Goal: Find contact information: Find contact information

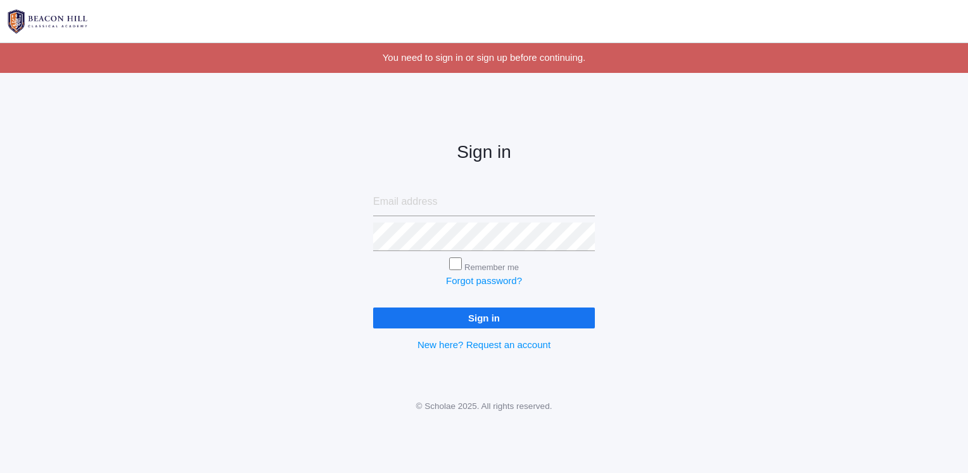
type input "[EMAIL_ADDRESS][DOMAIN_NAME]"
click at [470, 310] on input "Sign in" at bounding box center [484, 317] width 222 height 21
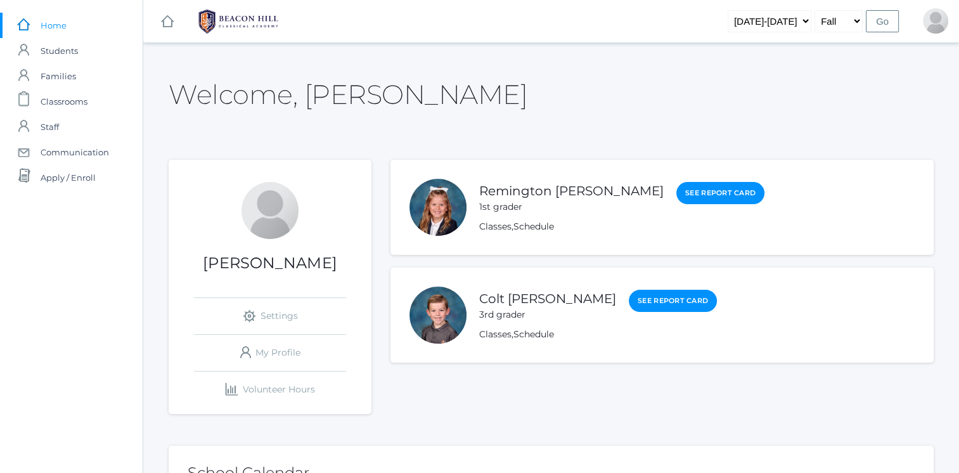
click at [515, 194] on link "Remington [PERSON_NAME]" at bounding box center [571, 190] width 184 height 15
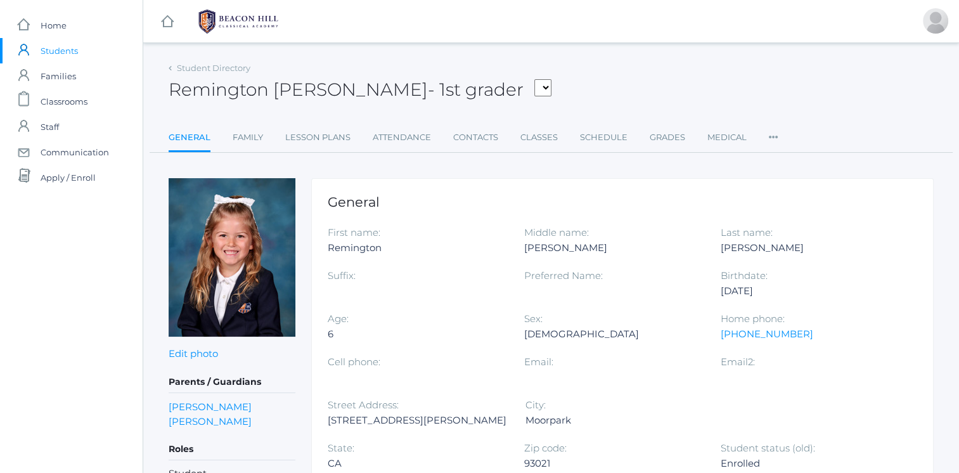
click at [544, 139] on link "Classes" at bounding box center [538, 137] width 37 height 25
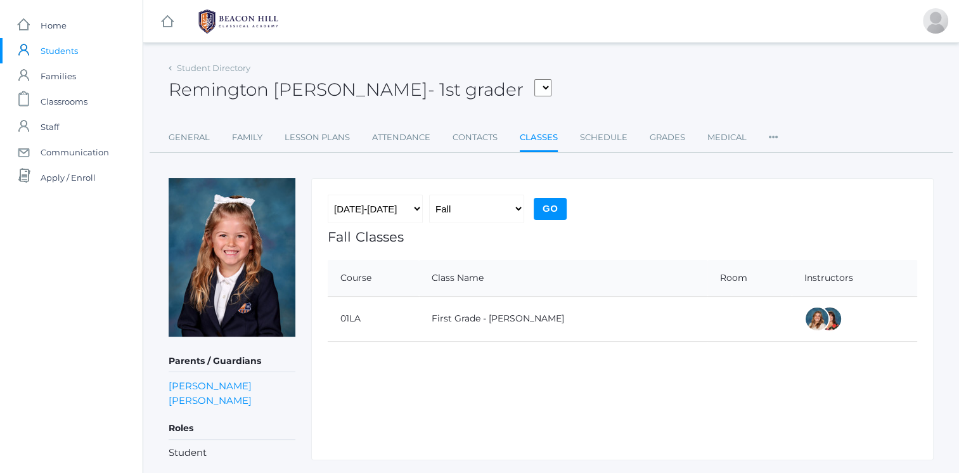
click at [487, 321] on link "First Grade - Barber" at bounding box center [498, 317] width 132 height 11
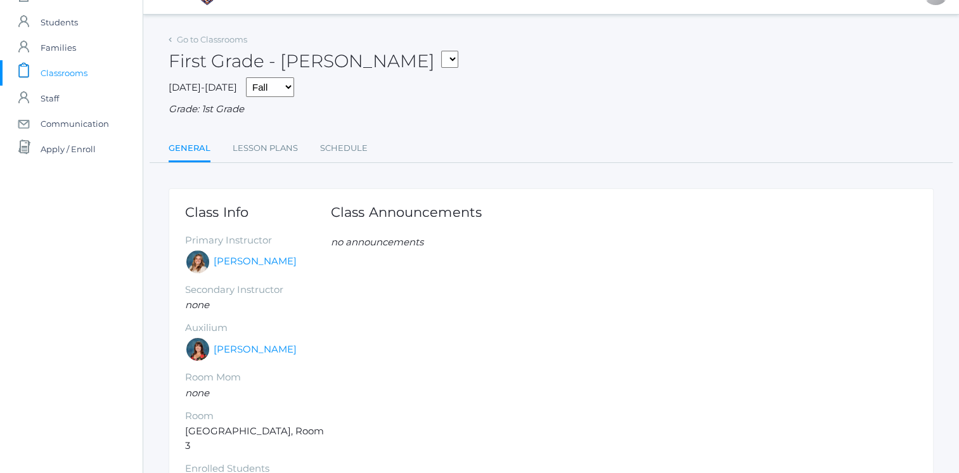
scroll to position [25, 0]
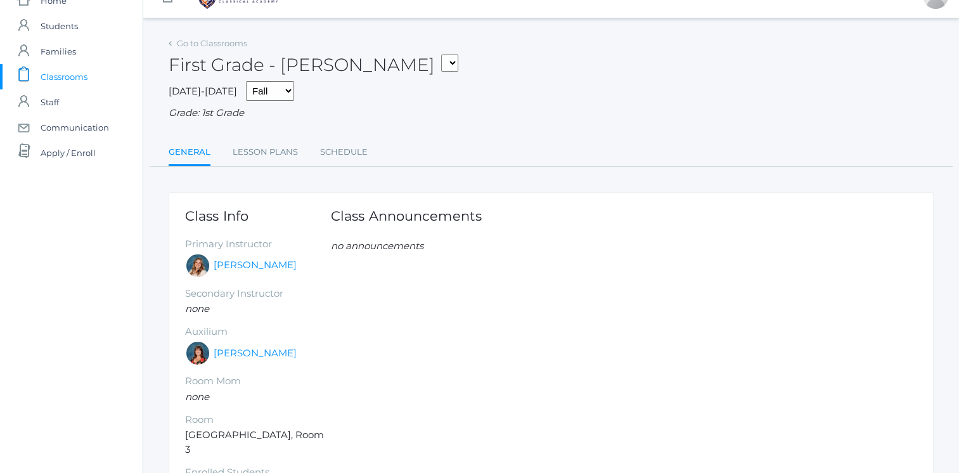
click at [269, 150] on link "Lesson Plans" at bounding box center [265, 151] width 65 height 25
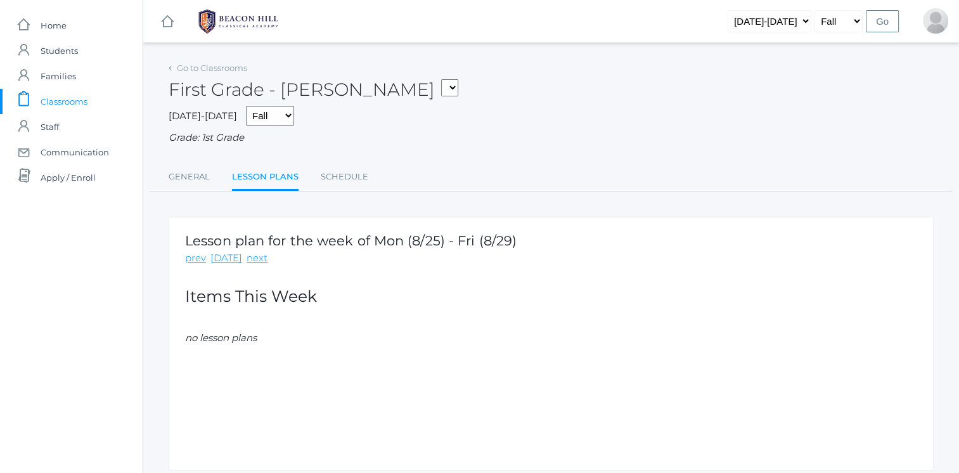
click at [337, 172] on link "Schedule" at bounding box center [345, 176] width 48 height 25
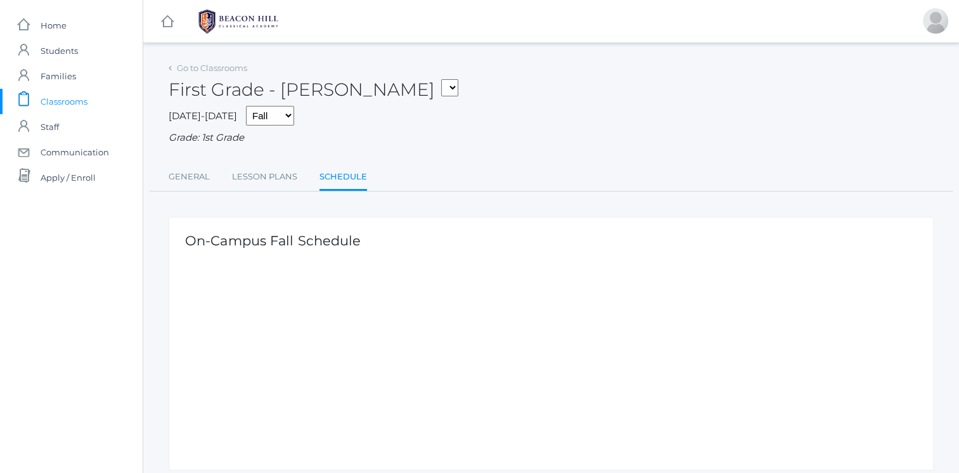
click at [54, 49] on span "Students" at bounding box center [59, 50] width 37 height 25
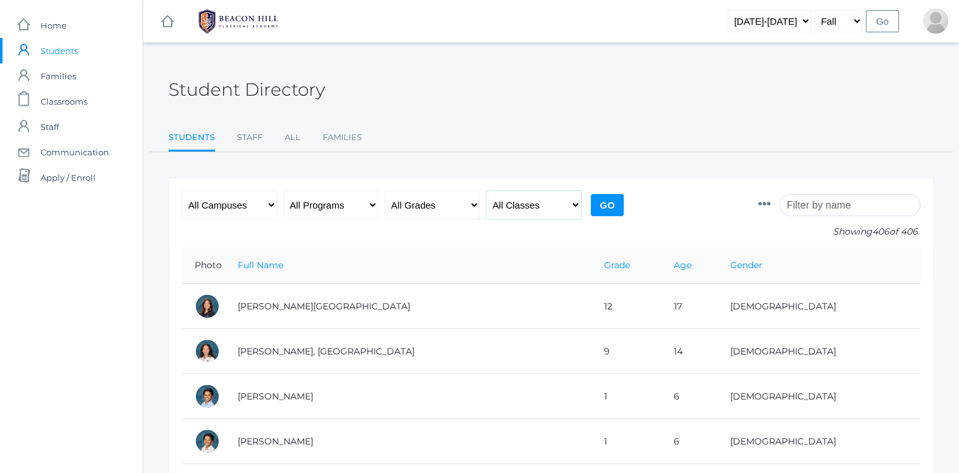
click at [510, 205] on select "All Classes Grammar - *KIND - Kindergarten AM - *KIND - Kindergarten PM - *KNDC…" at bounding box center [533, 205] width 95 height 29
select select "1990"
click at [486, 191] on select "All Classes Grammar - *KIND - Kindergarten AM - *KIND - Kindergarten PM - *KNDC…" at bounding box center [533, 205] width 95 height 29
click at [607, 202] on input "Go" at bounding box center [607, 205] width 33 height 22
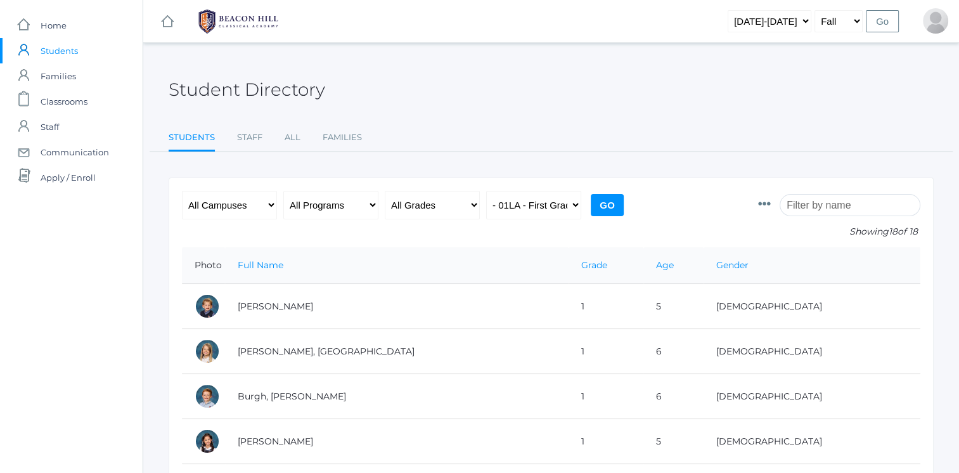
click at [380, 291] on td "[PERSON_NAME]" at bounding box center [396, 306] width 343 height 45
click at [286, 355] on td "[PERSON_NAME], [GEOGRAPHIC_DATA]" at bounding box center [396, 351] width 343 height 45
click at [301, 399] on td "Burgh, [PERSON_NAME]" at bounding box center [396, 396] width 343 height 45
click at [259, 442] on td "[PERSON_NAME]" at bounding box center [396, 441] width 343 height 45
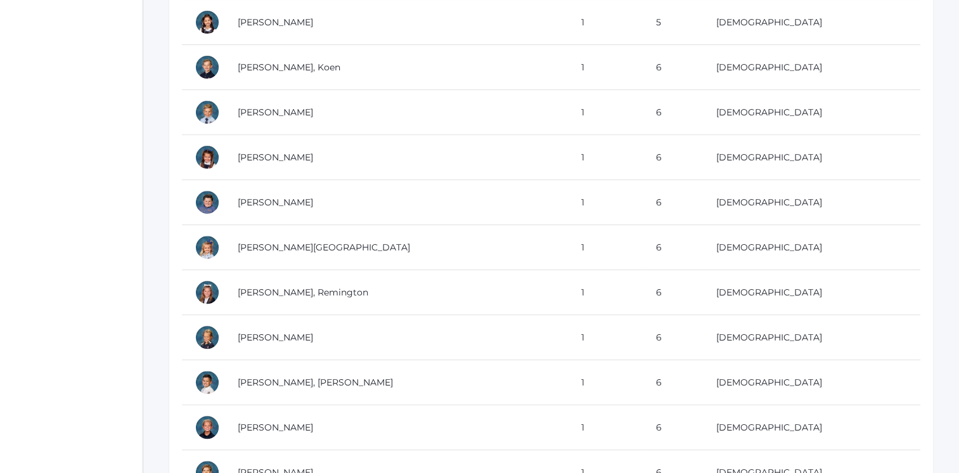
scroll to position [421, 0]
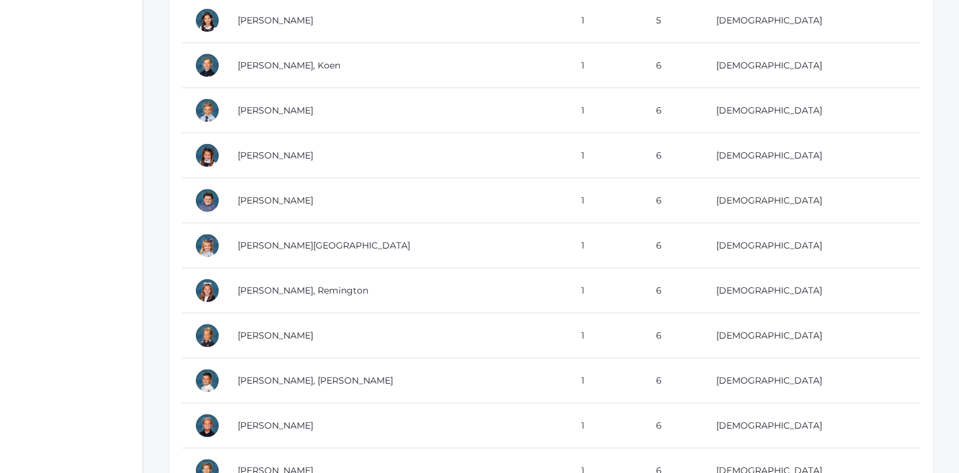
click at [291, 68] on td "[PERSON_NAME], Koen" at bounding box center [396, 65] width 343 height 45
click at [269, 107] on td "[PERSON_NAME]" at bounding box center [396, 110] width 343 height 45
click at [273, 157] on td "[PERSON_NAME]" at bounding box center [396, 155] width 343 height 45
click at [273, 202] on td "[PERSON_NAME]" at bounding box center [396, 200] width 343 height 45
click at [258, 246] on td "[PERSON_NAME][GEOGRAPHIC_DATA]" at bounding box center [396, 245] width 343 height 45
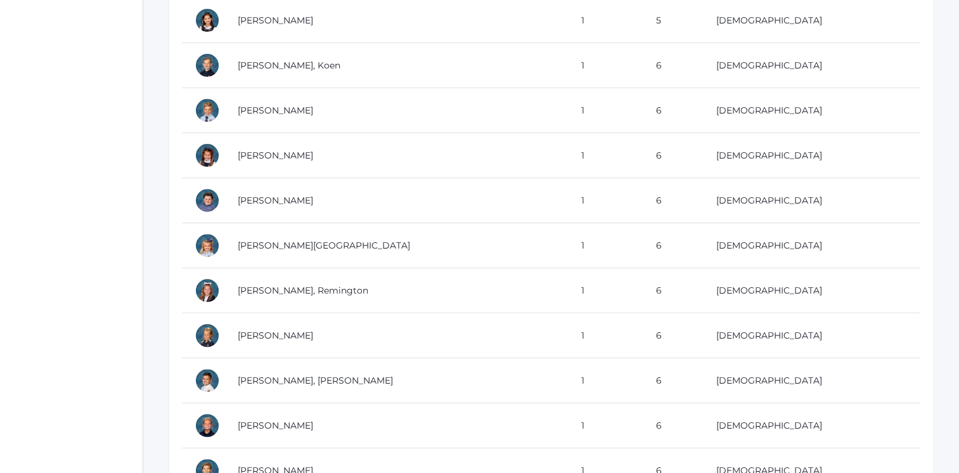
click at [267, 335] on td "[PERSON_NAME]" at bounding box center [396, 335] width 343 height 45
click at [269, 375] on td "[PERSON_NAME], [PERSON_NAME]" at bounding box center [396, 380] width 343 height 45
click at [278, 426] on td "[PERSON_NAME]" at bounding box center [396, 425] width 343 height 45
click at [299, 459] on td "[PERSON_NAME]" at bounding box center [396, 470] width 343 height 45
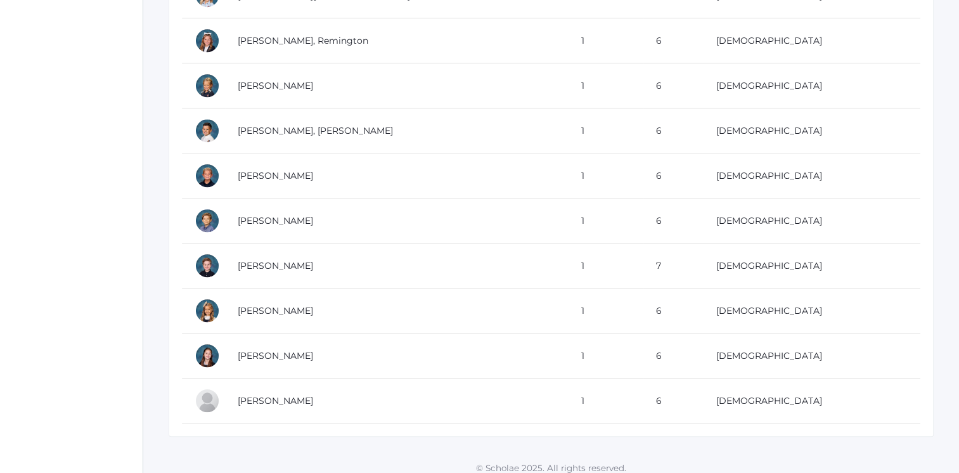
scroll to position [686, 0]
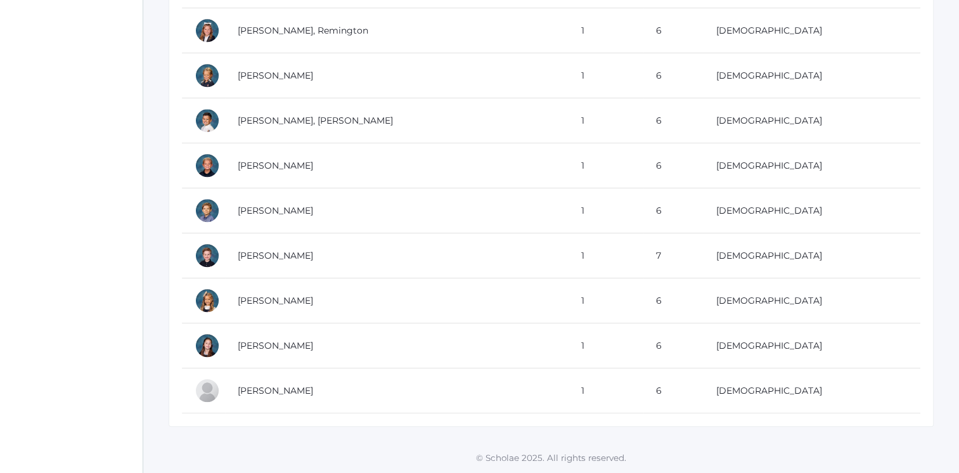
click at [294, 250] on td "[PERSON_NAME]" at bounding box center [396, 255] width 343 height 45
click at [281, 288] on td "[PERSON_NAME]" at bounding box center [396, 300] width 343 height 45
click at [264, 336] on td "[PERSON_NAME]" at bounding box center [396, 345] width 343 height 45
click at [265, 383] on td "[PERSON_NAME]" at bounding box center [396, 390] width 343 height 45
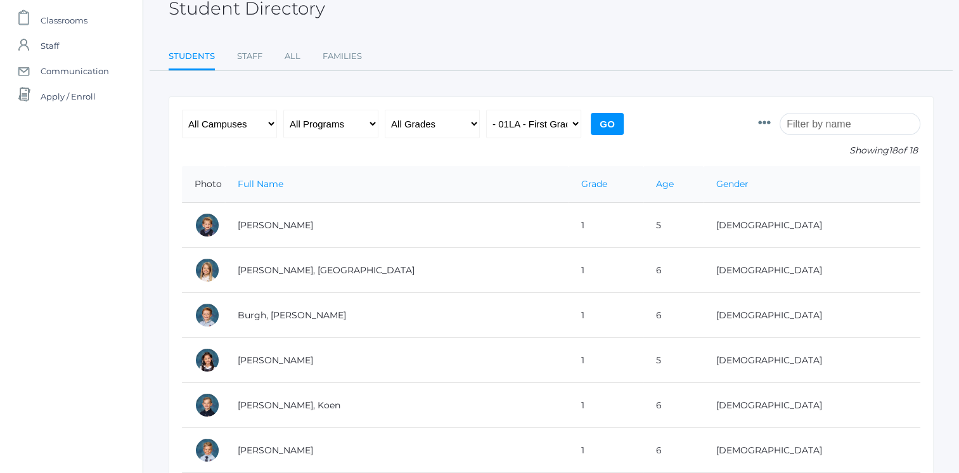
scroll to position [76, 0]
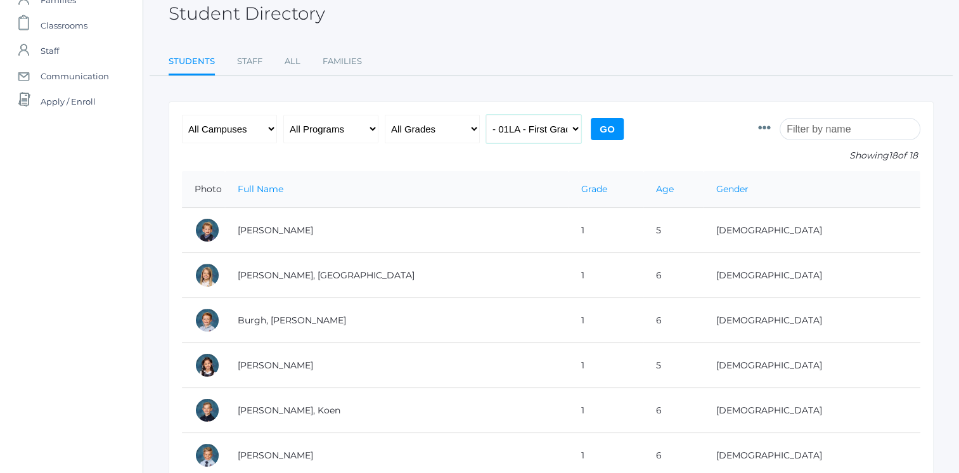
click at [542, 128] on select "All Classes Grammar - *KIND - Kindergarten AM - *KIND - Kindergarten PM - *KNDC…" at bounding box center [533, 129] width 95 height 29
select select "2078"
click at [486, 115] on select "All Classes Grammar - *KIND - Kindergarten AM - *KIND - Kindergarten PM - *KNDC…" at bounding box center [533, 129] width 95 height 29
click at [609, 130] on input "Go" at bounding box center [607, 129] width 33 height 22
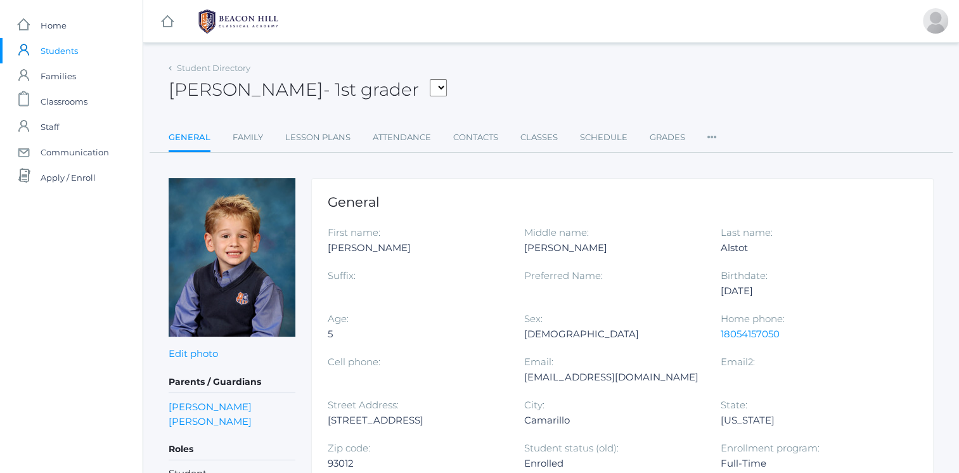
click at [476, 141] on link "Contacts" at bounding box center [475, 137] width 45 height 25
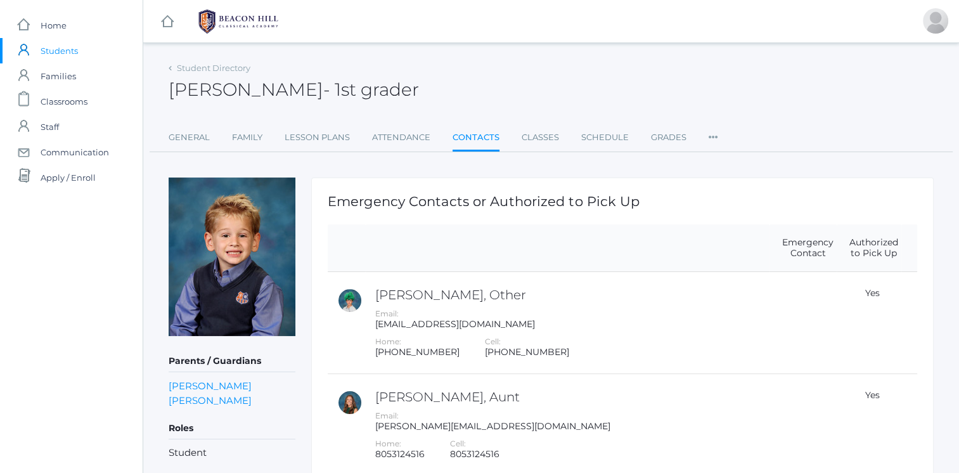
click at [245, 139] on link "Family" at bounding box center [247, 137] width 30 height 25
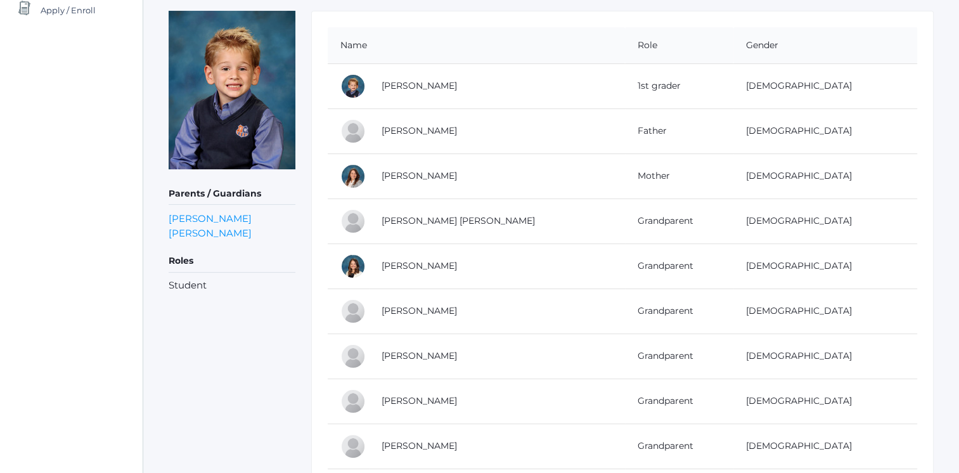
scroll to position [165, 0]
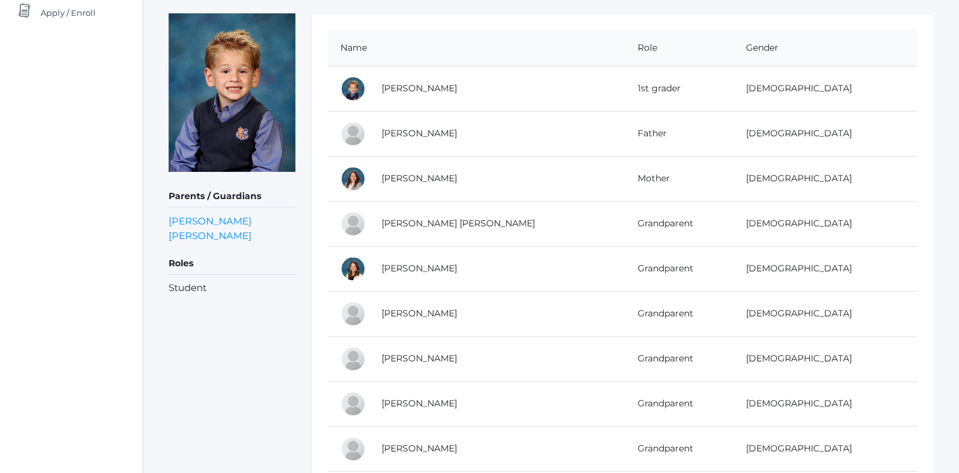
click at [430, 130] on link "Jeffrey Alstot" at bounding box center [418, 132] width 75 height 11
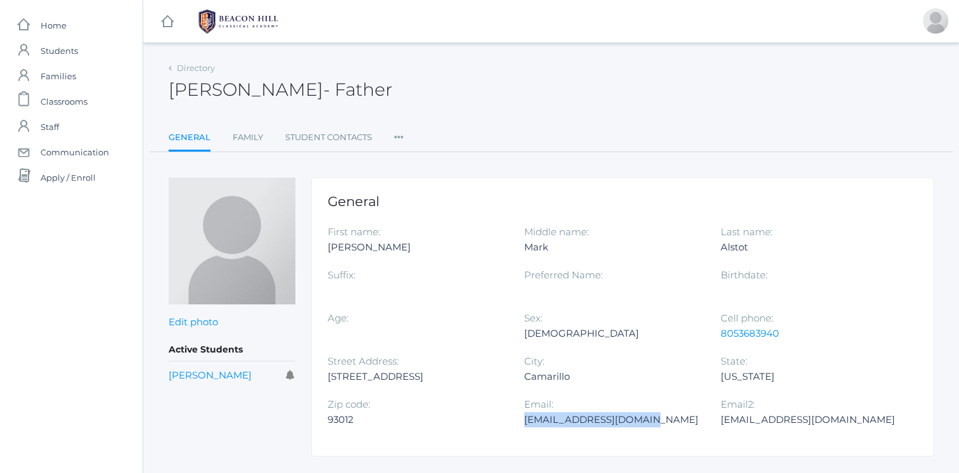
drag, startPoint x: 524, startPoint y: 420, endPoint x: 633, endPoint y: 421, distance: 109.0
click at [633, 421] on div "jeffalstot@hotmail.com" at bounding box center [612, 419] width 177 height 15
copy div "jeffalstot@hotmail.com"
click at [241, 138] on link "Family" at bounding box center [248, 137] width 30 height 25
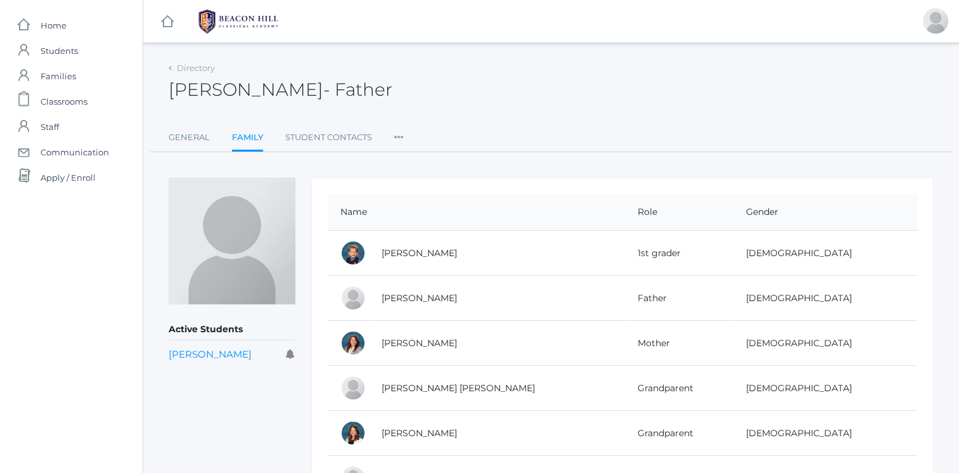
click at [437, 343] on link "Jordan Alstot" at bounding box center [418, 342] width 75 height 11
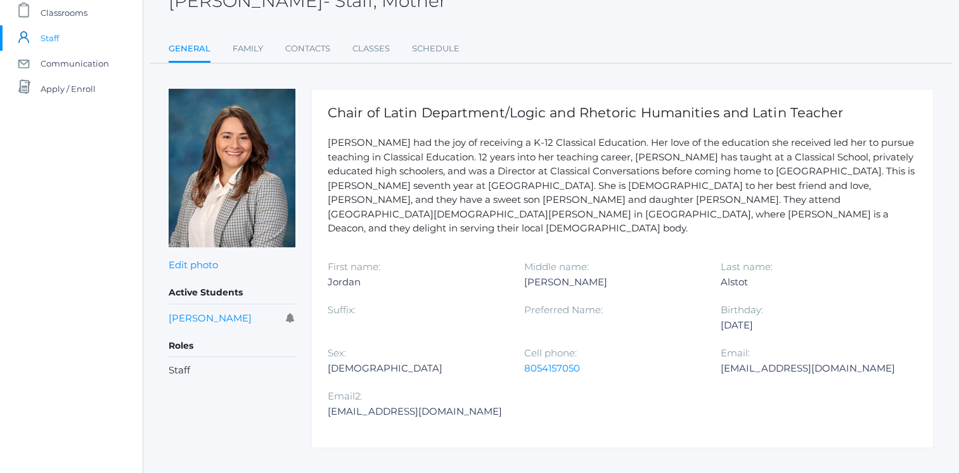
scroll to position [94, 0]
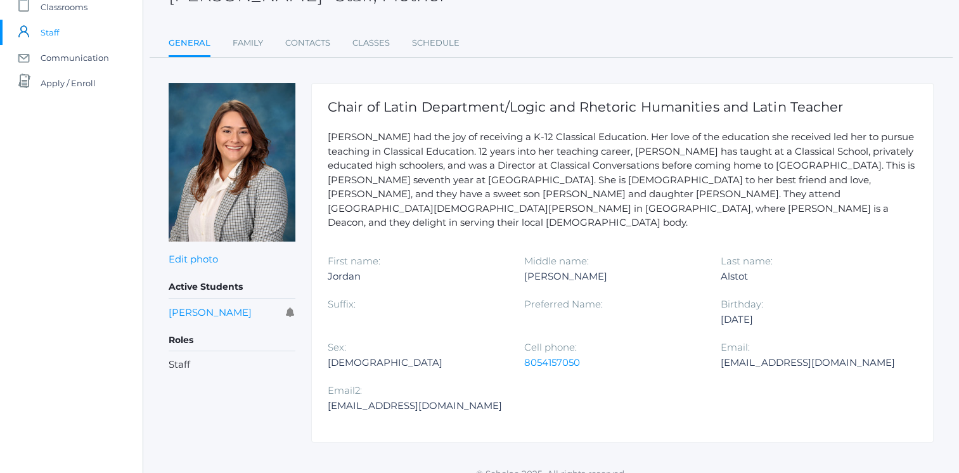
drag, startPoint x: 717, startPoint y: 349, endPoint x: 688, endPoint y: 356, distance: 30.7
click at [688, 356] on div "Cell phone: 8054157050" at bounding box center [622, 361] width 196 height 43
drag, startPoint x: 328, startPoint y: 391, endPoint x: 439, endPoint y: 397, distance: 111.7
click at [439, 398] on div "gaudete22@icloud.com" at bounding box center [416, 405] width 177 height 15
copy div "gaudete22@icloud.com"
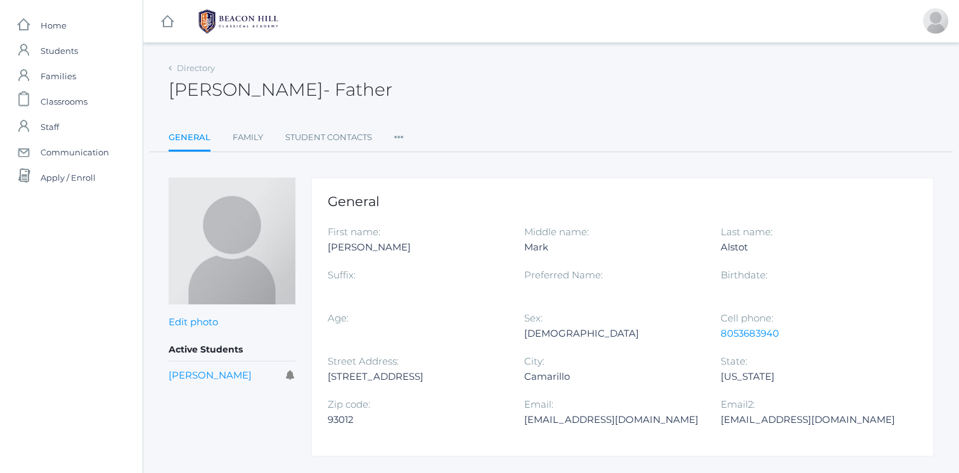
scroll to position [165, 0]
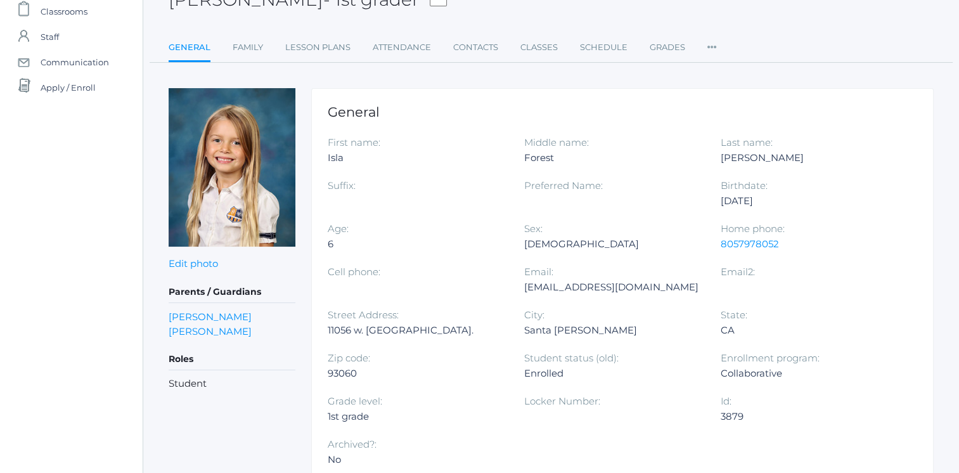
scroll to position [89, 0]
click at [238, 52] on link "Family" at bounding box center [248, 47] width 30 height 25
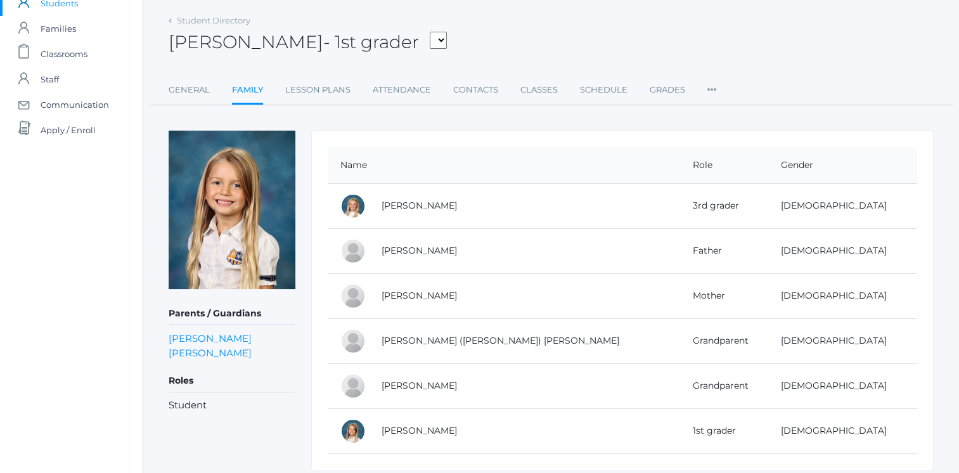
scroll to position [88, 0]
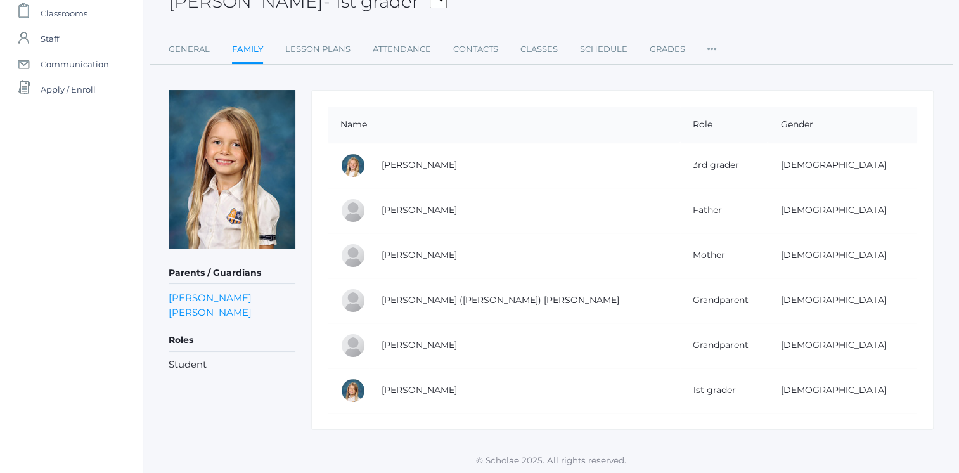
click at [449, 213] on link "[PERSON_NAME]" at bounding box center [418, 209] width 75 height 11
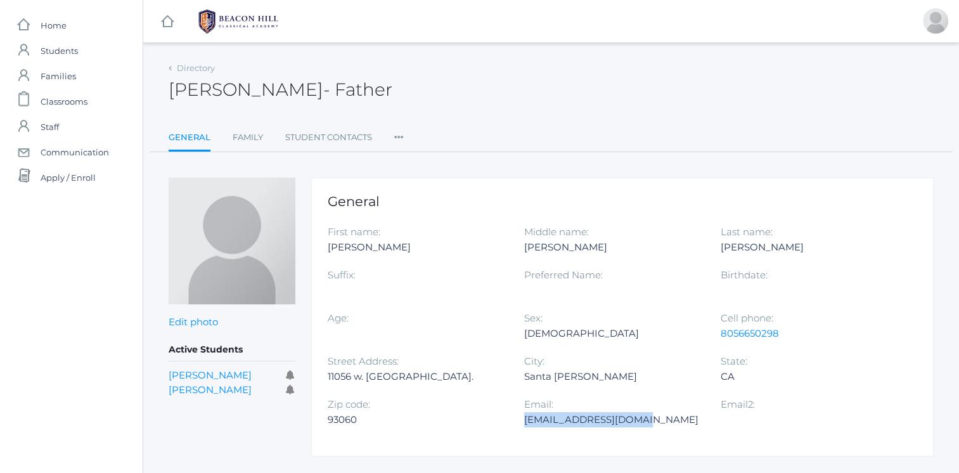
drag, startPoint x: 525, startPoint y: 421, endPoint x: 639, endPoint y: 422, distance: 114.7
click at [639, 422] on div "[EMAIL_ADDRESS][DOMAIN_NAME]" at bounding box center [612, 419] width 177 height 15
copy div "[EMAIL_ADDRESS][DOMAIN_NAME]"
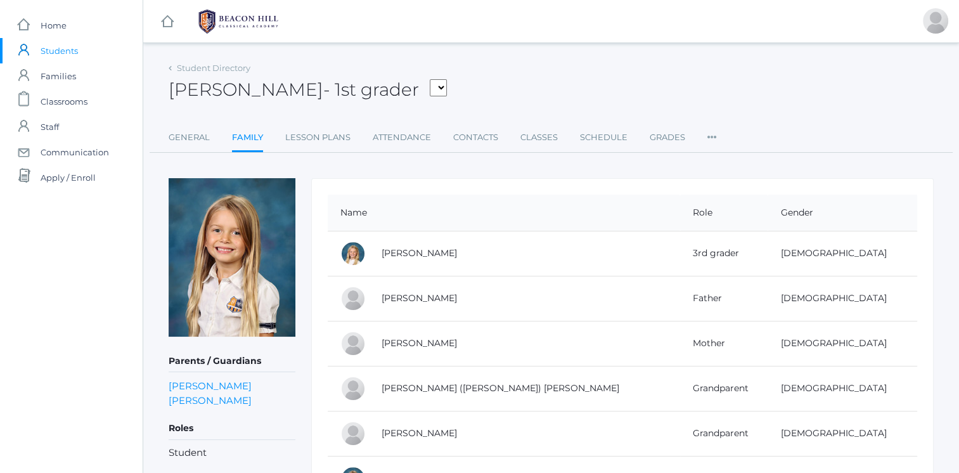
scroll to position [88, 0]
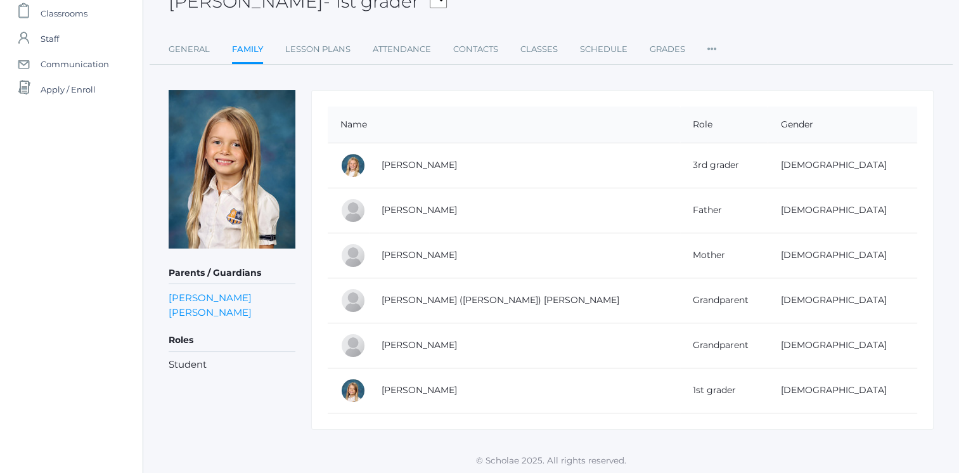
click at [437, 256] on link "[PERSON_NAME]" at bounding box center [418, 254] width 75 height 11
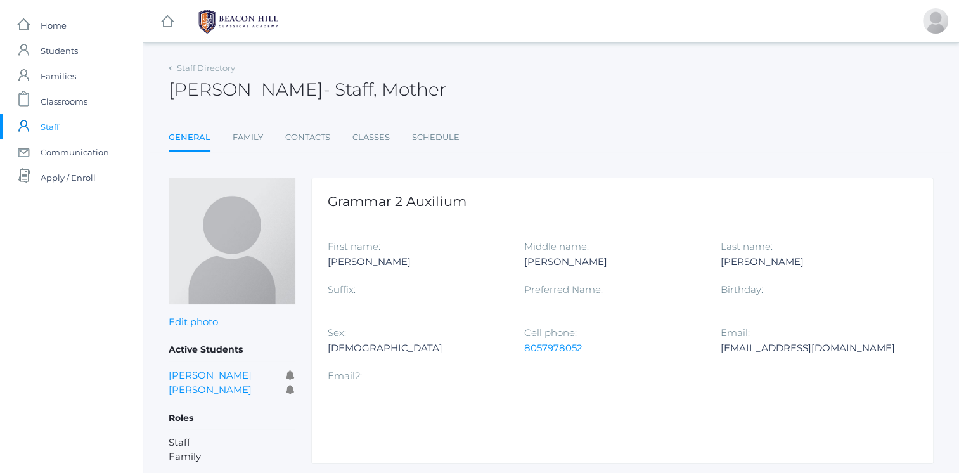
drag, startPoint x: 721, startPoint y: 351, endPoint x: 905, endPoint y: 345, distance: 183.9
click at [905, 345] on div "Email: [EMAIL_ADDRESS][DOMAIN_NAME]" at bounding box center [818, 346] width 196 height 43
copy div "[EMAIL_ADDRESS][DOMAIN_NAME]"
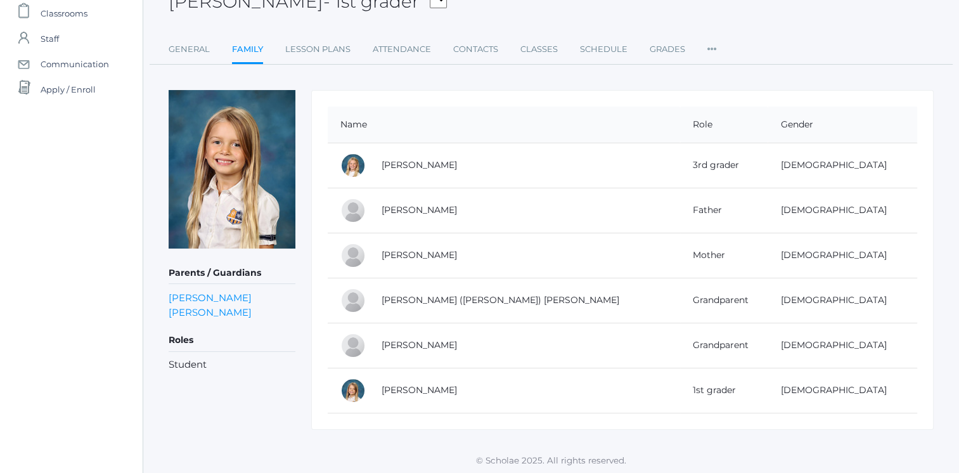
scroll to position [89, 0]
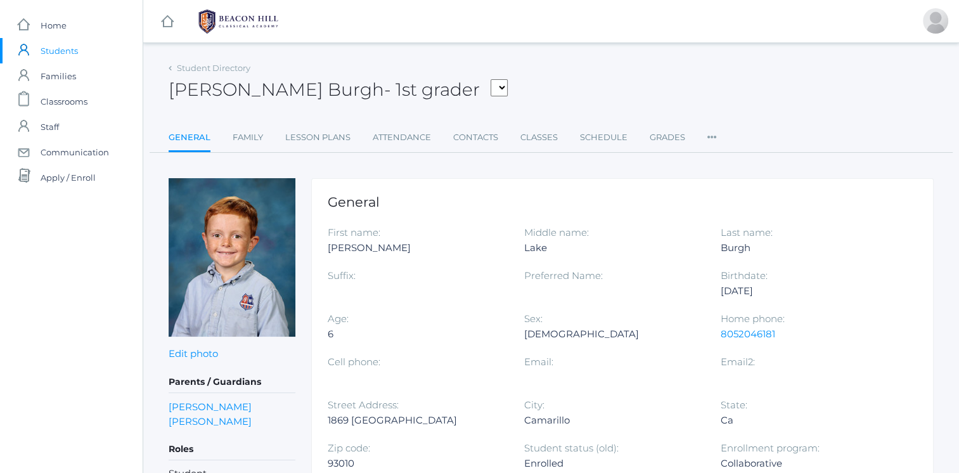
click at [243, 140] on link "Family" at bounding box center [248, 137] width 30 height 25
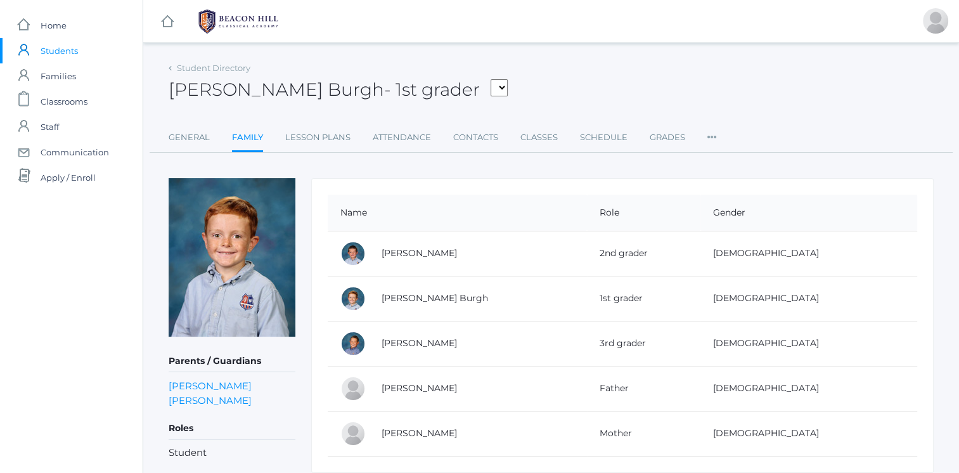
click at [448, 383] on link "Jonathan Burgh" at bounding box center [418, 387] width 75 height 11
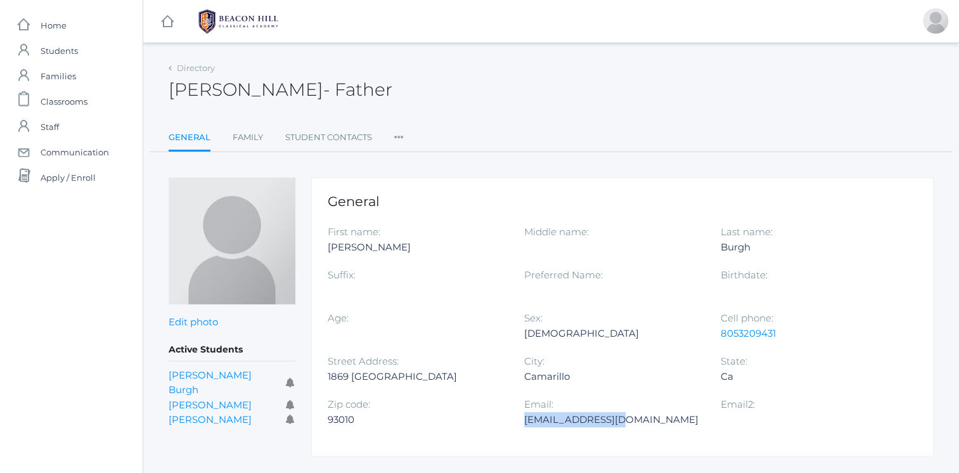
drag, startPoint x: 524, startPoint y: 418, endPoint x: 622, endPoint y: 417, distance: 98.2
click at [622, 417] on div "Jeburgh@yahoo.com" at bounding box center [612, 419] width 177 height 15
copy div "Jeburgh@yahoo.com"
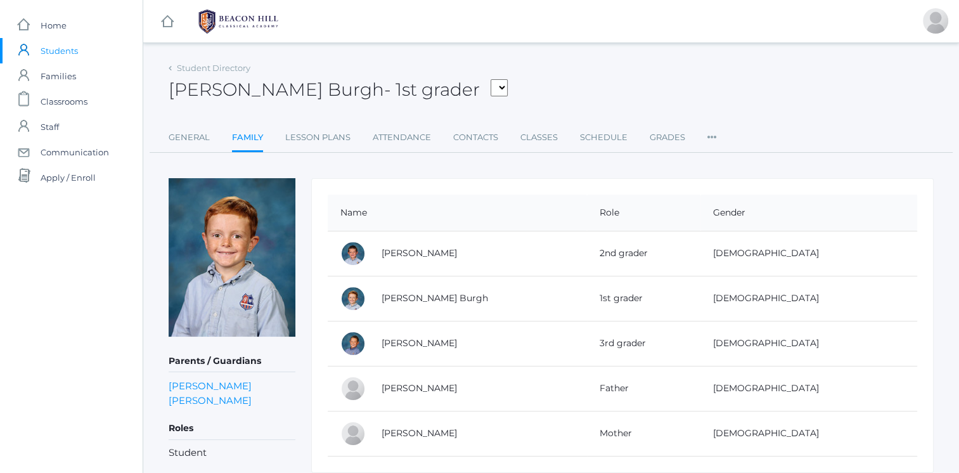
click at [419, 428] on link "Emily Burgh" at bounding box center [418, 432] width 75 height 11
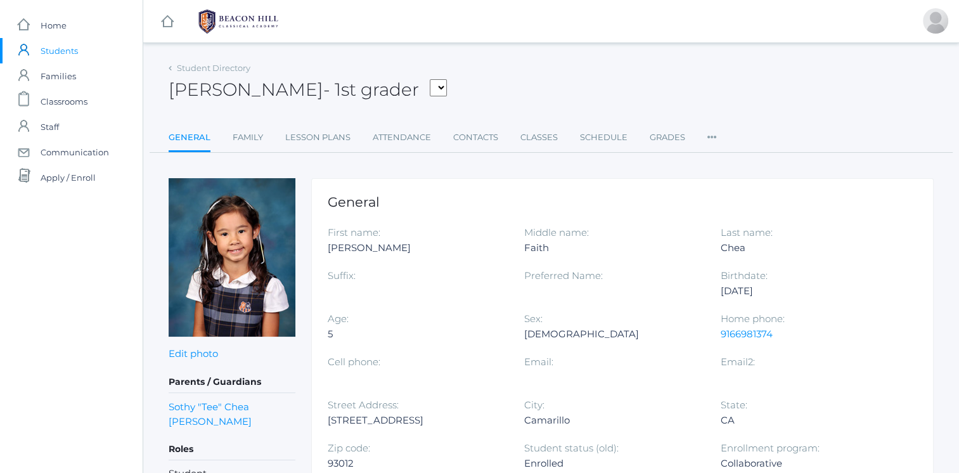
click at [252, 139] on link "Family" at bounding box center [248, 137] width 30 height 25
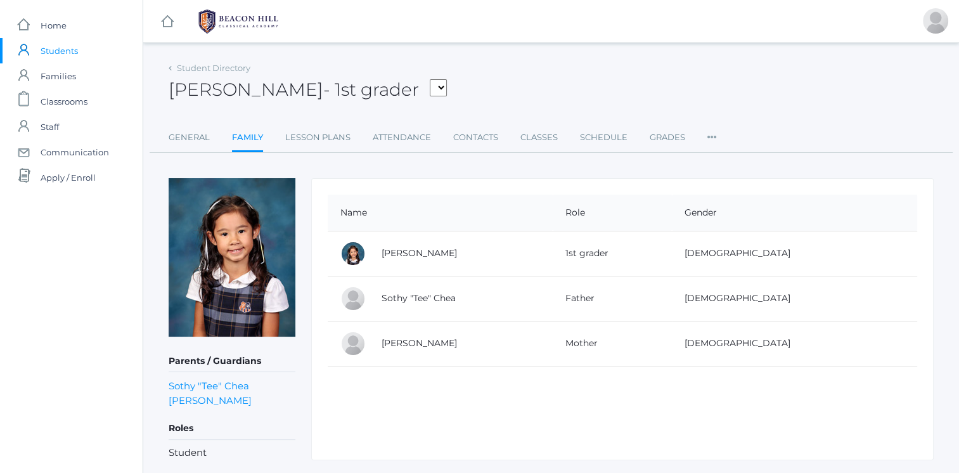
click at [436, 295] on link "Sothy "Tee" Chea" at bounding box center [418, 297] width 74 height 11
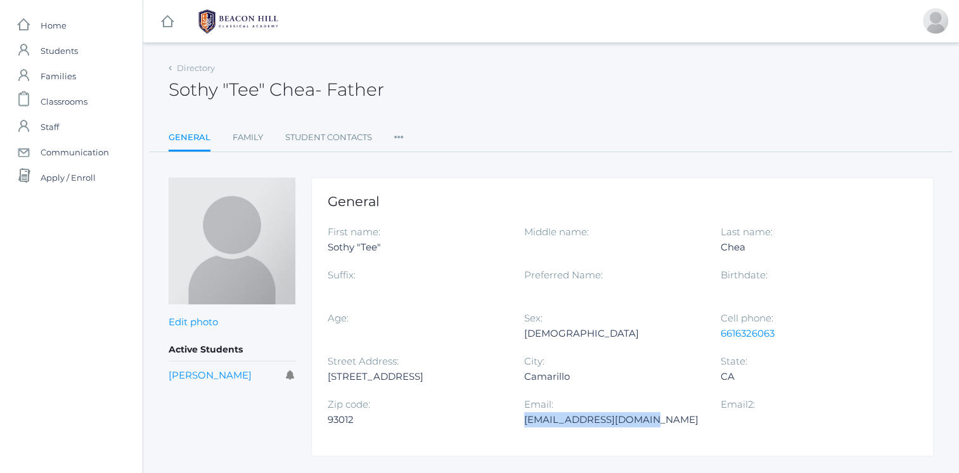
drag, startPoint x: 523, startPoint y: 417, endPoint x: 645, endPoint y: 428, distance: 122.1
click at [645, 428] on div "Email: sothy_chea@hotmail.com" at bounding box center [622, 418] width 196 height 43
copy div "sothy_chea@hotmail.com"
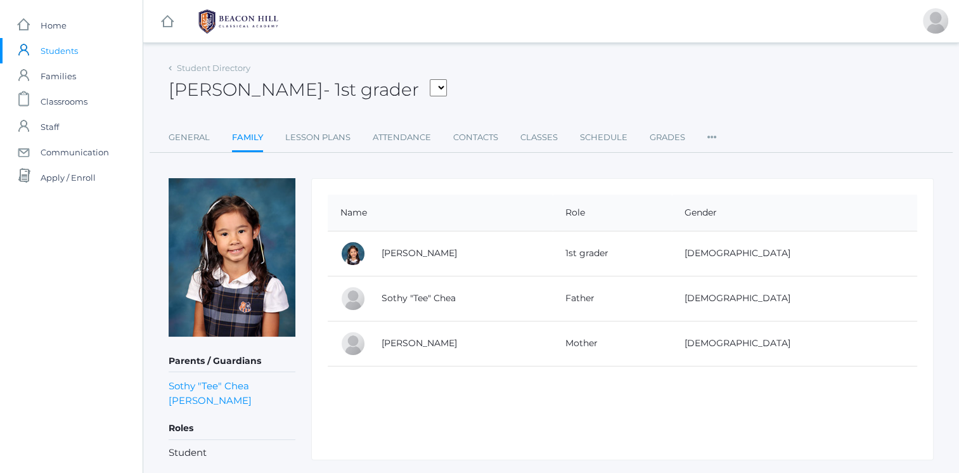
click at [389, 347] on link "Lisa Chea" at bounding box center [418, 342] width 75 height 11
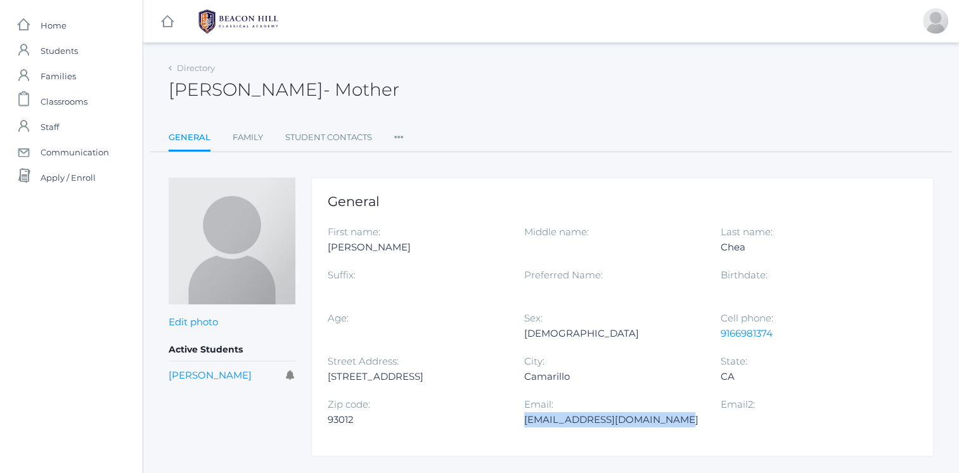
drag, startPoint x: 524, startPoint y: 420, endPoint x: 667, endPoint y: 427, distance: 143.4
click at [667, 427] on div "Email: isaiah419n10@protonmail.com" at bounding box center [622, 418] width 196 height 43
copy div "isaiah419n10@protonmail.com"
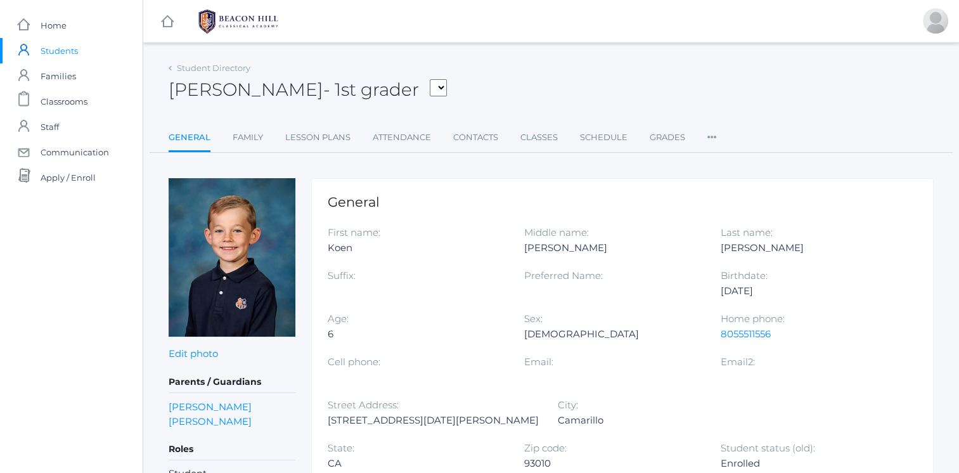
click at [255, 138] on link "Family" at bounding box center [248, 137] width 30 height 25
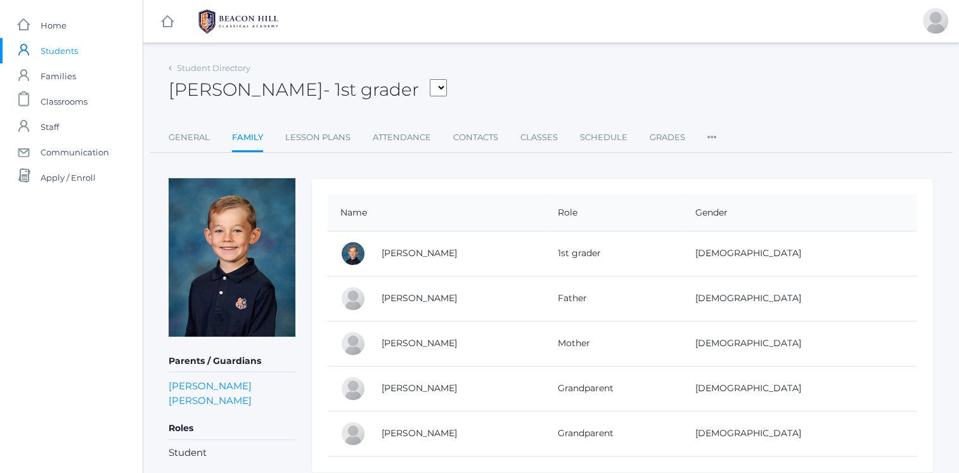
click at [442, 298] on link "Jeffrey Crocker" at bounding box center [418, 297] width 75 height 11
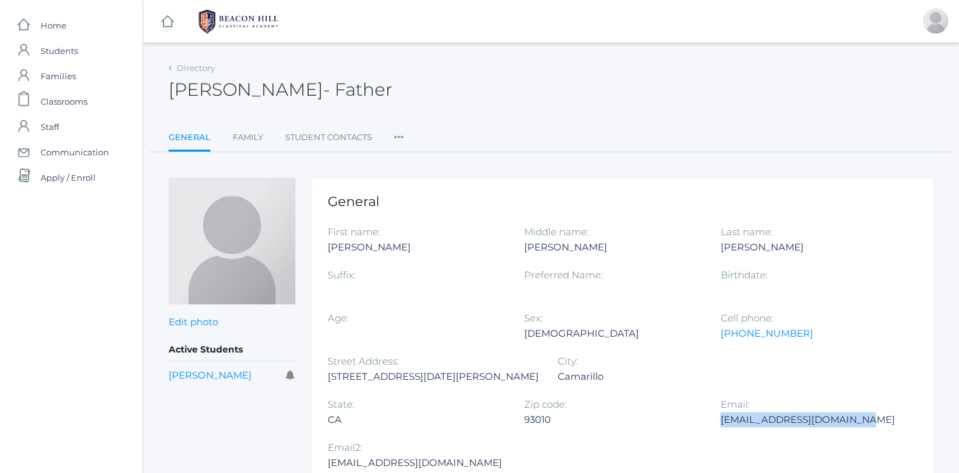
drag, startPoint x: 524, startPoint y: 417, endPoint x: 652, endPoint y: 421, distance: 128.1
click at [720, 421] on div "jtcrockerfamily@gmail.com" at bounding box center [808, 419] width 177 height 15
copy div "jtcrockerfamily@gmail.com"
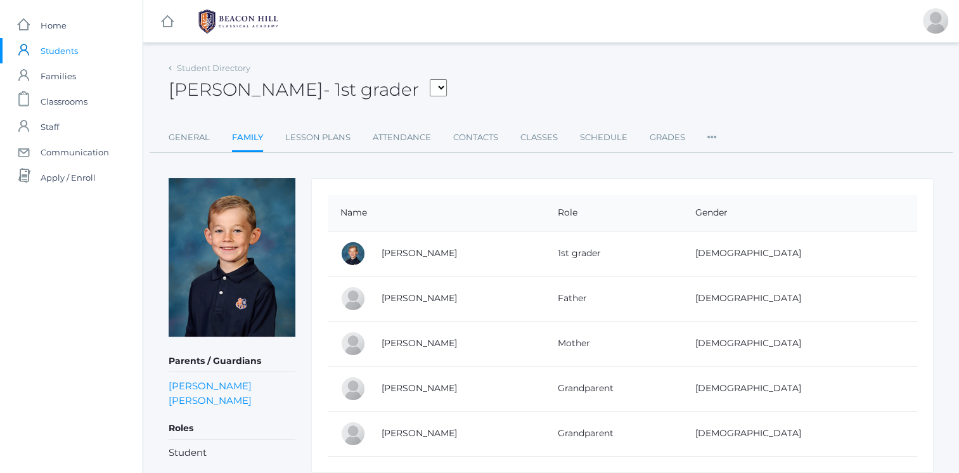
click at [436, 343] on link "Tierra Crocker" at bounding box center [418, 342] width 75 height 11
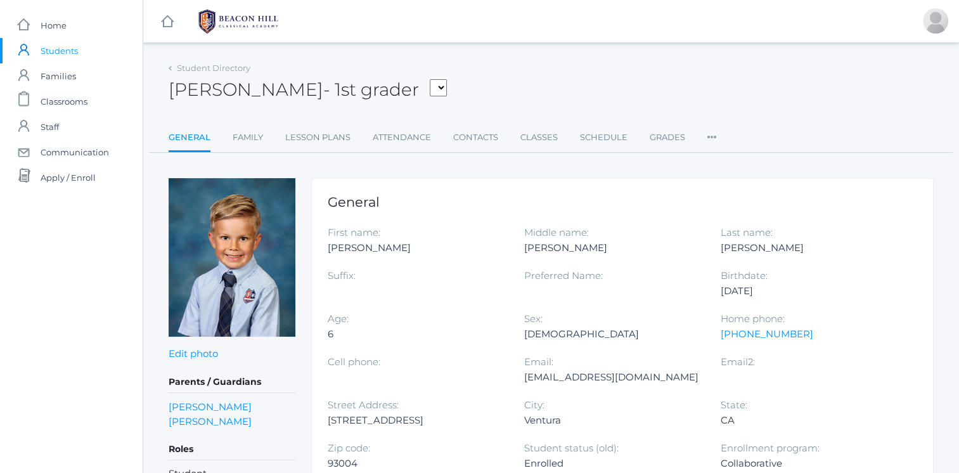
click at [249, 141] on link "Family" at bounding box center [248, 137] width 30 height 25
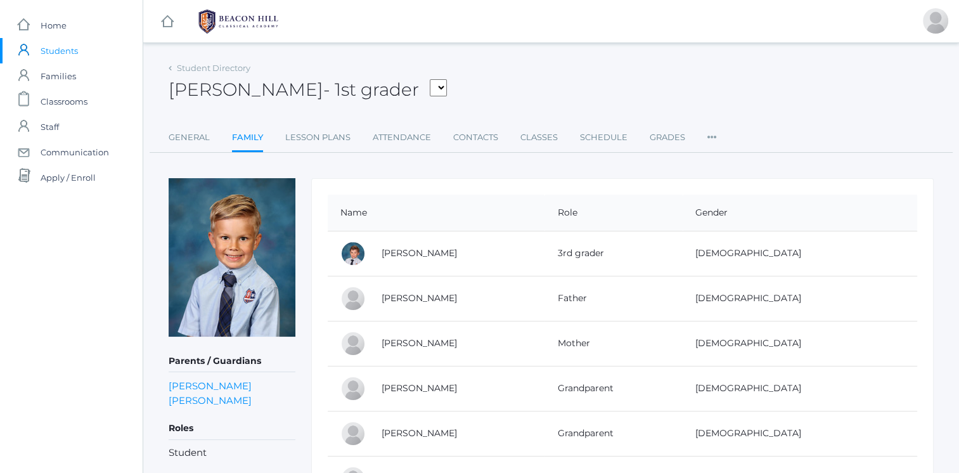
click at [439, 295] on link "Marshall Culver" at bounding box center [418, 297] width 75 height 11
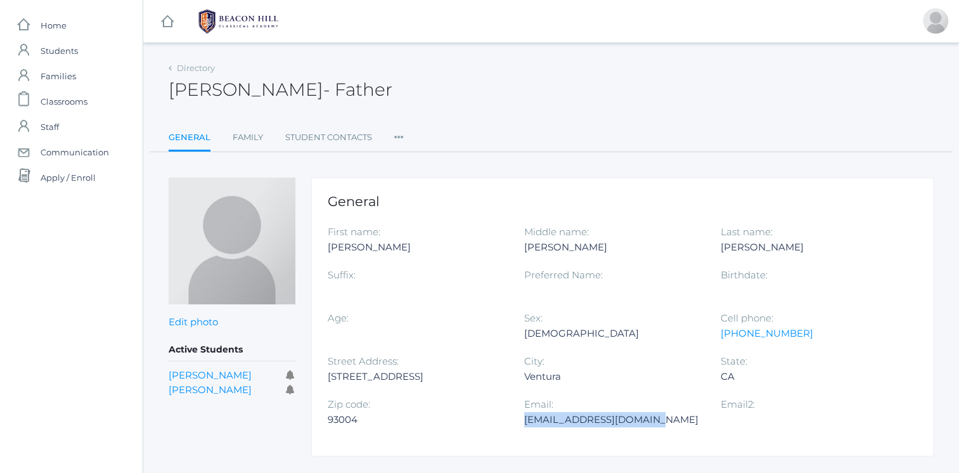
drag, startPoint x: 578, startPoint y: 416, endPoint x: 664, endPoint y: 423, distance: 86.5
click at [664, 423] on div "Bycustoms@sbcglobal.net" at bounding box center [612, 419] width 177 height 15
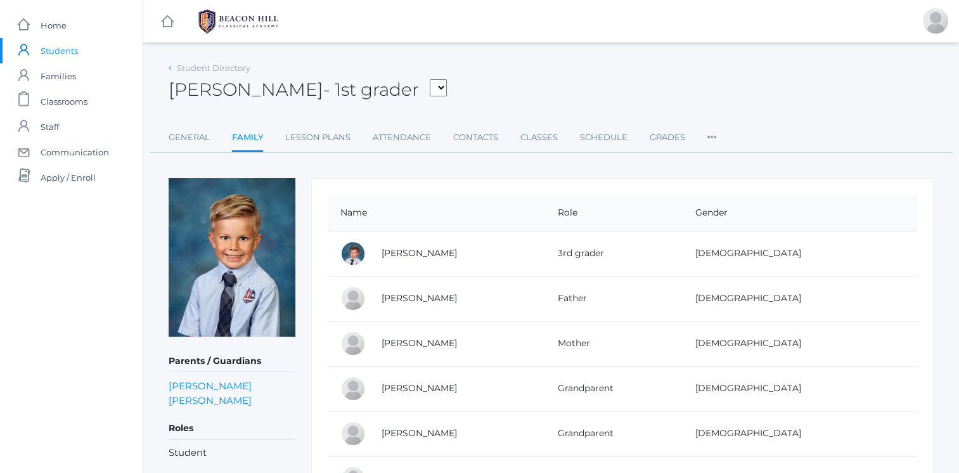
click at [425, 343] on link "Rachel Culver" at bounding box center [418, 342] width 75 height 11
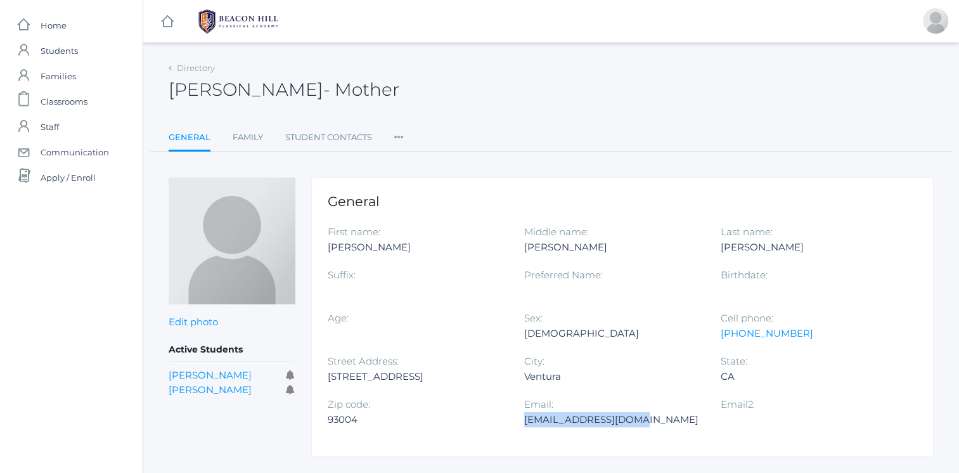
drag, startPoint x: 525, startPoint y: 420, endPoint x: 643, endPoint y: 420, distance: 117.9
click at [643, 420] on div "Rachylarue@yahoo.com" at bounding box center [612, 419] width 177 height 15
copy div "Rachylarue@yahoo.com"
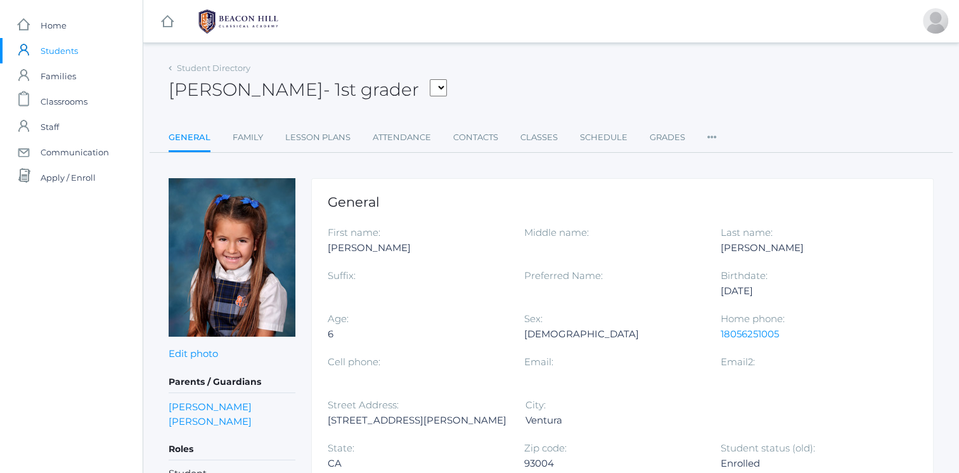
click at [480, 141] on link "Contacts" at bounding box center [475, 137] width 45 height 25
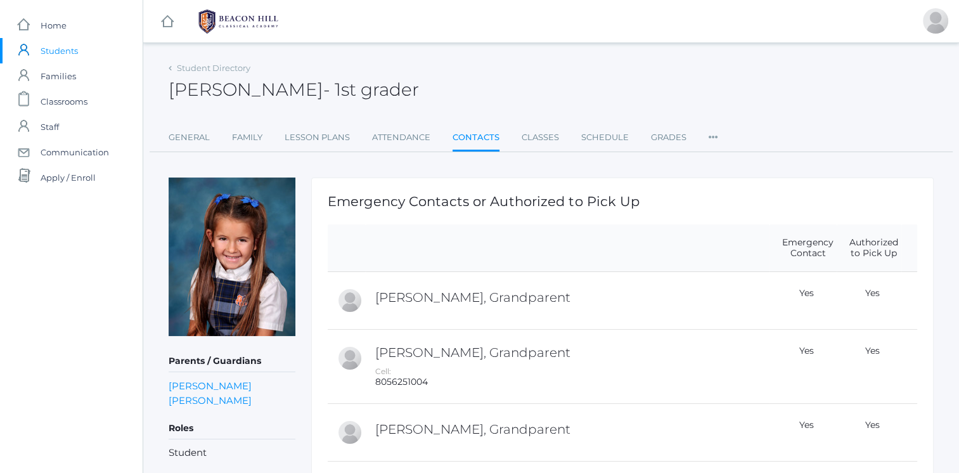
click at [254, 138] on link "Family" at bounding box center [247, 137] width 30 height 25
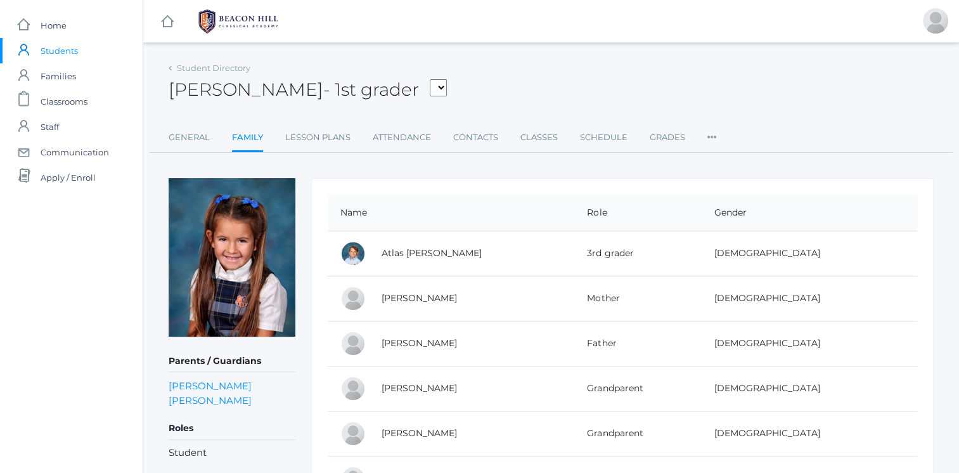
click at [416, 300] on link "Katelyn Doss" at bounding box center [418, 297] width 75 height 11
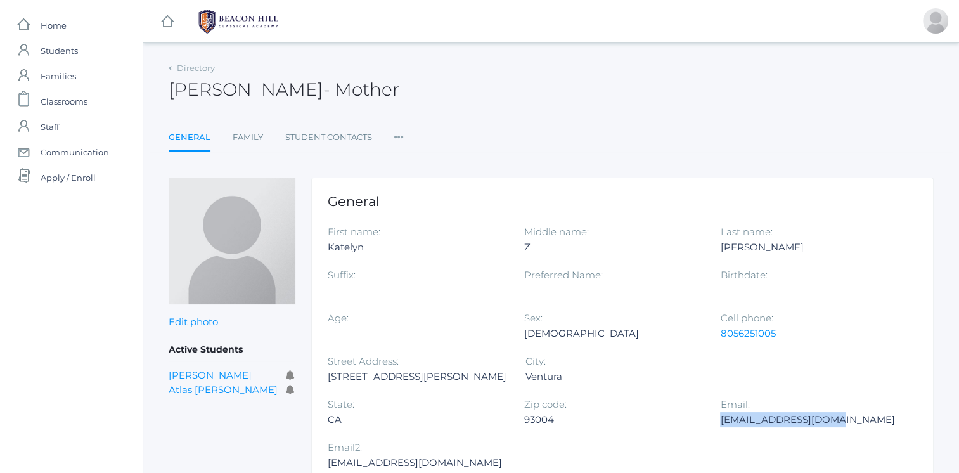
drag, startPoint x: 523, startPoint y: 419, endPoint x: 629, endPoint y: 416, distance: 105.2
click at [720, 416] on div "kzottola11@yahoo.com" at bounding box center [808, 419] width 177 height 15
copy div "kzottola11@yahoo.com"
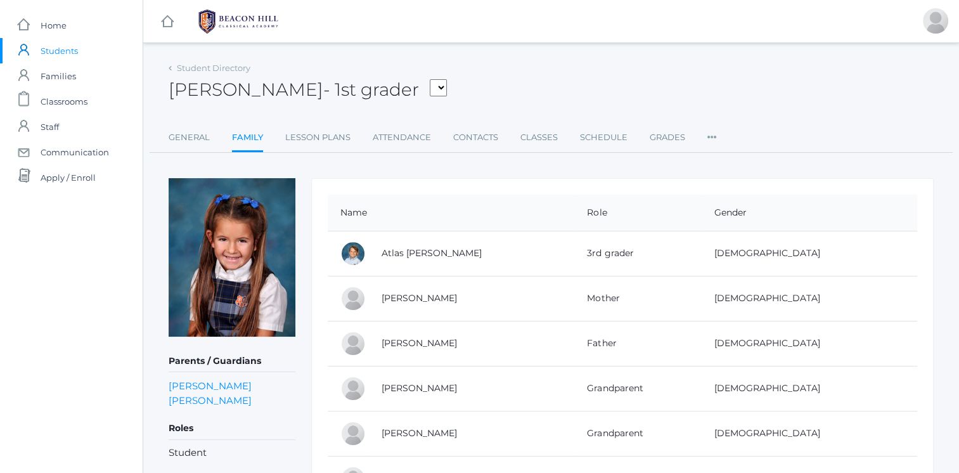
click at [414, 341] on link "Greg Doss" at bounding box center [418, 342] width 75 height 11
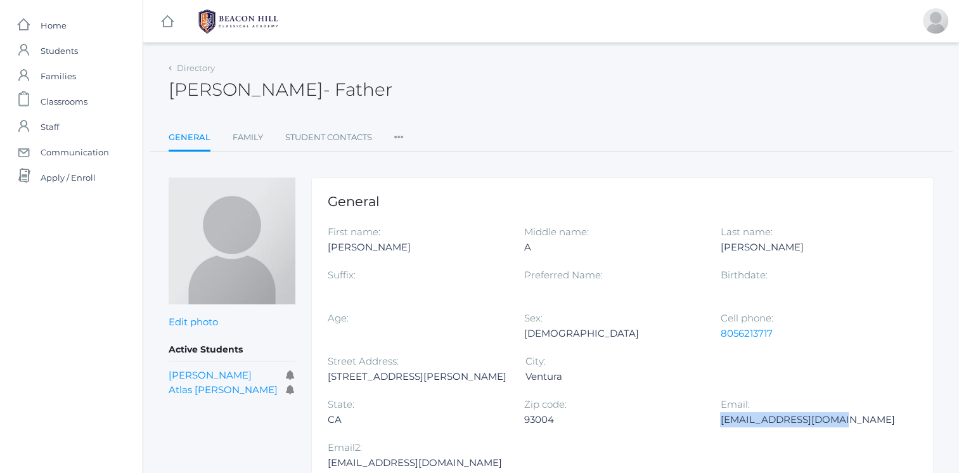
drag, startPoint x: 525, startPoint y: 419, endPoint x: 645, endPoint y: 425, distance: 120.5
click at [720, 425] on div "Greggydoo42@gmail.com" at bounding box center [808, 419] width 177 height 15
copy div "Greggydoo42@gmail.com"
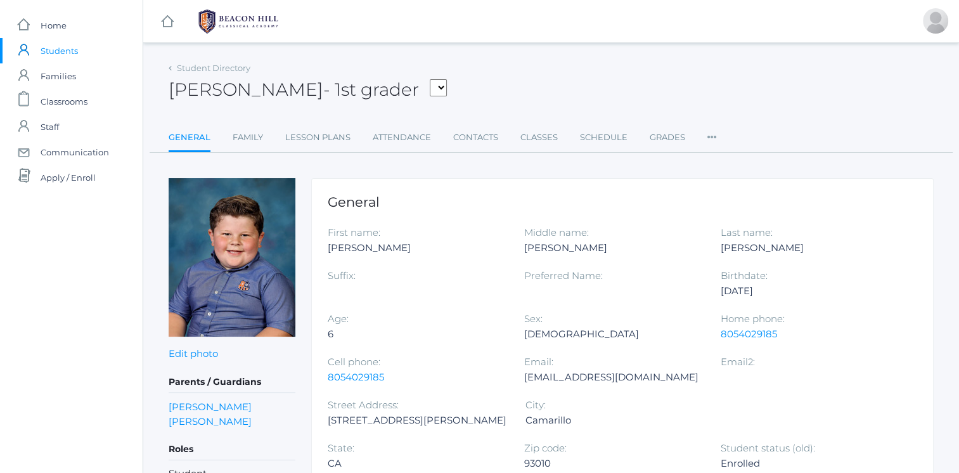
click at [480, 139] on link "Contacts" at bounding box center [475, 137] width 45 height 25
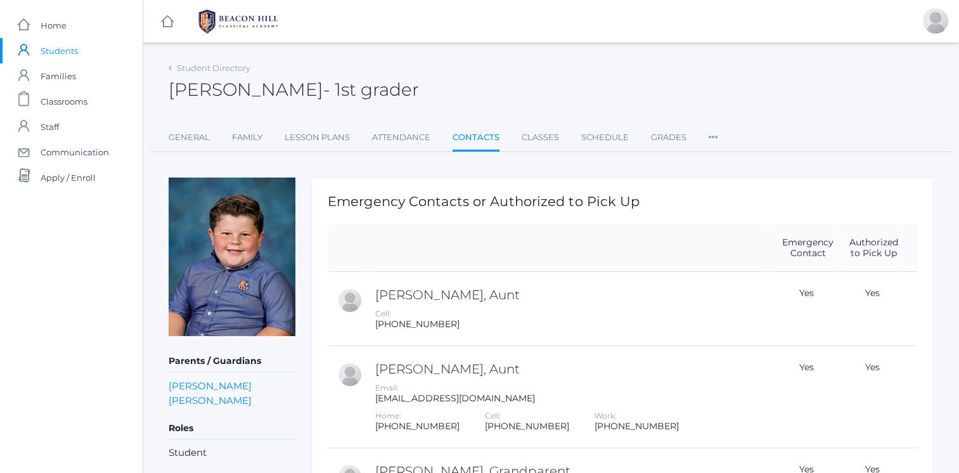
click at [241, 140] on link "Family" at bounding box center [247, 137] width 30 height 25
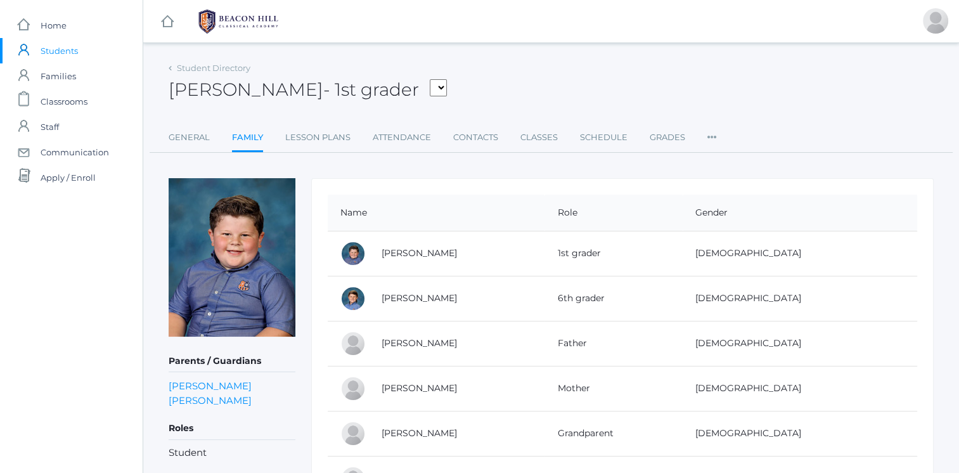
click at [410, 341] on link "Michael Kohr" at bounding box center [418, 342] width 75 height 11
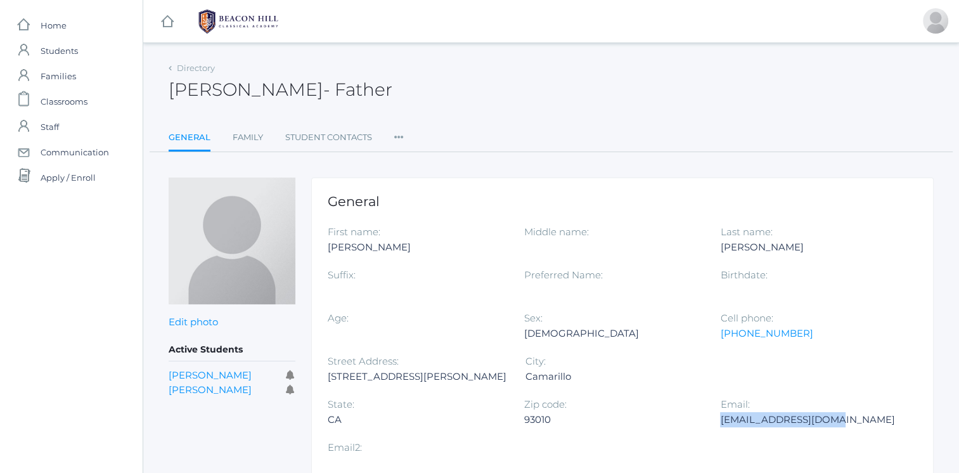
drag, startPoint x: 525, startPoint y: 418, endPoint x: 641, endPoint y: 419, distance: 116.6
click at [720, 419] on div "mikekohr82@gmail.com" at bounding box center [808, 419] width 177 height 15
copy div "mikekohr82@gmail.com"
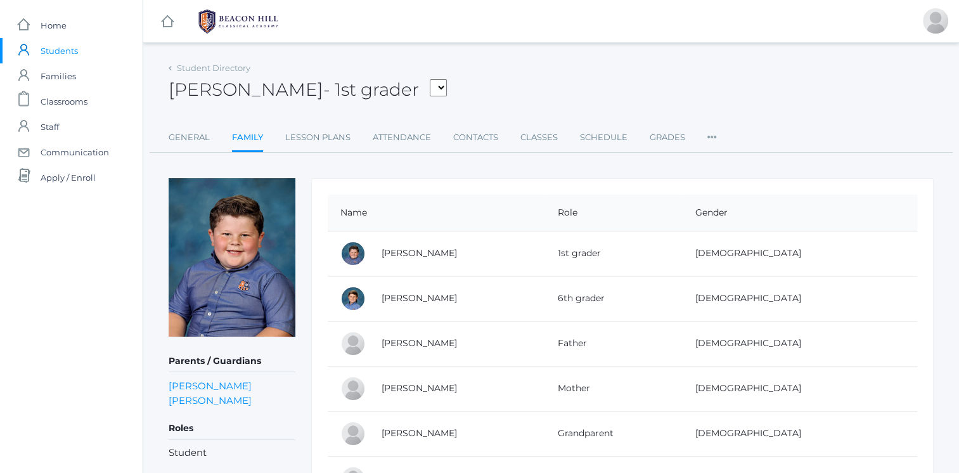
click at [416, 384] on link "Brittany Kohr" at bounding box center [418, 387] width 75 height 11
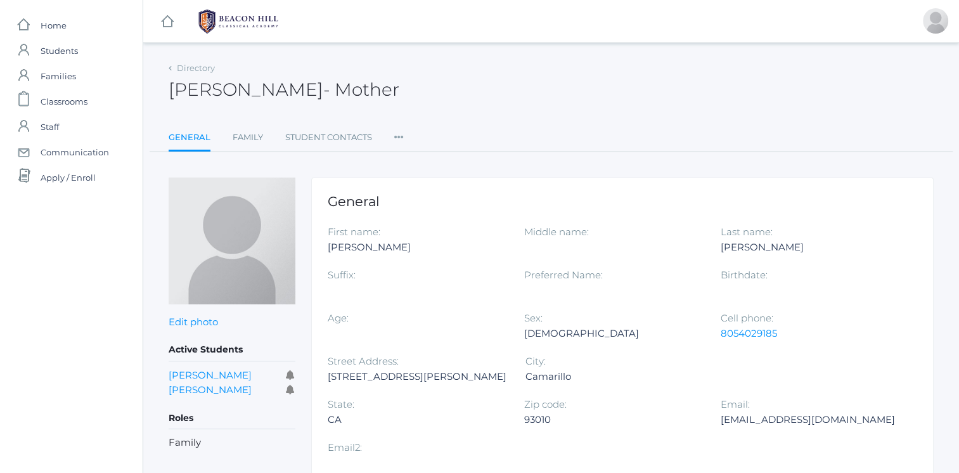
click at [524, 419] on div "Zip code: 93010" at bounding box center [622, 418] width 196 height 43
drag, startPoint x: 526, startPoint y: 419, endPoint x: 646, endPoint y: 413, distance: 120.6
click at [720, 413] on div "mrskohr@yahoo.com" at bounding box center [808, 419] width 177 height 15
copy div "mrskohr@yahoo.com"
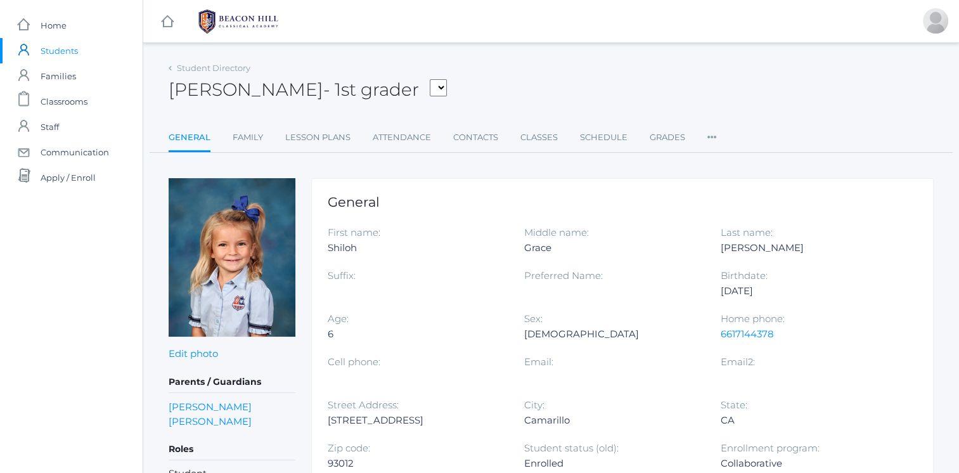
click at [246, 135] on link "Family" at bounding box center [248, 137] width 30 height 25
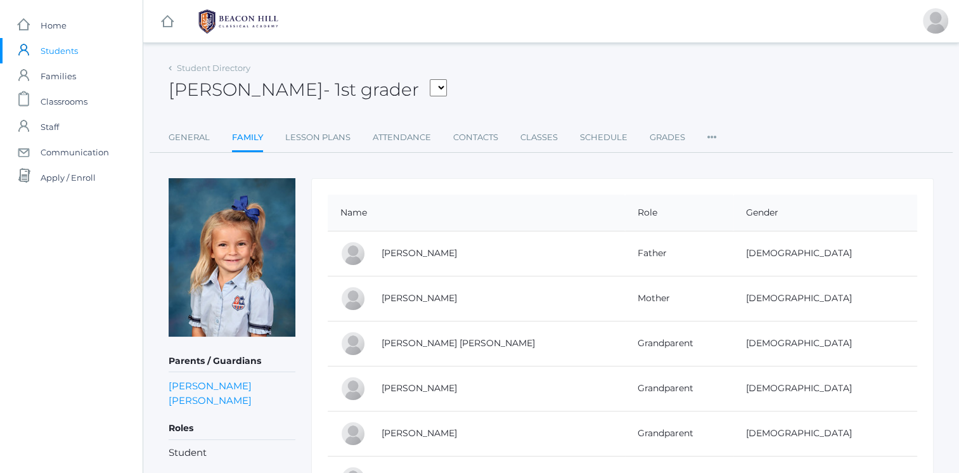
click at [416, 247] on link "John Laubacher" at bounding box center [418, 252] width 75 height 11
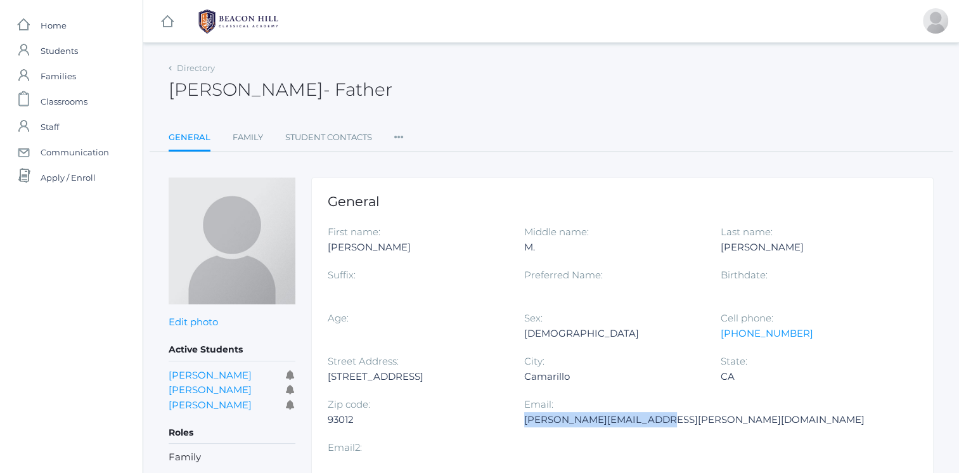
drag, startPoint x: 524, startPoint y: 419, endPoint x: 664, endPoint y: 423, distance: 140.1
click at [664, 423] on div "john.laubacher@gmail.com" at bounding box center [694, 419] width 340 height 15
copy div "john.laubacher@gmail.com"
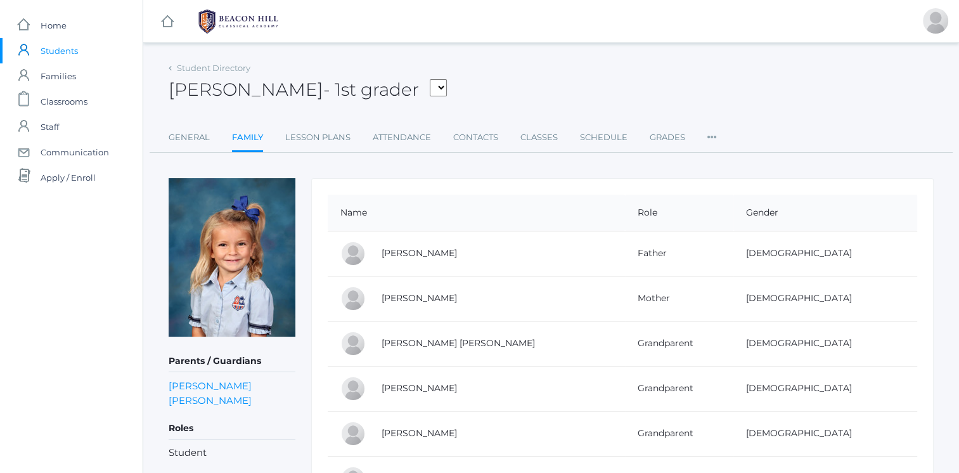
click at [456, 297] on link "Johanna Laubacher" at bounding box center [418, 297] width 75 height 11
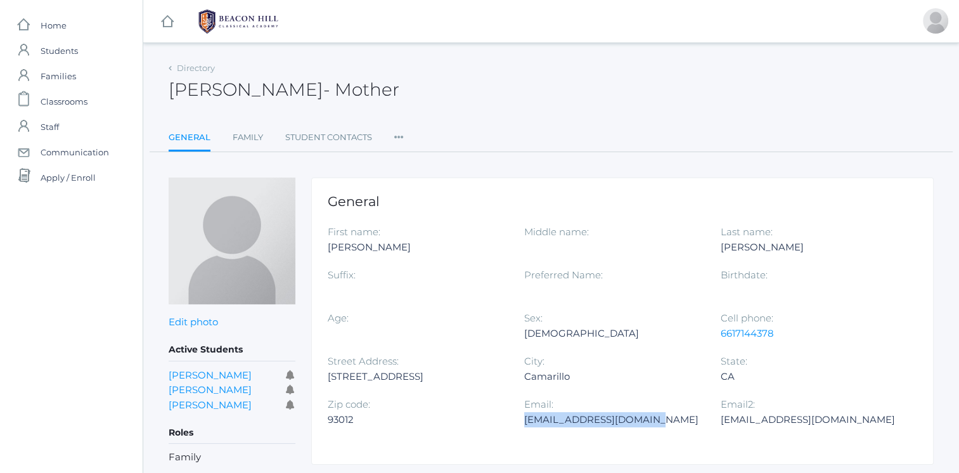
drag, startPoint x: 523, startPoint y: 421, endPoint x: 650, endPoint y: 419, distance: 126.7
click at [650, 419] on div "joeylaubacher@gmail.com" at bounding box center [612, 419] width 177 height 15
copy div "joeylaubacher@gmail.com"
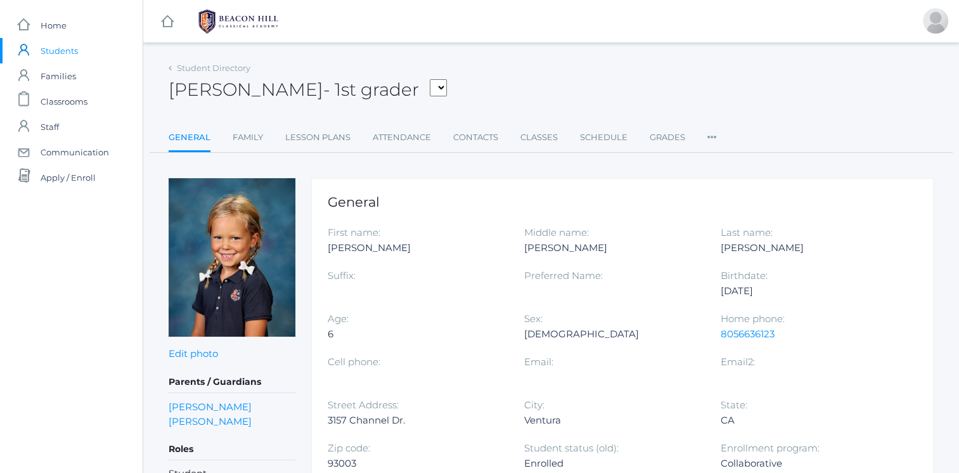
click at [254, 141] on link "Family" at bounding box center [248, 137] width 30 height 25
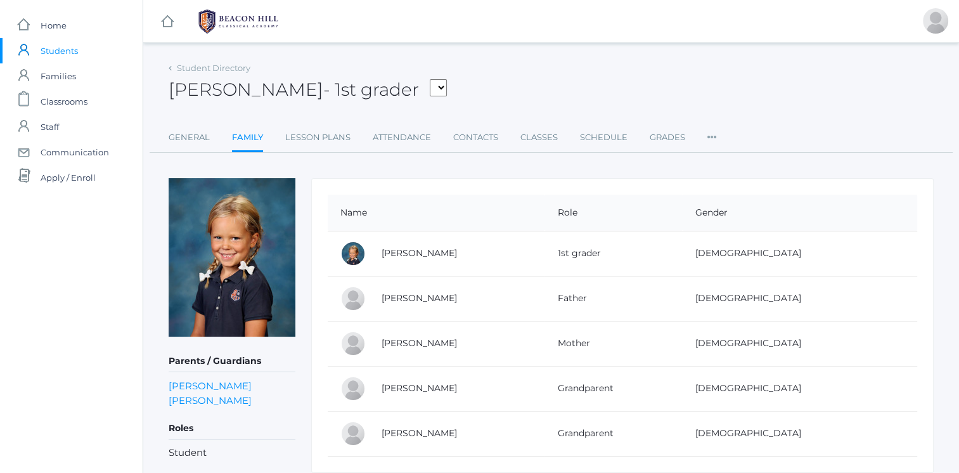
click at [418, 300] on link "Matthew Pedrick" at bounding box center [418, 297] width 75 height 11
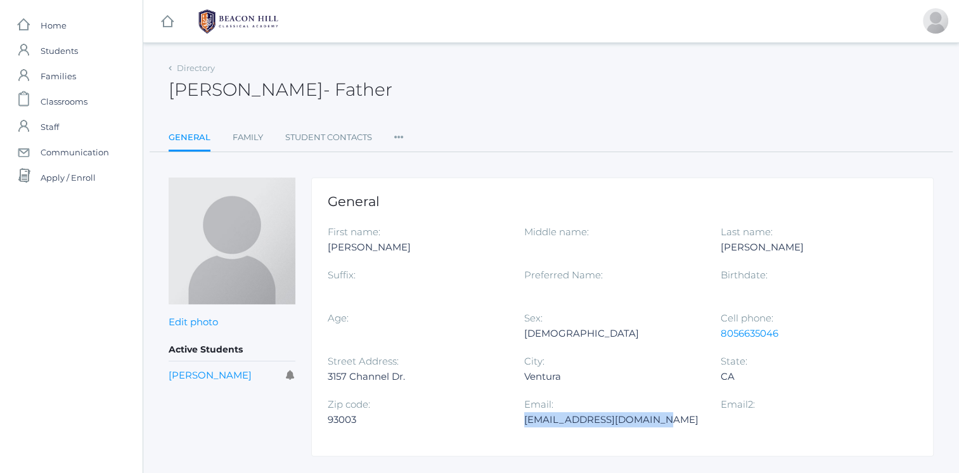
drag, startPoint x: 525, startPoint y: 419, endPoint x: 661, endPoint y: 418, distance: 135.6
click at [661, 418] on div "matthewpedrick@gmail.com" at bounding box center [612, 419] width 177 height 15
copy div "matthewpedrick@gmail.com"
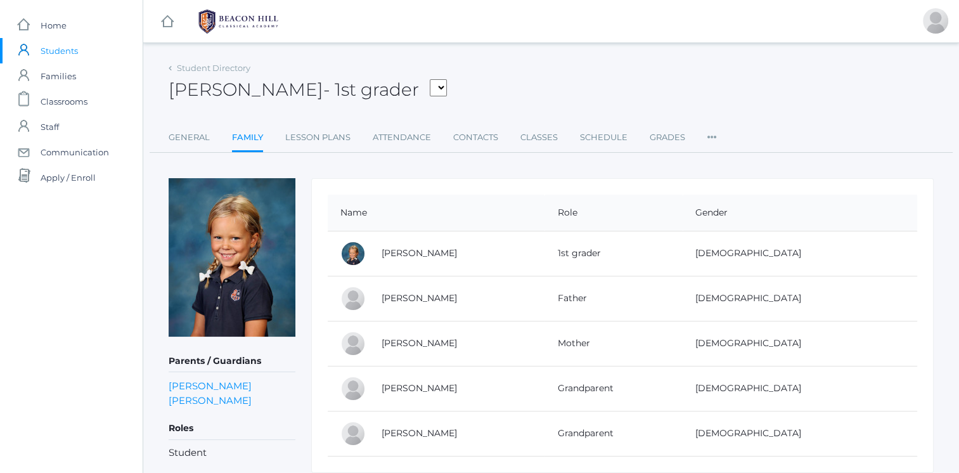
click at [427, 341] on link "Alyssa Pedrick" at bounding box center [418, 342] width 75 height 11
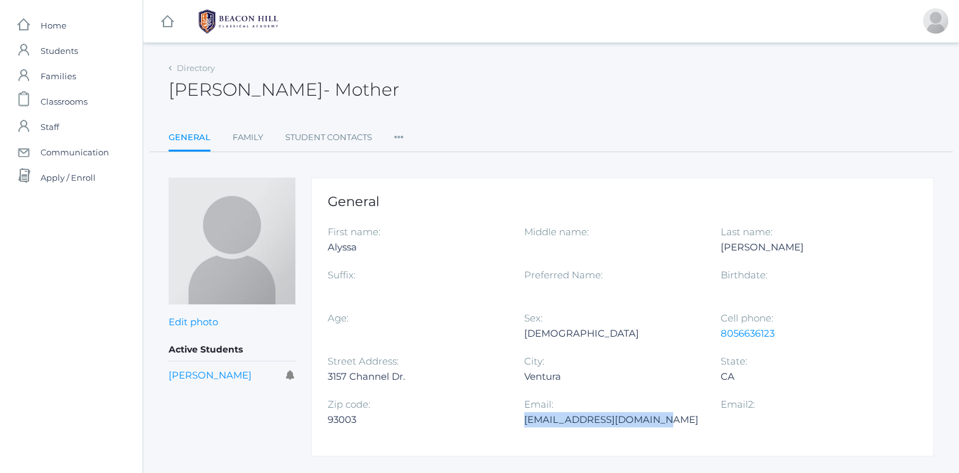
drag, startPoint x: 525, startPoint y: 421, endPoint x: 657, endPoint y: 418, distance: 132.5
click at [657, 418] on div "alyssafpedrick@gmail.com" at bounding box center [612, 419] width 177 height 15
copy div "alyssafpedrick@gmail.com"
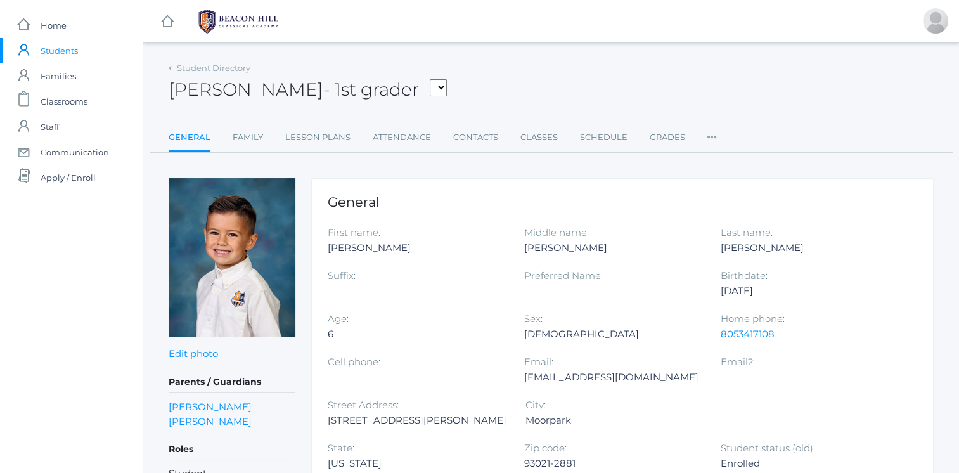
click at [243, 136] on link "Family" at bounding box center [248, 137] width 30 height 25
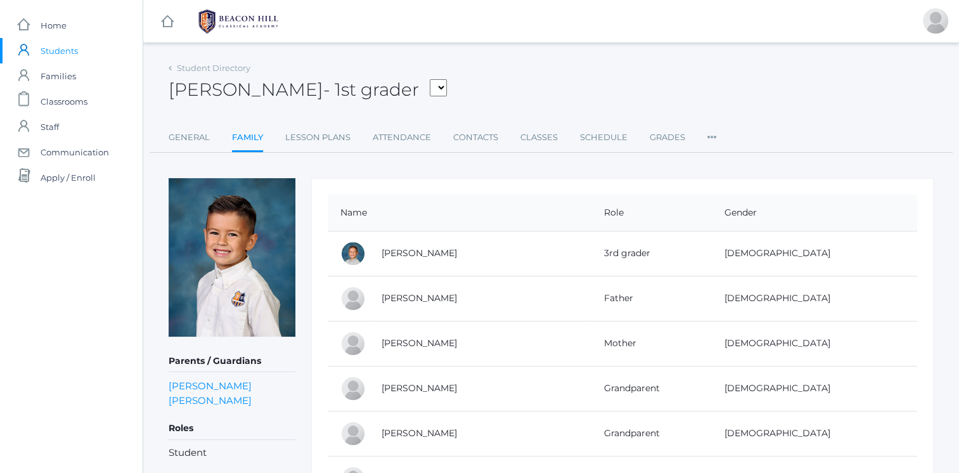
click at [436, 302] on link "Joseph Reyes" at bounding box center [418, 297] width 75 height 11
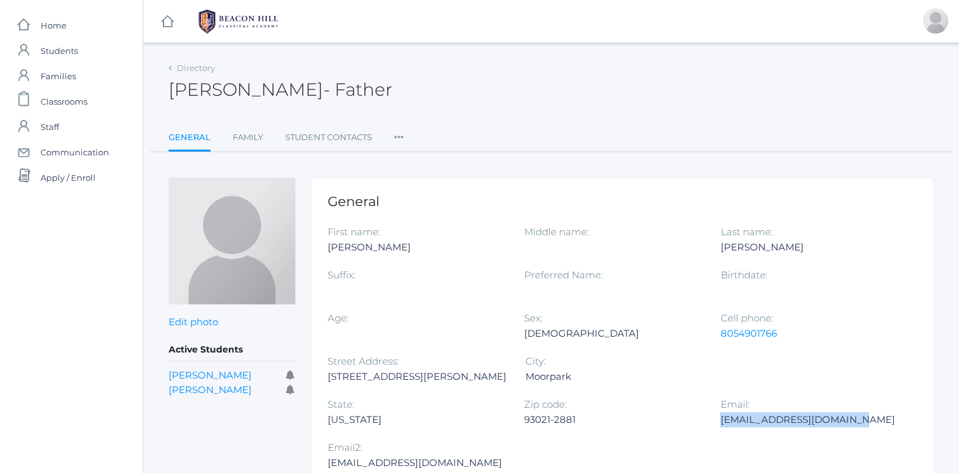
drag, startPoint x: 523, startPoint y: 418, endPoint x: 662, endPoint y: 419, distance: 138.8
click at [720, 419] on div "thewingmanhair@gmail.com" at bounding box center [808, 419] width 177 height 15
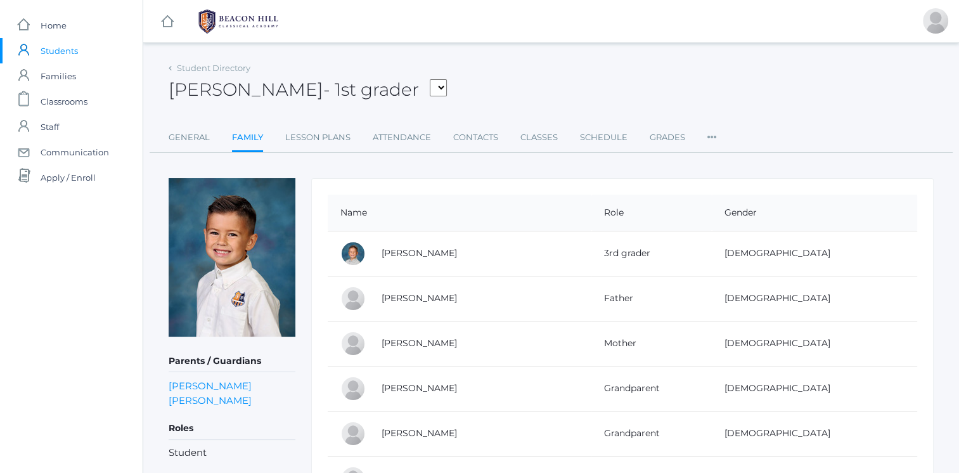
click at [399, 341] on link "Brittany Reyes" at bounding box center [418, 342] width 75 height 11
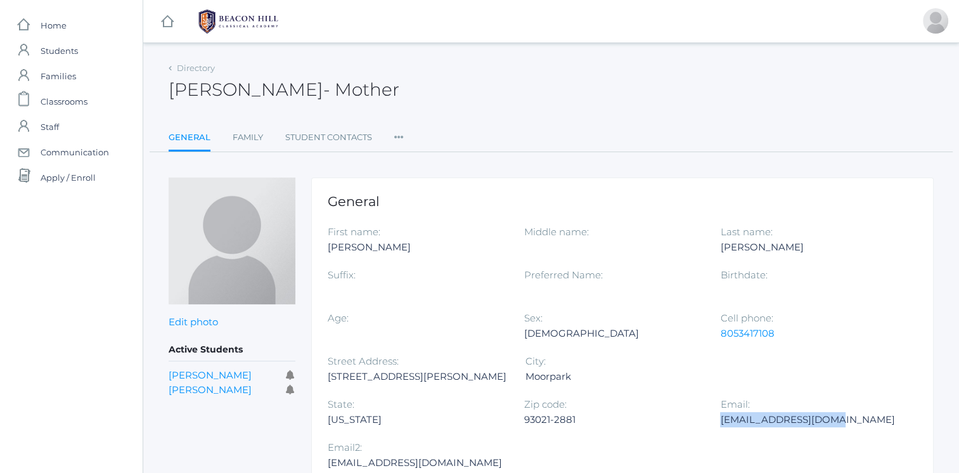
drag, startPoint x: 563, startPoint y: 422, endPoint x: 657, endPoint y: 429, distance: 94.0
click at [720, 429] on div "Email: britmreyes@gmail.com" at bounding box center [818, 418] width 196 height 43
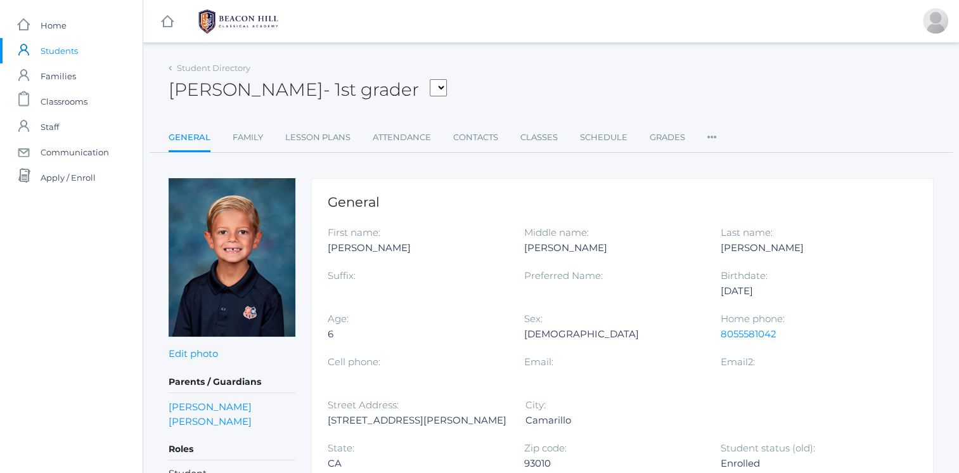
click at [258, 138] on link "Family" at bounding box center [248, 137] width 30 height 25
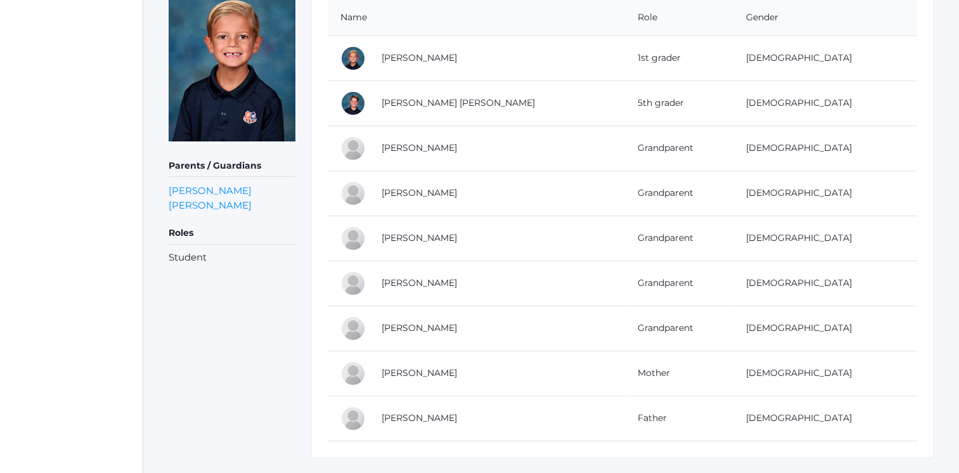
scroll to position [223, 0]
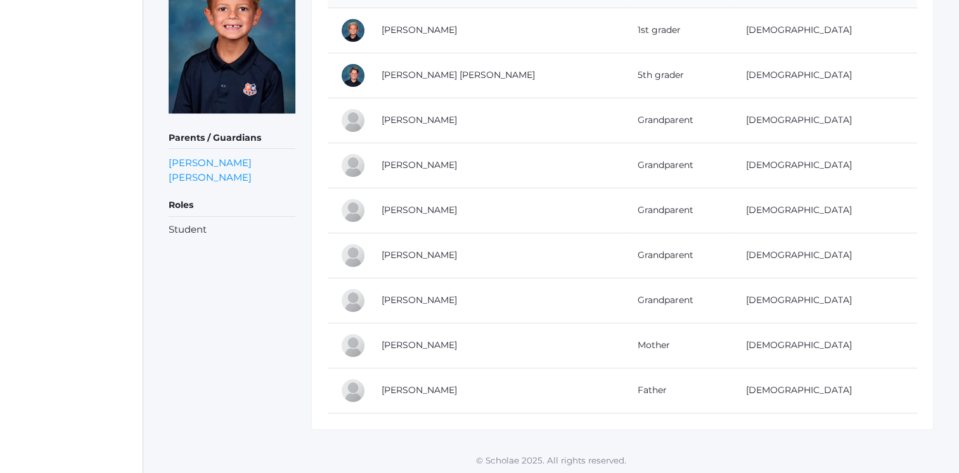
click at [421, 346] on link "[PERSON_NAME]" at bounding box center [418, 344] width 75 height 11
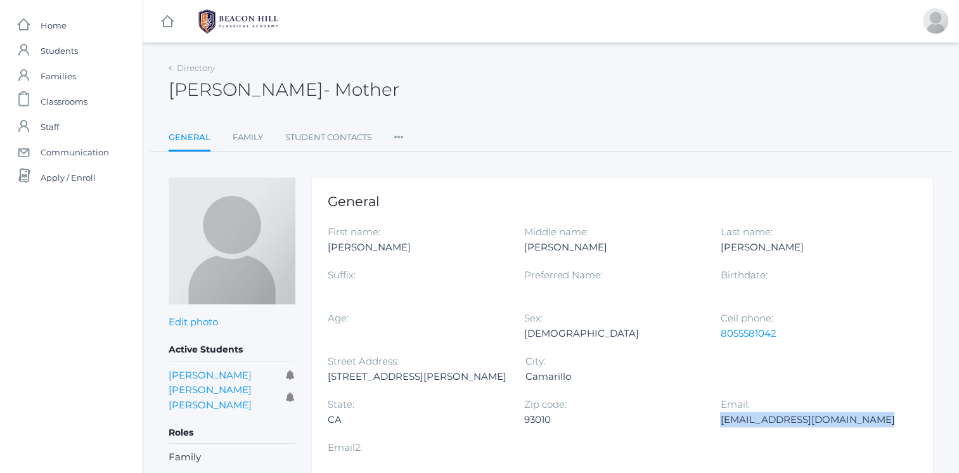
drag, startPoint x: 525, startPoint y: 420, endPoint x: 677, endPoint y: 414, distance: 152.2
click at [720, 414] on div "[EMAIL_ADDRESS][DOMAIN_NAME]" at bounding box center [808, 419] width 177 height 15
copy div "[EMAIL_ADDRESS][DOMAIN_NAME]"
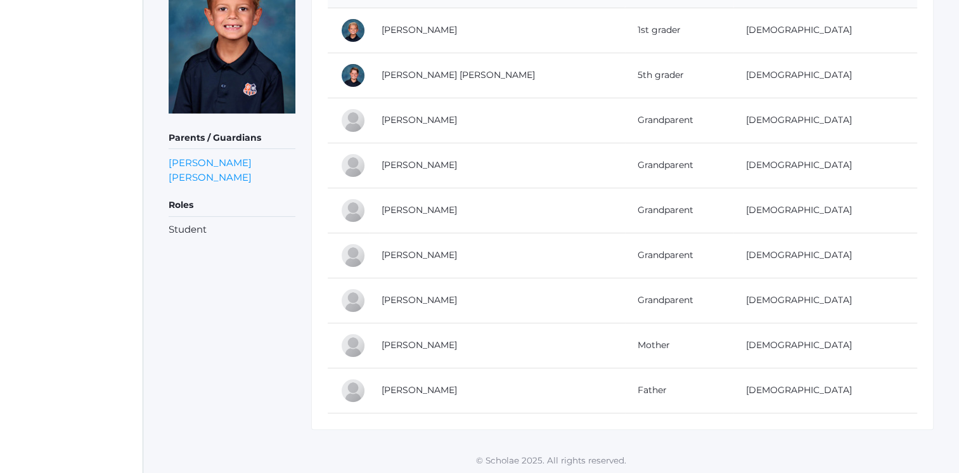
click at [417, 385] on link "Kane Roberts" at bounding box center [418, 389] width 75 height 11
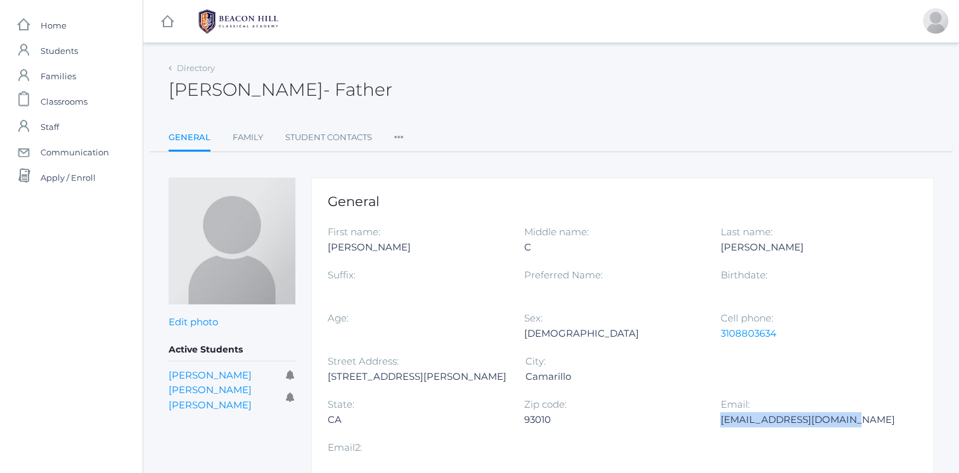
drag, startPoint x: 525, startPoint y: 419, endPoint x: 651, endPoint y: 415, distance: 126.2
click at [720, 415] on div "kanecroberts4@gmail.com" at bounding box center [808, 419] width 177 height 15
copy div "kanecroberts4@gmail.com"
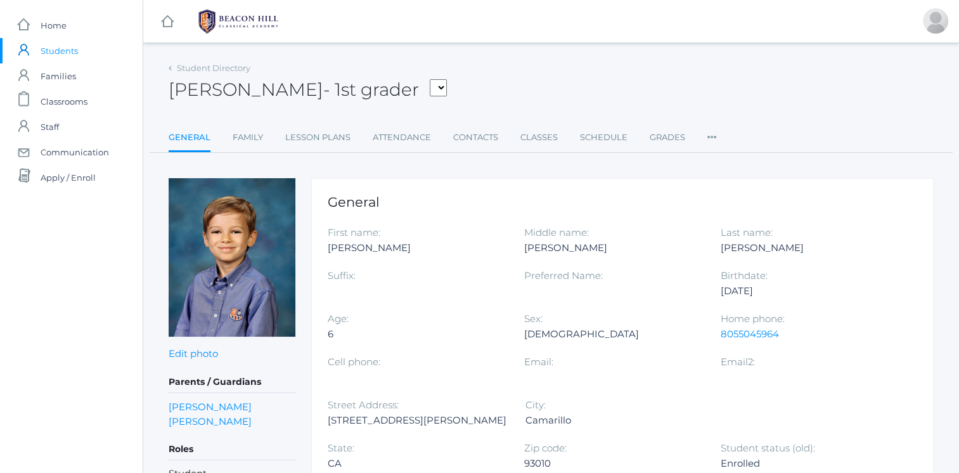
click at [243, 145] on link "Family" at bounding box center [248, 137] width 30 height 25
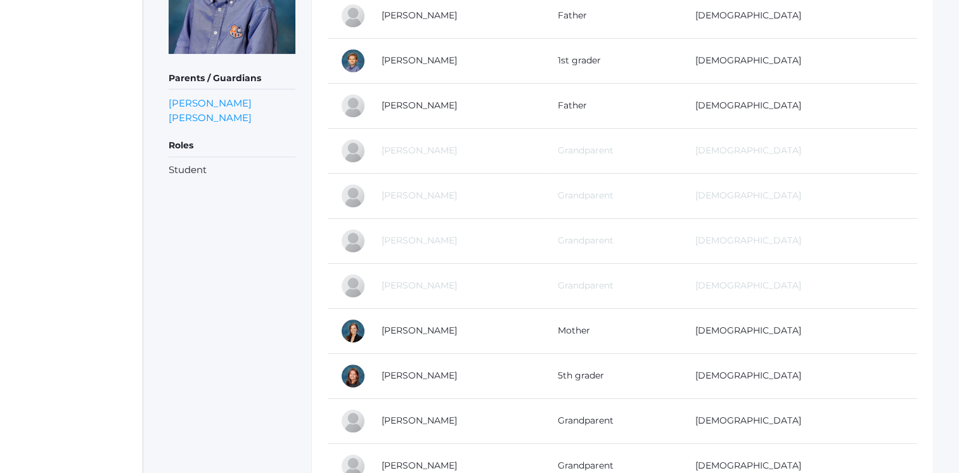
scroll to position [281, 0]
click at [425, 106] on link "Shawn Smith" at bounding box center [418, 106] width 75 height 11
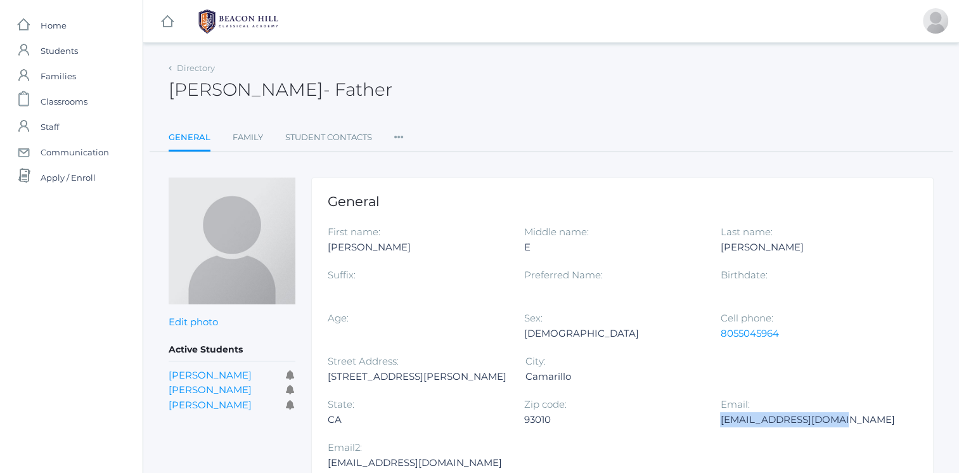
drag, startPoint x: 563, startPoint y: 419, endPoint x: 648, endPoint y: 422, distance: 84.9
click at [720, 422] on div "ssmith71710@gmail.com" at bounding box center [808, 419] width 177 height 15
copy div "ssmith71710@gmail.com"
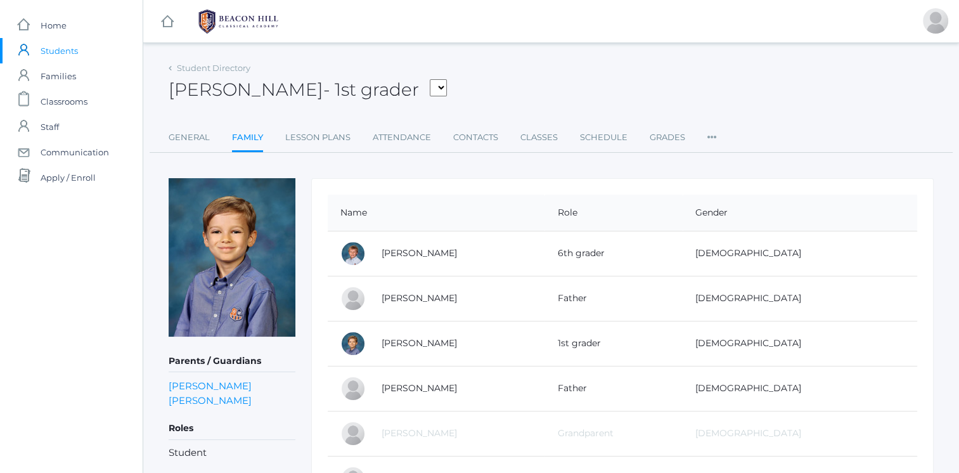
scroll to position [281, 0]
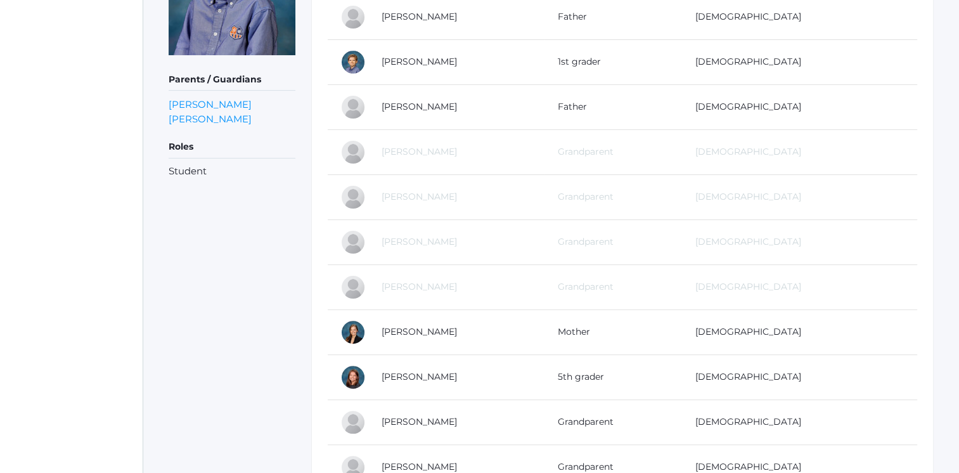
click at [427, 328] on link "Allison Smith" at bounding box center [418, 331] width 75 height 11
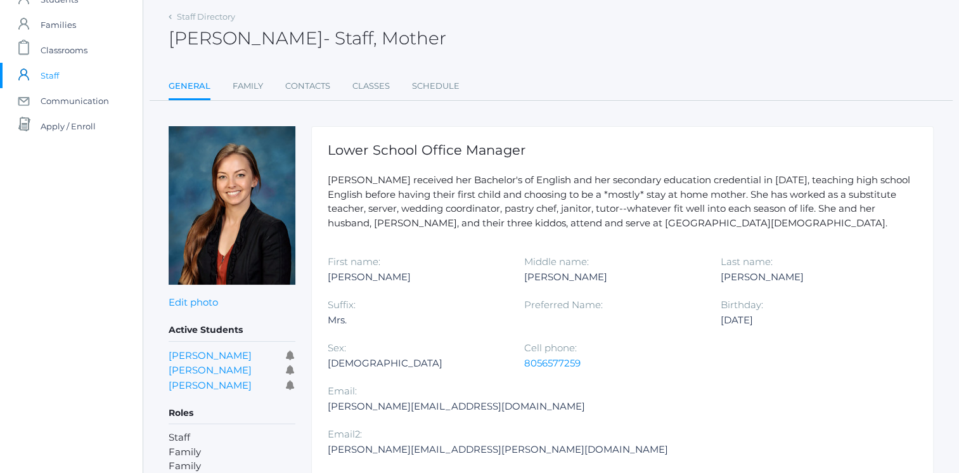
scroll to position [96, 0]
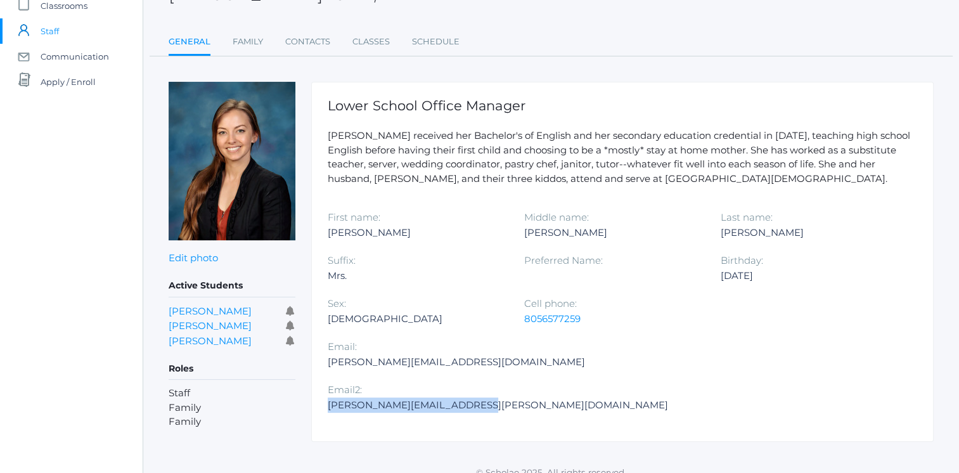
drag, startPoint x: 335, startPoint y: 361, endPoint x: 492, endPoint y: 355, distance: 157.3
click at [492, 397] on div "mrs.allison.smith@gmail.com" at bounding box center [498, 404] width 340 height 15
copy div "mrs.allison.smith@gmail.com"
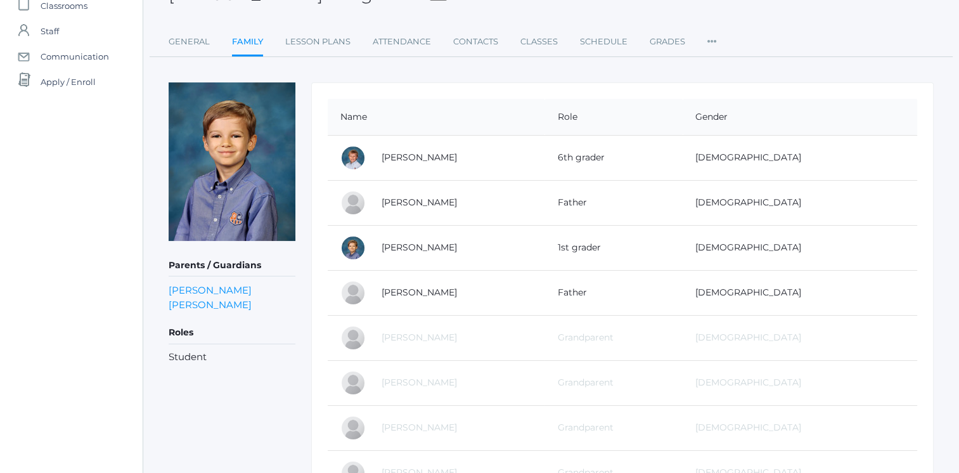
scroll to position [281, 0]
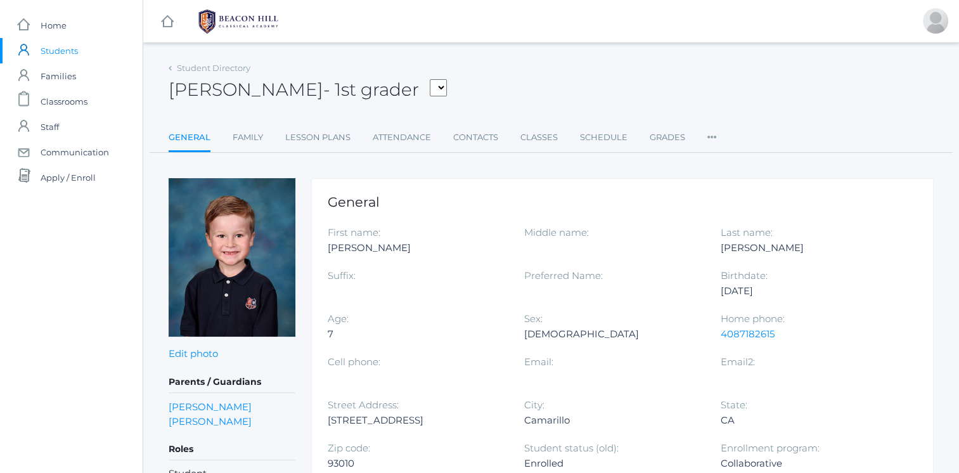
click at [237, 138] on link "Family" at bounding box center [248, 137] width 30 height 25
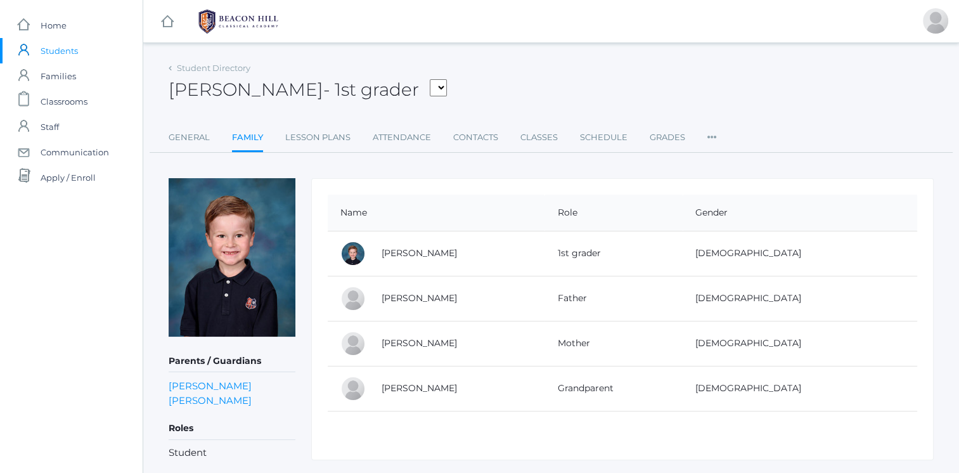
click at [422, 295] on link "Zach Smith" at bounding box center [418, 297] width 75 height 11
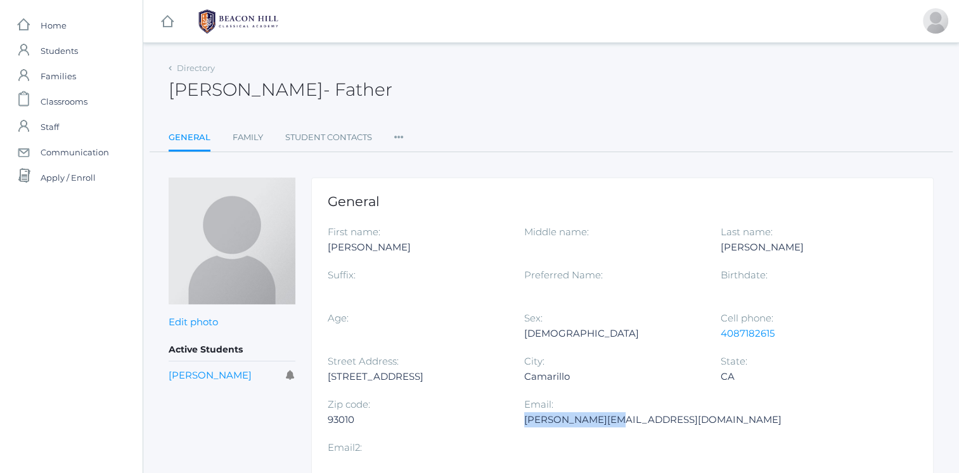
drag, startPoint x: 523, startPoint y: 418, endPoint x: 613, endPoint y: 416, distance: 89.4
click at [613, 416] on div "zach@smithlp.com" at bounding box center [652, 419] width 257 height 15
copy div "zach@smithlp.com"
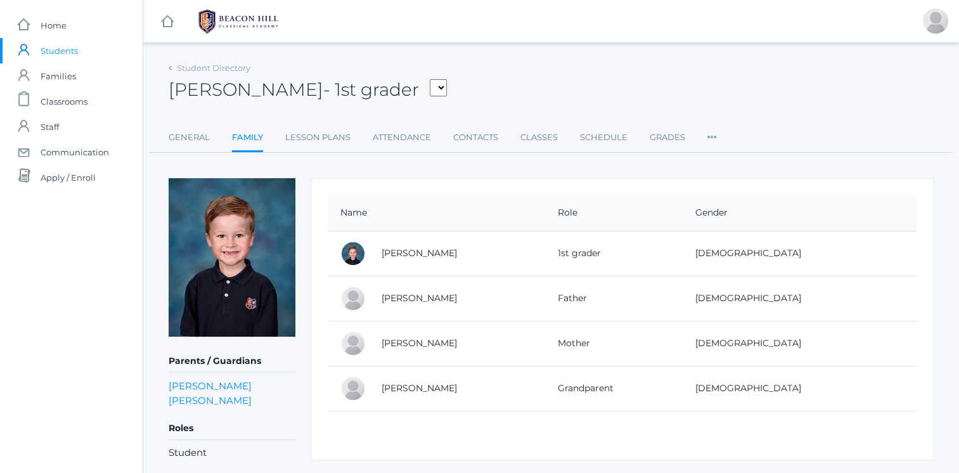
click at [416, 340] on link "Lauren Smith" at bounding box center [418, 342] width 75 height 11
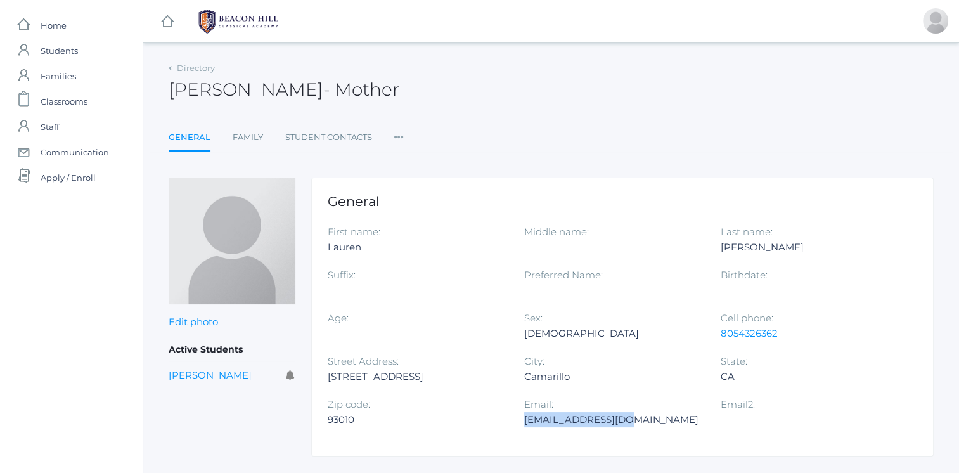
drag, startPoint x: 524, startPoint y: 420, endPoint x: 620, endPoint y: 416, distance: 95.8
click at [620, 416] on div "lauren@smithlp.com" at bounding box center [612, 419] width 177 height 15
copy div "lauren@smithlp.com"
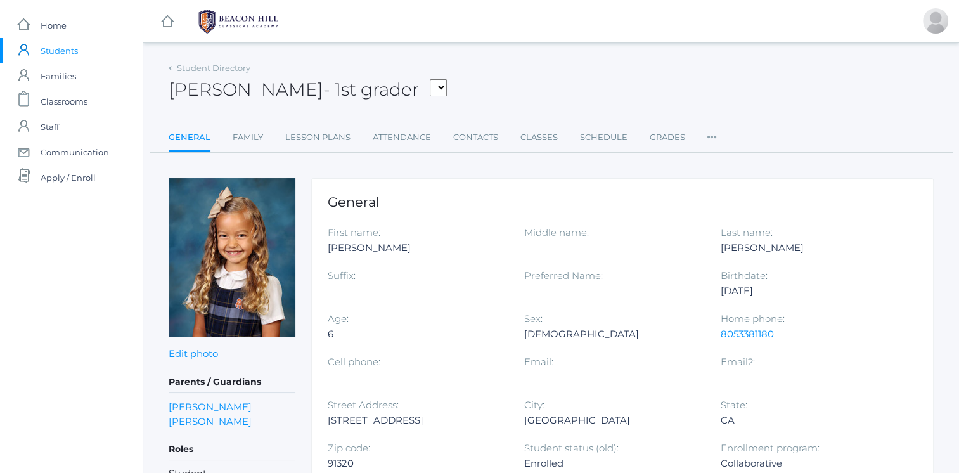
click at [241, 135] on link "Family" at bounding box center [248, 137] width 30 height 25
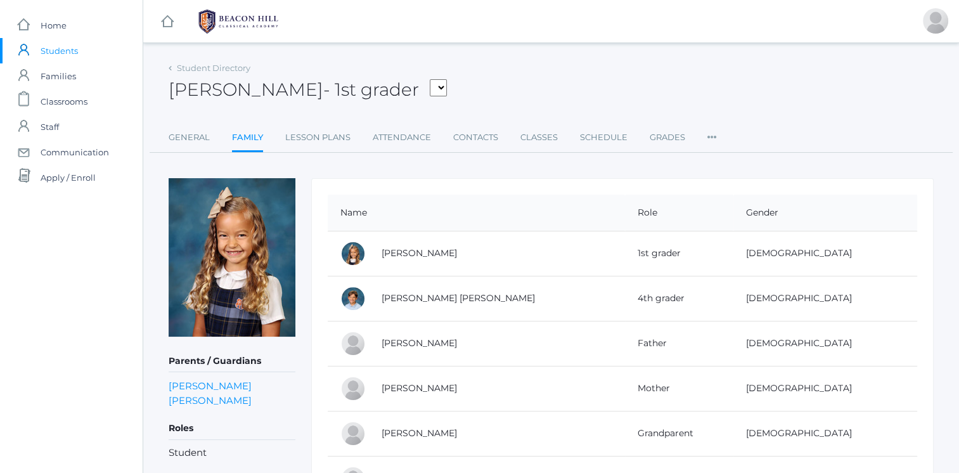
click at [441, 343] on link "Andy Thompson" at bounding box center [418, 342] width 75 height 11
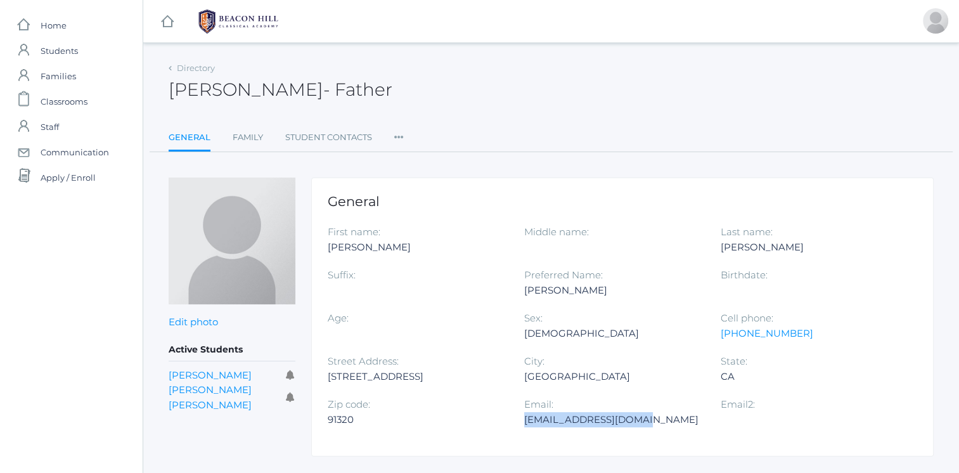
drag, startPoint x: 525, startPoint y: 419, endPoint x: 648, endPoint y: 417, distance: 123.0
click at [648, 417] on div "Athompson@outlook.com" at bounding box center [612, 419] width 177 height 15
copy div "Athompson@outlook.com"
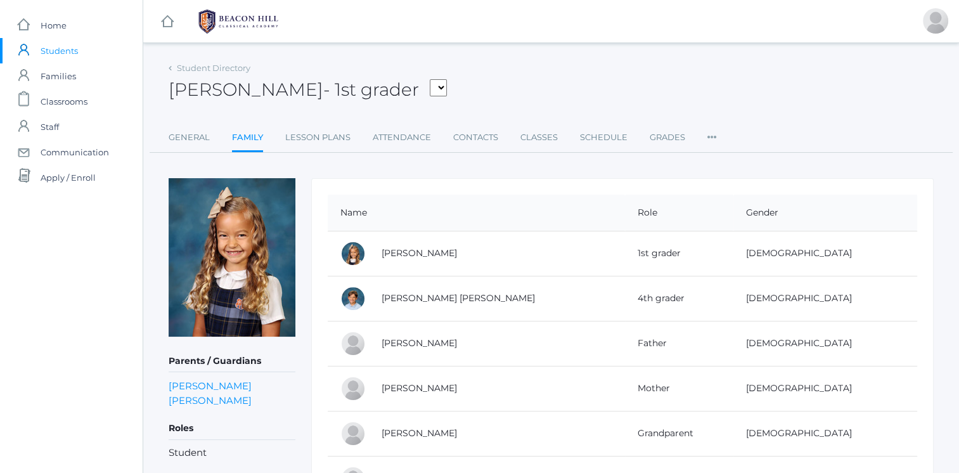
click at [406, 389] on link "Mckenzie Thompson" at bounding box center [418, 387] width 75 height 11
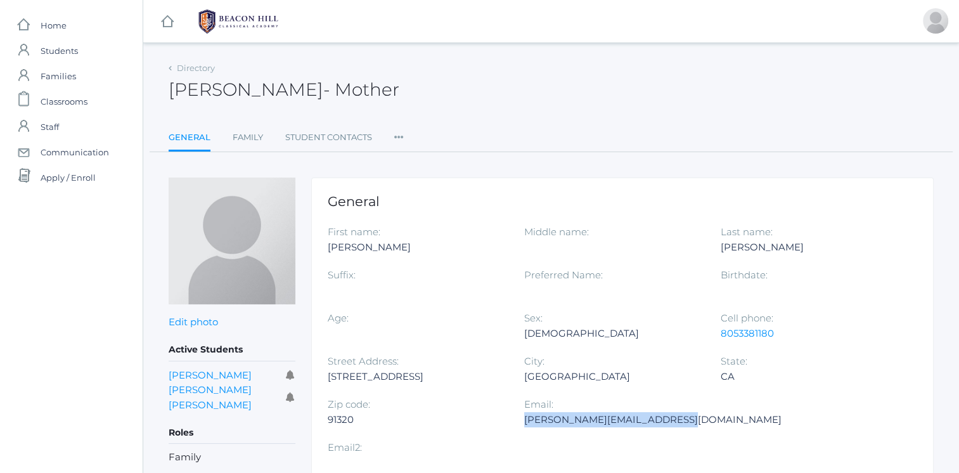
drag, startPoint x: 525, startPoint y: 419, endPoint x: 681, endPoint y: 419, distance: 155.9
click at [681, 419] on div "mckenzie.annwright@gmail.com" at bounding box center [652, 419] width 257 height 15
copy div "mckenzie.annwright@gmail.com"
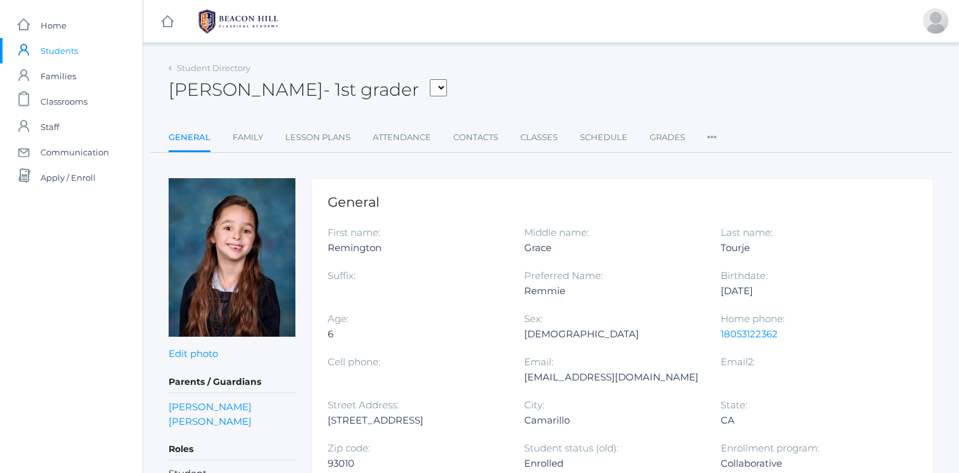
click at [241, 134] on link "Family" at bounding box center [248, 137] width 30 height 25
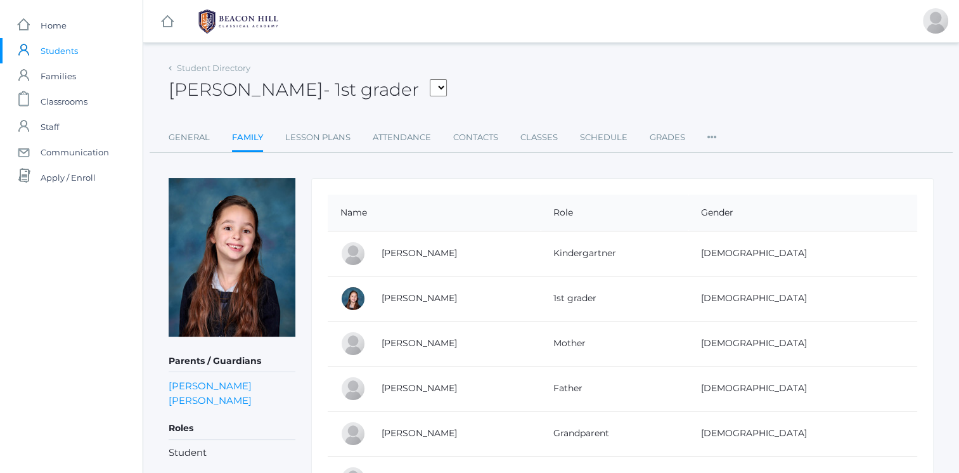
click at [426, 341] on link "[PERSON_NAME]" at bounding box center [418, 342] width 75 height 11
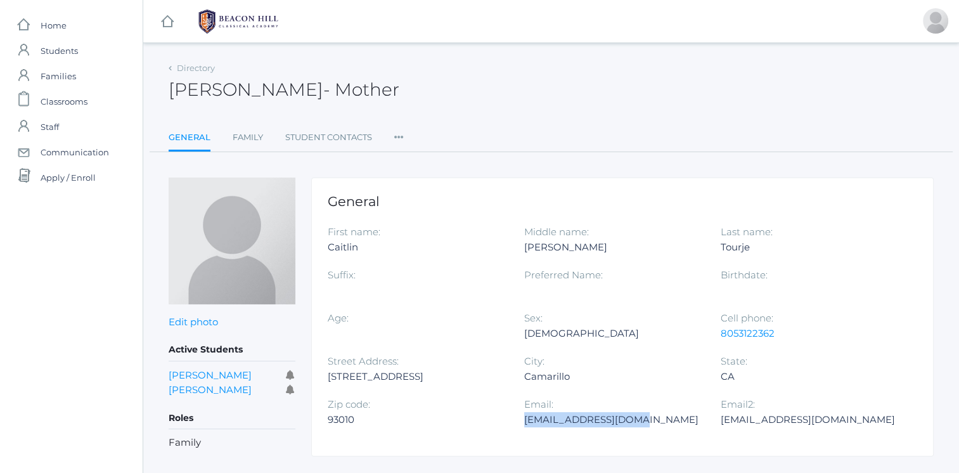
drag, startPoint x: 525, startPoint y: 420, endPoint x: 642, endPoint y: 413, distance: 116.8
click at [642, 413] on div "[EMAIL_ADDRESS][DOMAIN_NAME]" at bounding box center [612, 419] width 177 height 15
copy div "[EMAIL_ADDRESS][DOMAIN_NAME]"
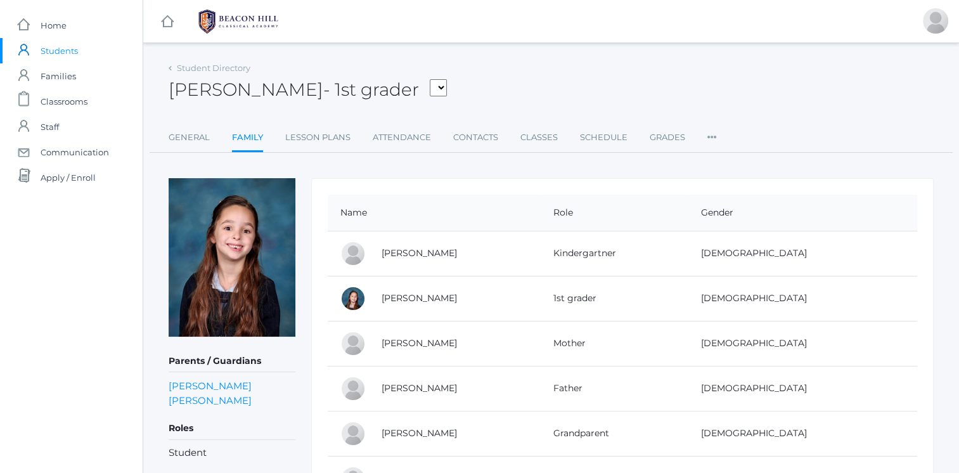
click at [415, 386] on link "[PERSON_NAME]" at bounding box center [418, 387] width 75 height 11
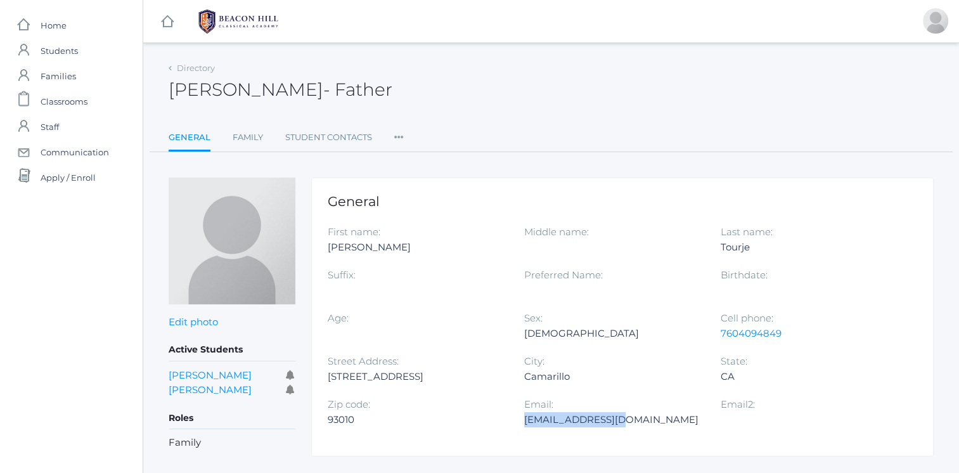
drag, startPoint x: 525, startPoint y: 422, endPoint x: 615, endPoint y: 419, distance: 90.0
click at [615, 419] on div "[EMAIL_ADDRESS][DOMAIN_NAME]" at bounding box center [612, 419] width 177 height 15
copy div "[EMAIL_ADDRESS][DOMAIN_NAME]"
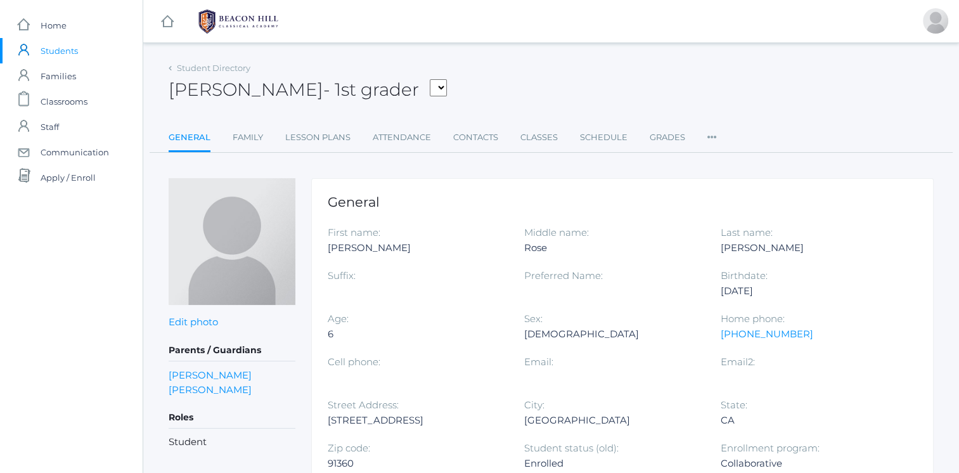
click at [246, 136] on link "Family" at bounding box center [248, 137] width 30 height 25
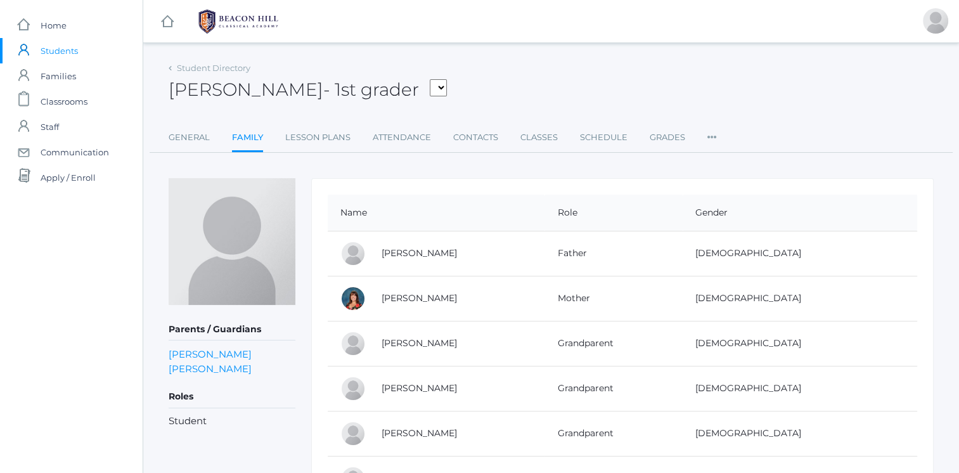
click at [419, 252] on link "Chris Wallock" at bounding box center [418, 252] width 75 height 11
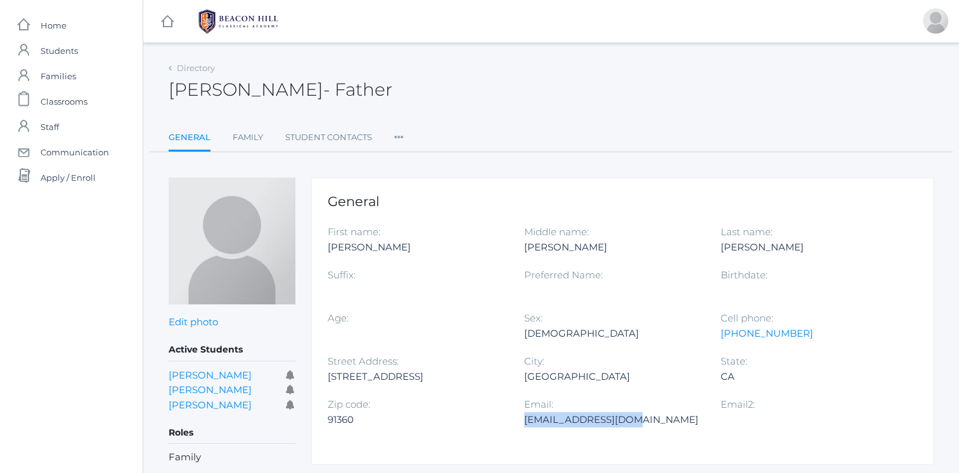
drag, startPoint x: 523, startPoint y: 419, endPoint x: 626, endPoint y: 415, distance: 102.7
click at [626, 415] on div "cjwallock@gmail.com" at bounding box center [612, 419] width 177 height 15
copy div "cjwallock@gmail.com"
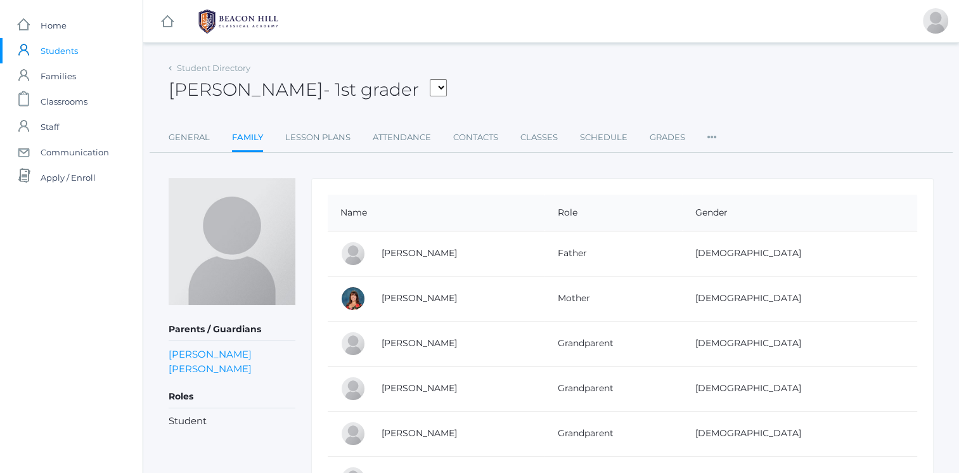
click at [441, 295] on link "Heather Wallock" at bounding box center [418, 297] width 75 height 11
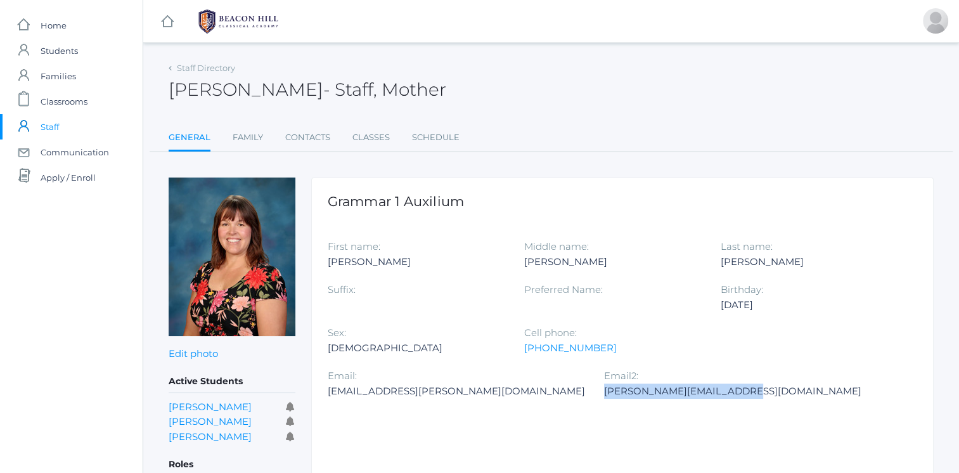
drag, startPoint x: 539, startPoint y: 389, endPoint x: 674, endPoint y: 391, distance: 135.0
click at [674, 391] on div "wallock.heather@gmail.com" at bounding box center [732, 390] width 257 height 15
copy div "wallock.heather@gmail.com"
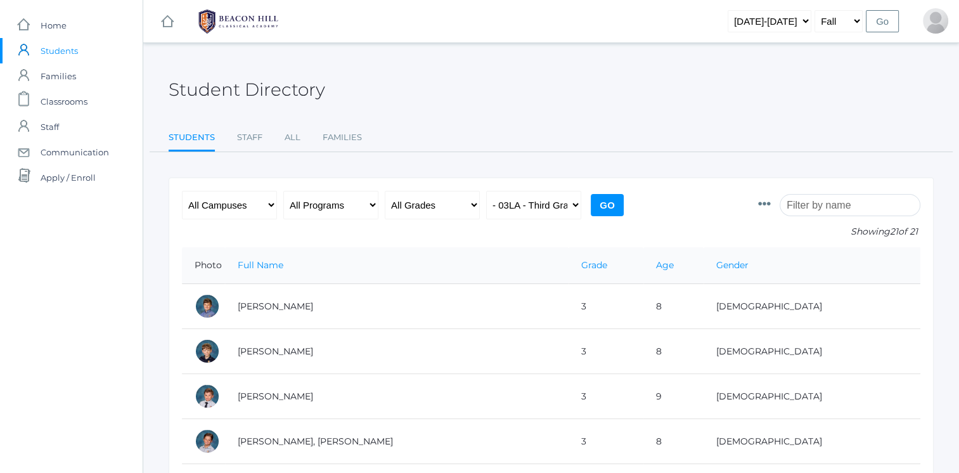
click at [274, 304] on td "[PERSON_NAME]" at bounding box center [396, 306] width 343 height 45
click at [276, 347] on td "[PERSON_NAME]" at bounding box center [396, 351] width 343 height 45
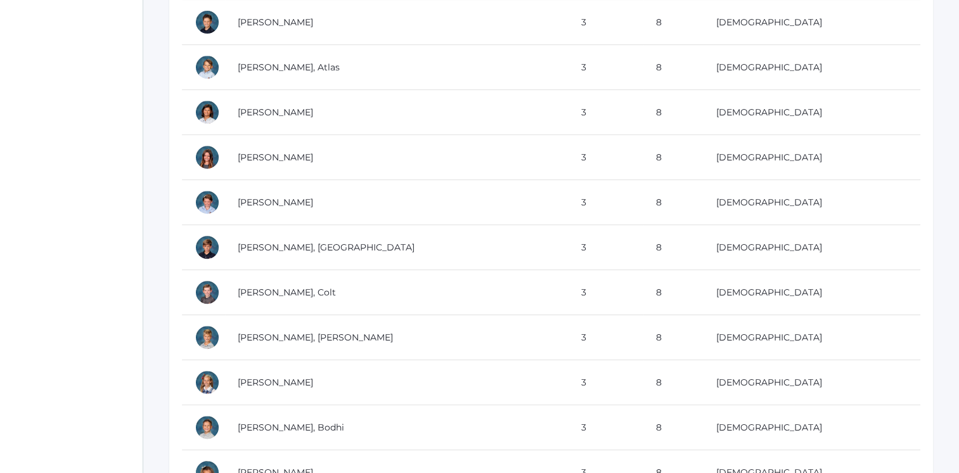
scroll to position [466, 0]
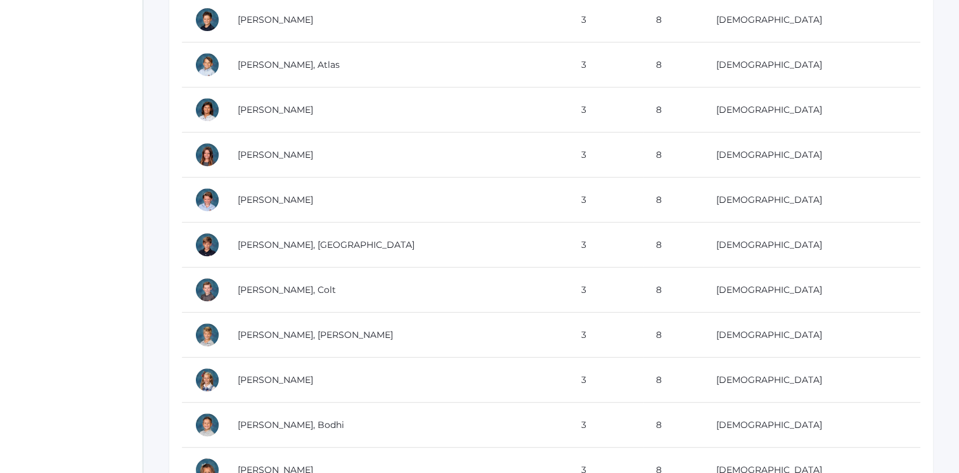
click at [283, 19] on td "[PERSON_NAME]" at bounding box center [396, 19] width 343 height 45
click at [294, 112] on td "[PERSON_NAME]" at bounding box center [396, 109] width 343 height 45
click at [279, 195] on td "[PERSON_NAME]" at bounding box center [396, 199] width 343 height 45
click at [292, 236] on td "[PERSON_NAME], [GEOGRAPHIC_DATA]" at bounding box center [396, 244] width 343 height 45
click at [271, 329] on td "[PERSON_NAME], [PERSON_NAME]" at bounding box center [396, 334] width 343 height 45
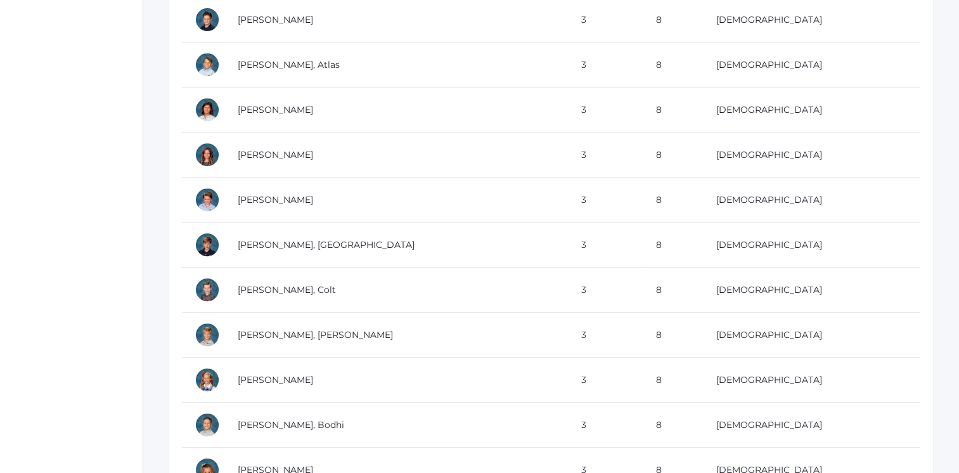
click at [281, 380] on td "[PERSON_NAME]" at bounding box center [396, 379] width 343 height 45
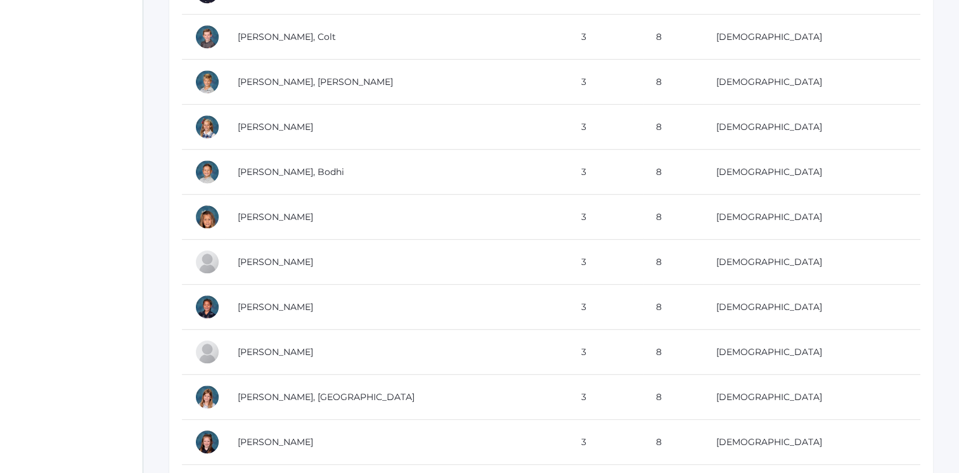
scroll to position [821, 0]
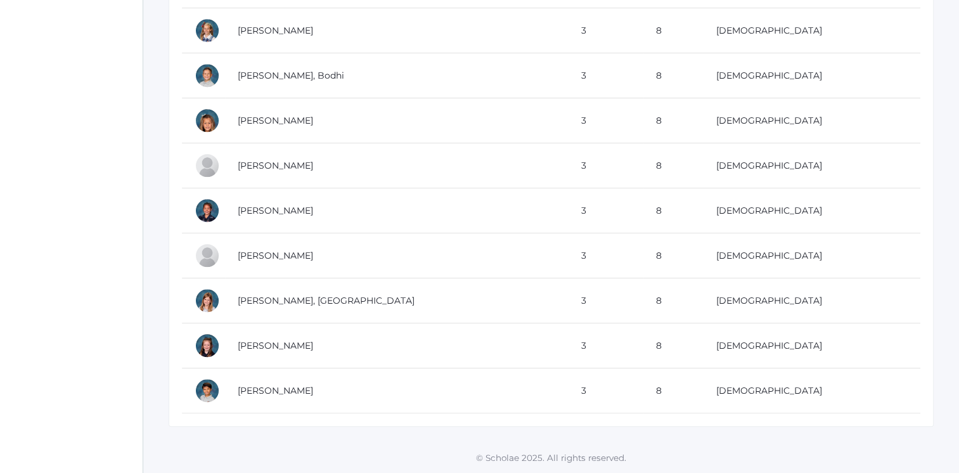
click at [266, 113] on td "[PERSON_NAME]" at bounding box center [396, 120] width 343 height 45
click at [257, 144] on td "[PERSON_NAME]" at bounding box center [396, 165] width 343 height 45
click at [233, 205] on td "[PERSON_NAME]" at bounding box center [396, 210] width 343 height 45
click at [259, 245] on td "[PERSON_NAME]" at bounding box center [396, 255] width 343 height 45
click at [267, 293] on td "[PERSON_NAME], [GEOGRAPHIC_DATA]" at bounding box center [396, 300] width 343 height 45
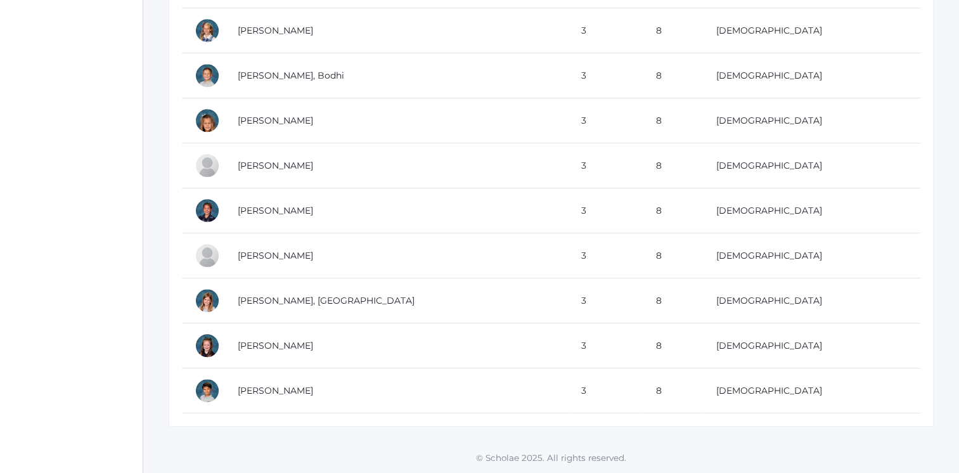
click at [247, 333] on td "[PERSON_NAME]" at bounding box center [396, 345] width 343 height 45
click at [260, 381] on td "[PERSON_NAME]" at bounding box center [396, 390] width 343 height 45
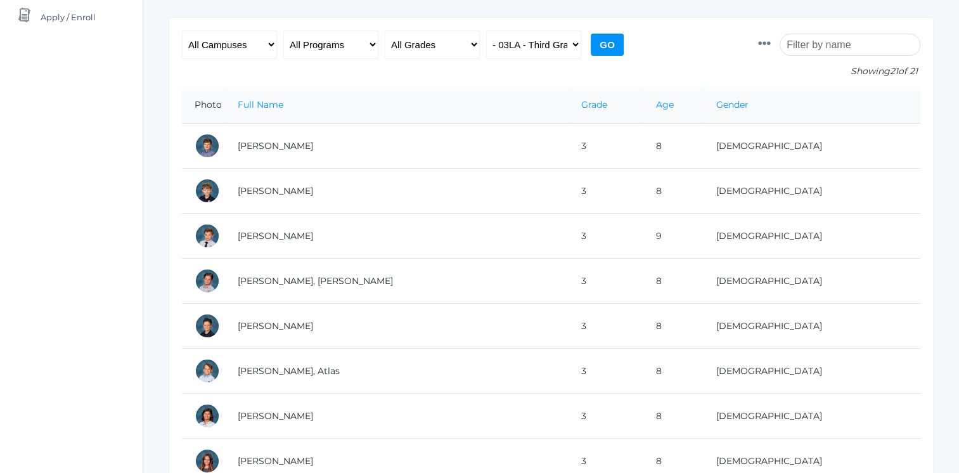
scroll to position [0, 0]
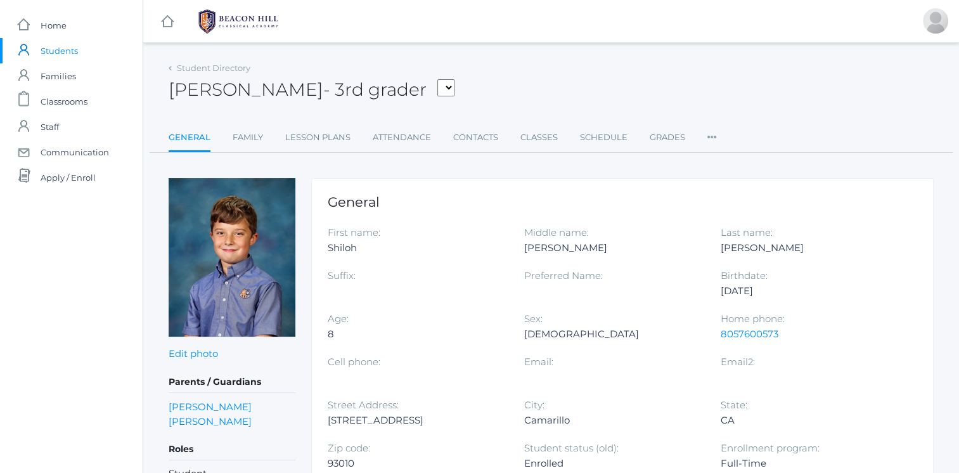
click at [246, 138] on link "Family" at bounding box center [248, 137] width 30 height 25
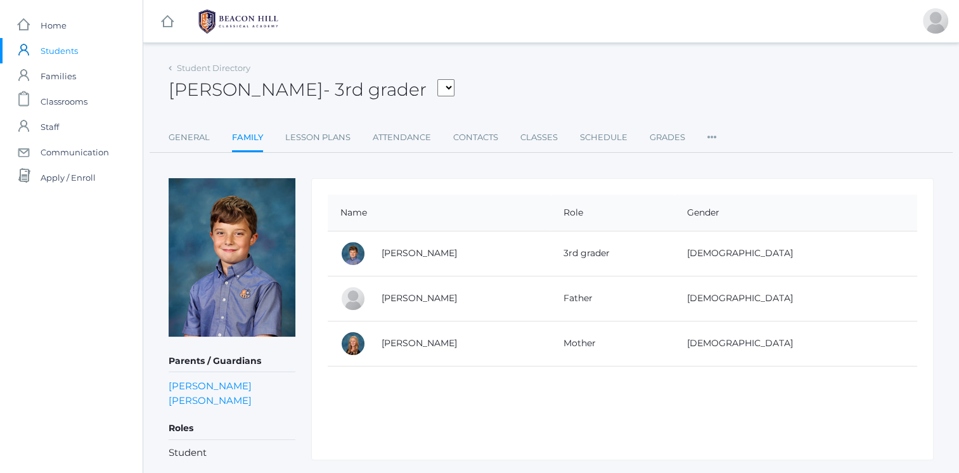
click at [416, 295] on link "Joshua Canty" at bounding box center [418, 297] width 75 height 11
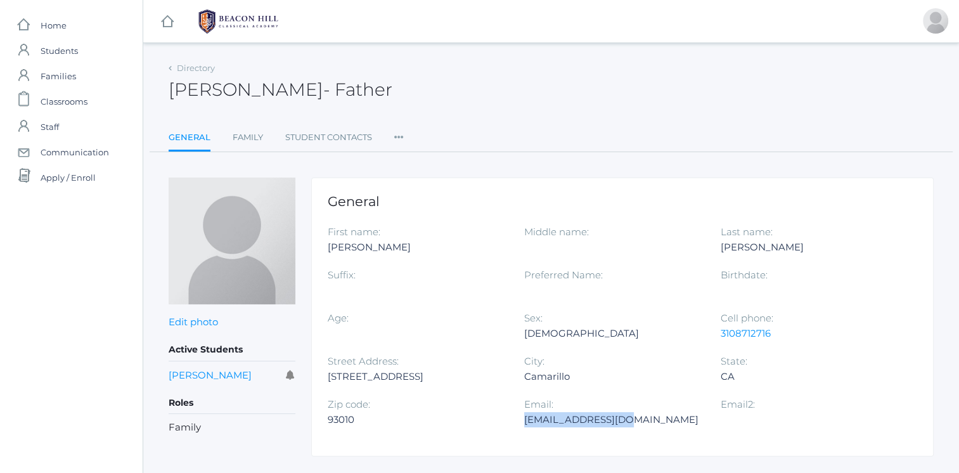
drag, startPoint x: 523, startPoint y: 419, endPoint x: 625, endPoint y: 420, distance: 102.0
click at [625, 420] on div "jcanty05@gmail.com" at bounding box center [612, 419] width 177 height 15
copy div "jcanty05@gmail.com"
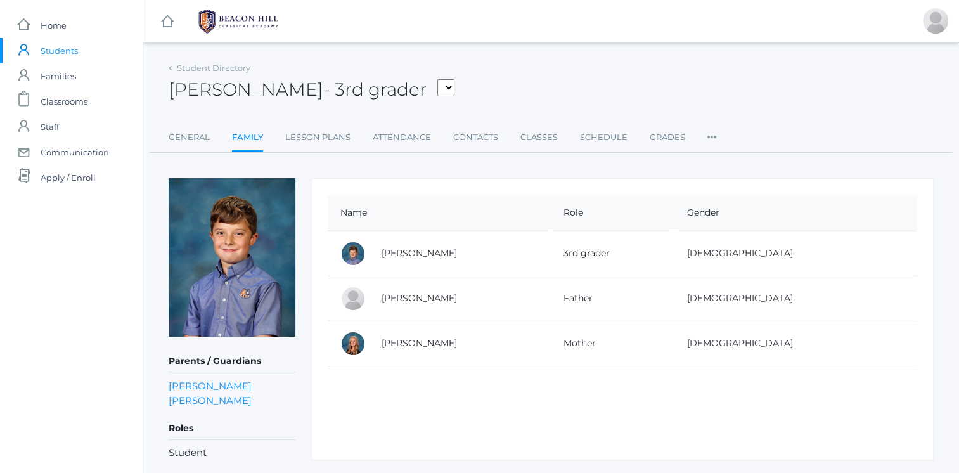
click at [414, 338] on link "Nicole Canty" at bounding box center [418, 342] width 75 height 11
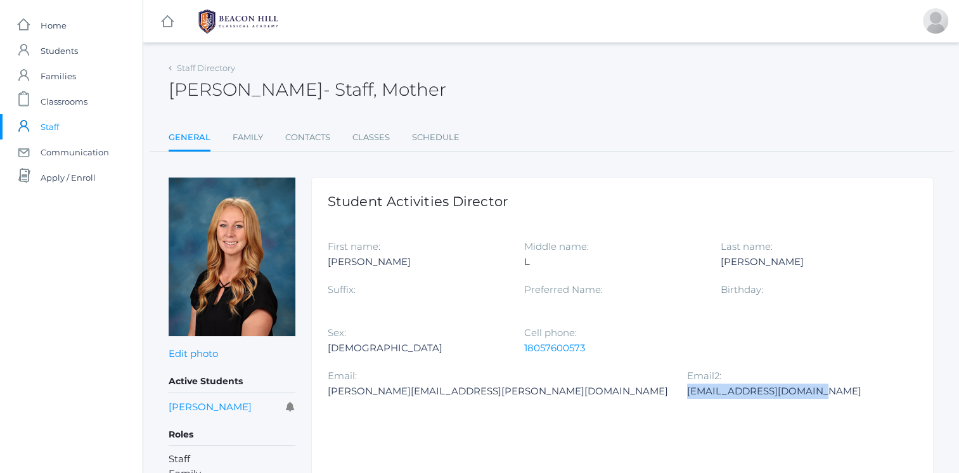
drag, startPoint x: 328, startPoint y: 390, endPoint x: 460, endPoint y: 397, distance: 132.0
click at [687, 397] on div "nicolecanty18@gmail.com" at bounding box center [775, 390] width 177 height 15
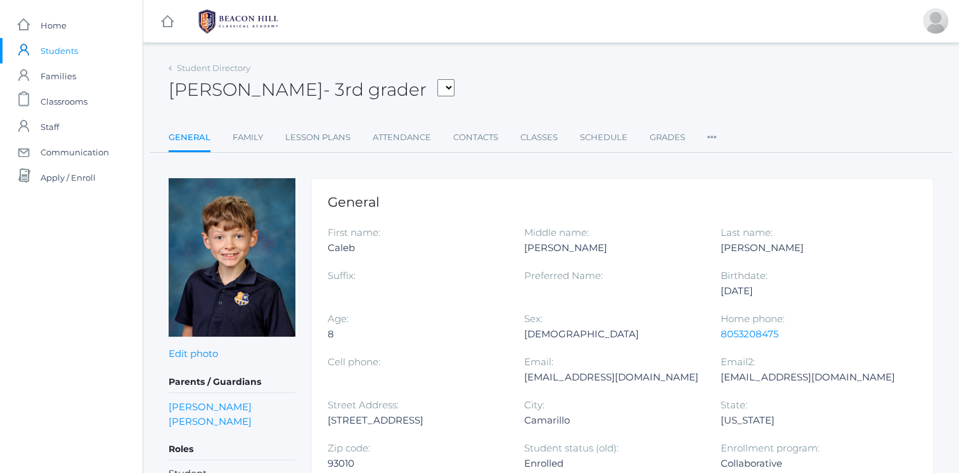
click at [253, 133] on link "Family" at bounding box center [248, 137] width 30 height 25
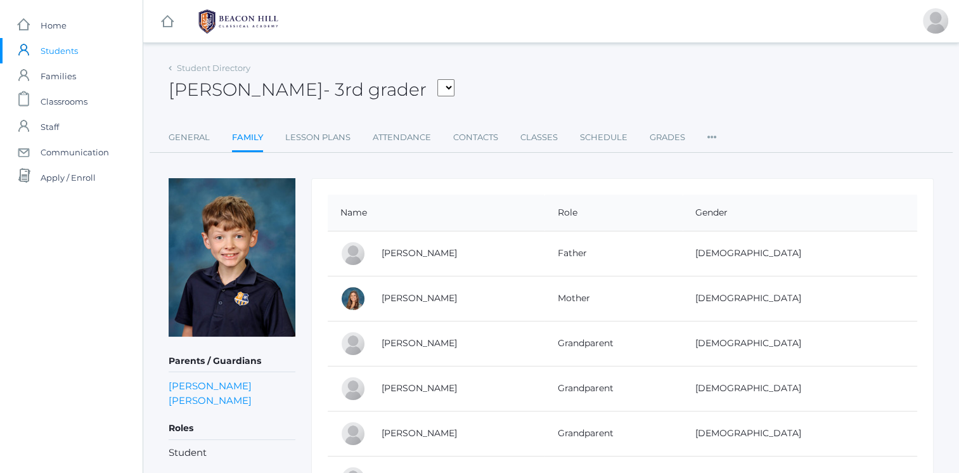
click at [411, 252] on link "[PERSON_NAME]" at bounding box center [418, 252] width 75 height 11
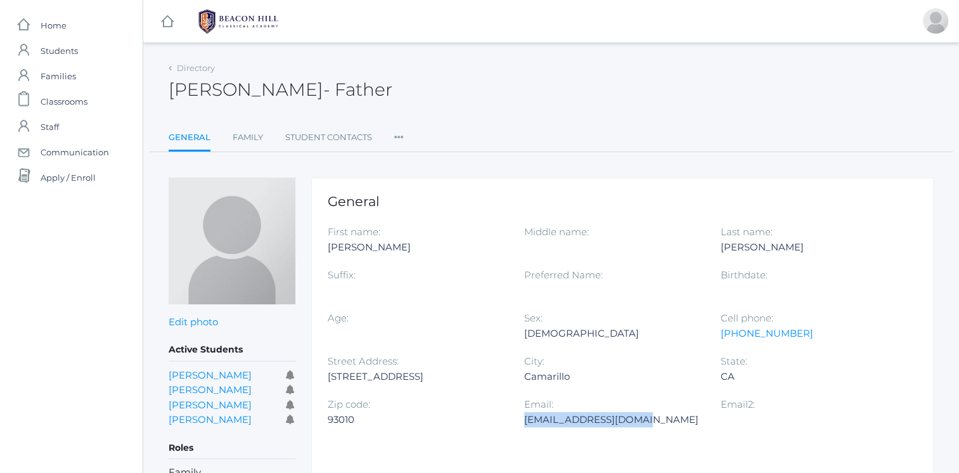
drag, startPoint x: 523, startPoint y: 419, endPoint x: 641, endPoint y: 425, distance: 117.4
click at [641, 425] on div "[EMAIL_ADDRESS][DOMAIN_NAME]" at bounding box center [612, 419] width 177 height 15
copy div "[EMAIL_ADDRESS][DOMAIN_NAME]"
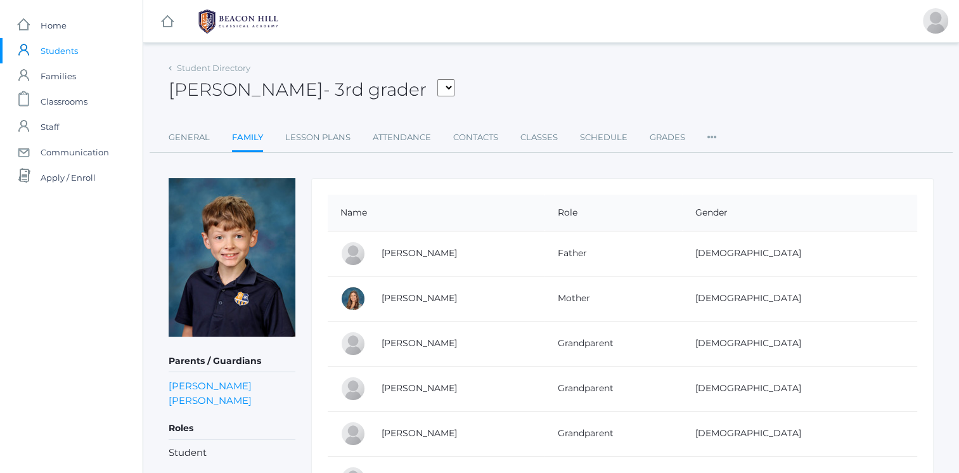
click at [456, 298] on link "[PERSON_NAME]" at bounding box center [418, 297] width 75 height 11
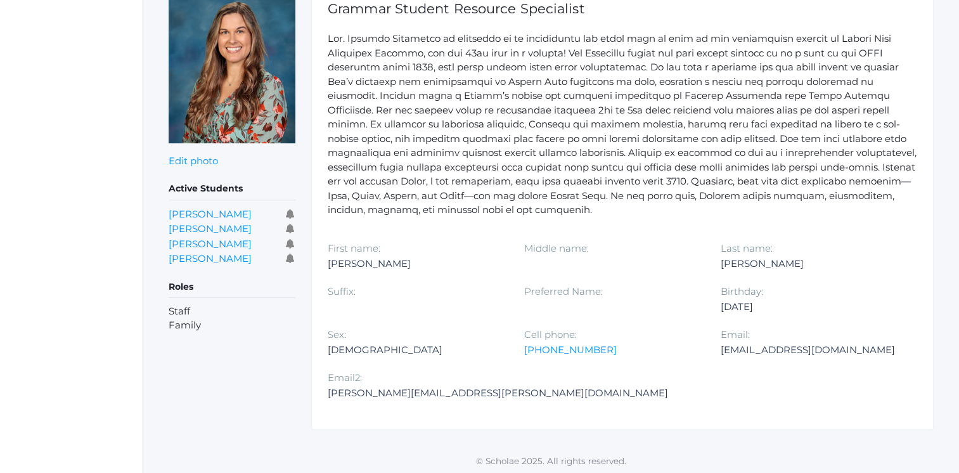
scroll to position [195, 0]
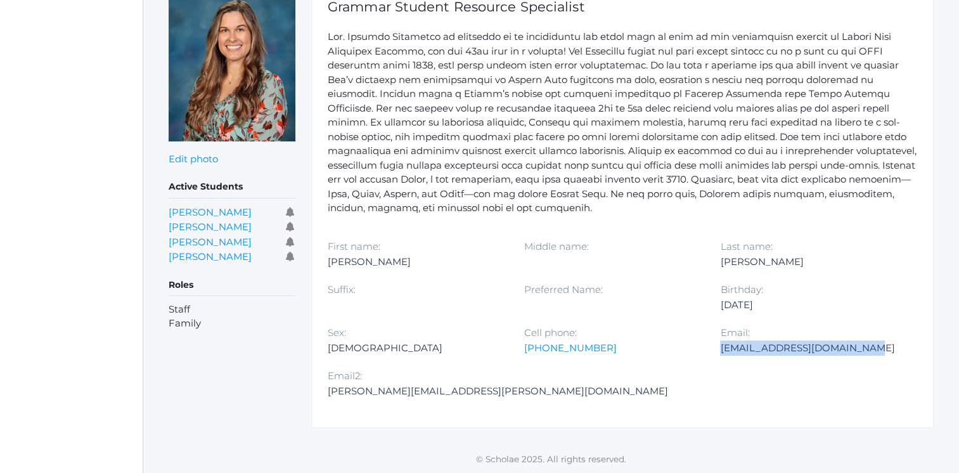
drag, startPoint x: 720, startPoint y: 347, endPoint x: 862, endPoint y: 342, distance: 142.0
click at [862, 342] on div "lindseycarpenter@gmail.com" at bounding box center [808, 347] width 177 height 15
copy div "lindseycarpenter@gmail.com"
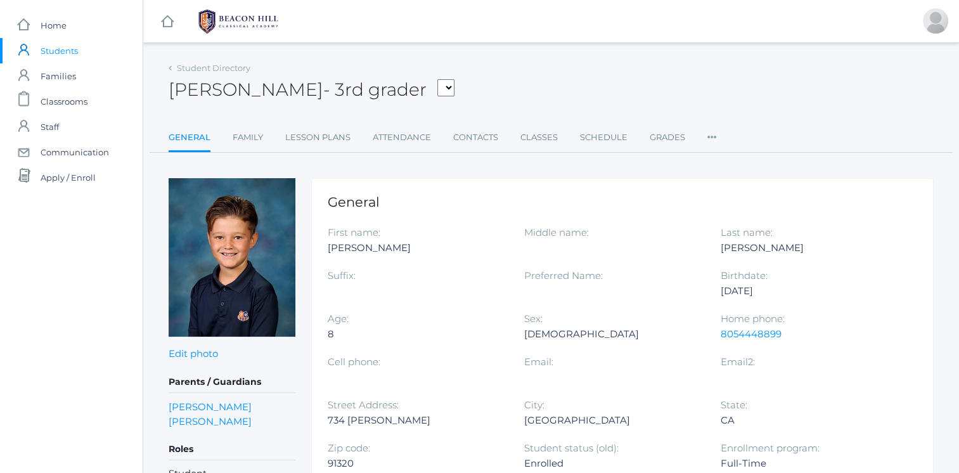
click at [243, 138] on link "Family" at bounding box center [248, 137] width 30 height 25
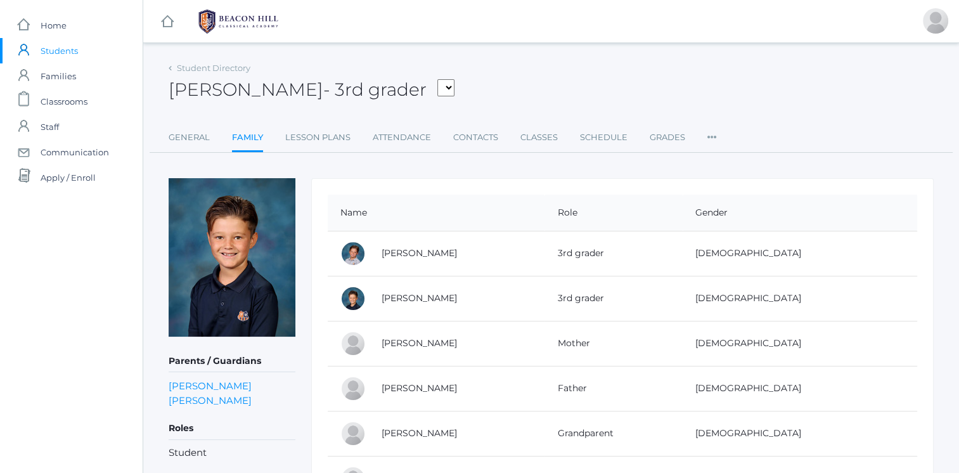
click at [421, 341] on link "[PERSON_NAME]" at bounding box center [418, 342] width 75 height 11
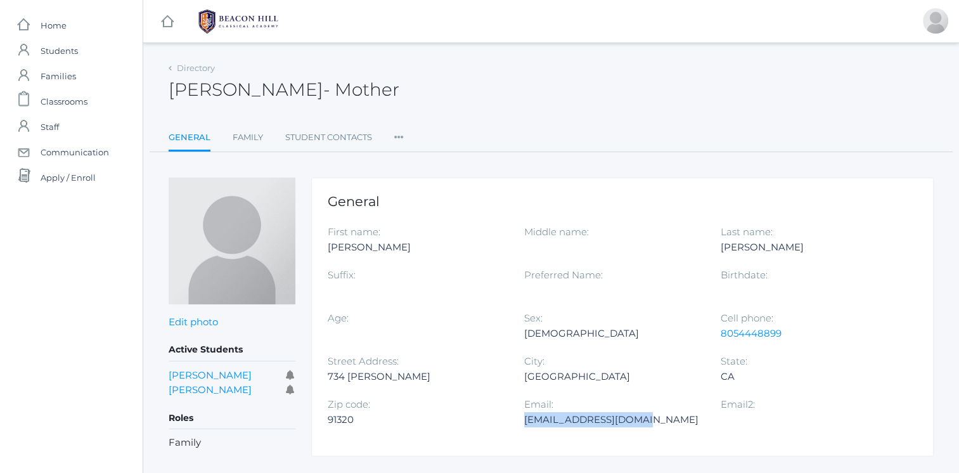
drag, startPoint x: 525, startPoint y: 417, endPoint x: 643, endPoint y: 421, distance: 117.9
click at [643, 421] on div "danielle72988@msn.com" at bounding box center [612, 419] width 177 height 15
copy div "danielle72988@msn.com"
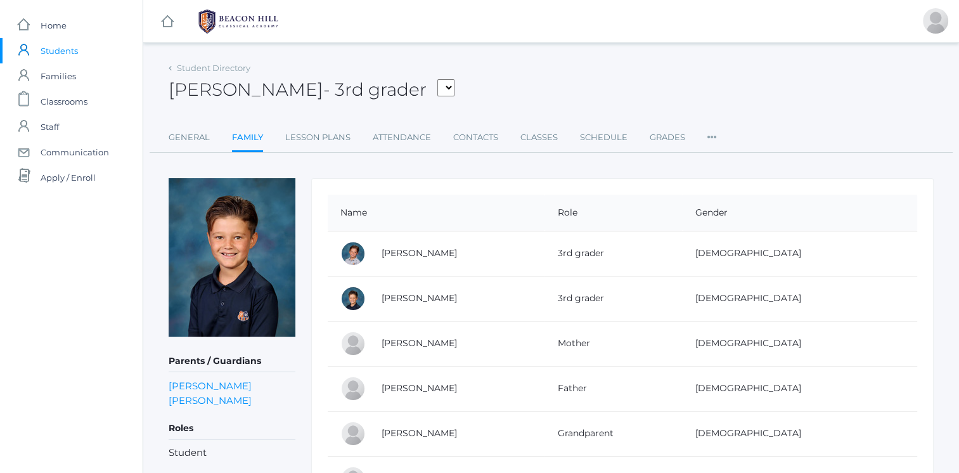
click at [411, 385] on link "Travis Dickey" at bounding box center [418, 387] width 75 height 11
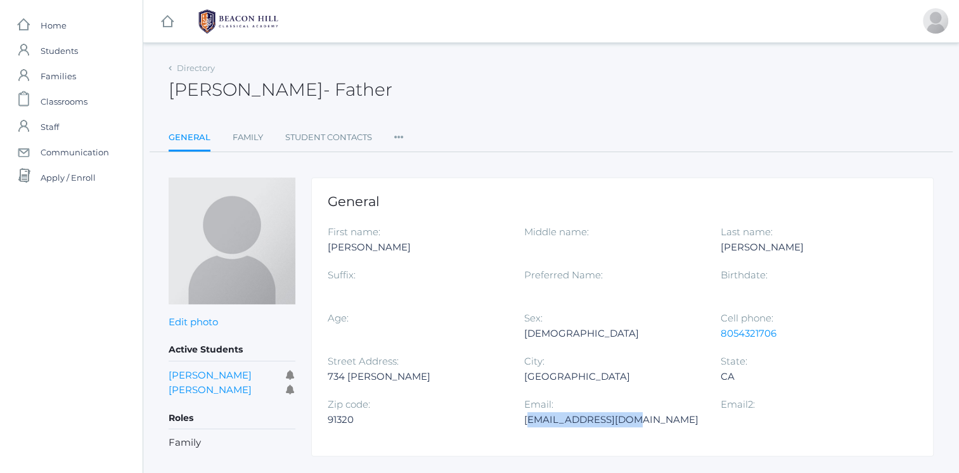
drag, startPoint x: 563, startPoint y: 414, endPoint x: 624, endPoint y: 416, distance: 60.8
click at [624, 416] on div "Travis91320@yahoo.com" at bounding box center [612, 419] width 177 height 15
click at [462, 424] on div "91320" at bounding box center [416, 419] width 177 height 15
drag, startPoint x: 524, startPoint y: 417, endPoint x: 636, endPoint y: 414, distance: 112.2
click at [636, 414] on div "Travis91320@yahoo.com" at bounding box center [612, 419] width 177 height 15
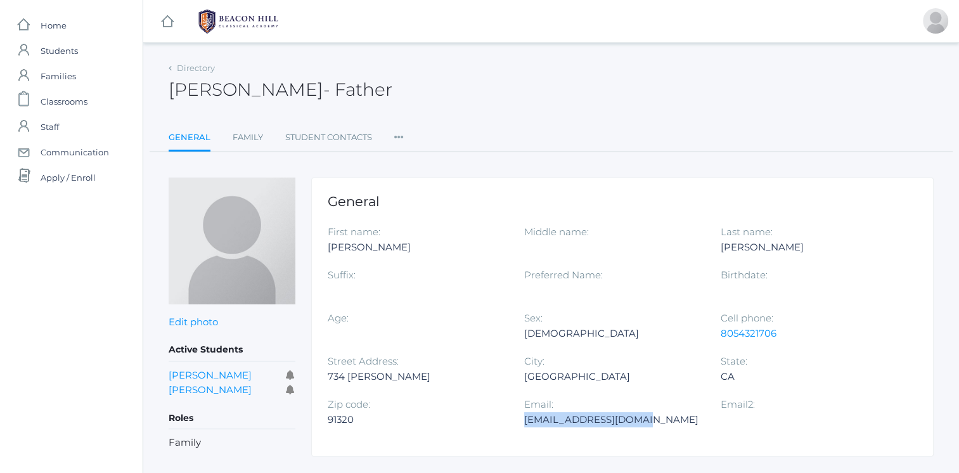
copy div "Travis91320@yahoo.com"
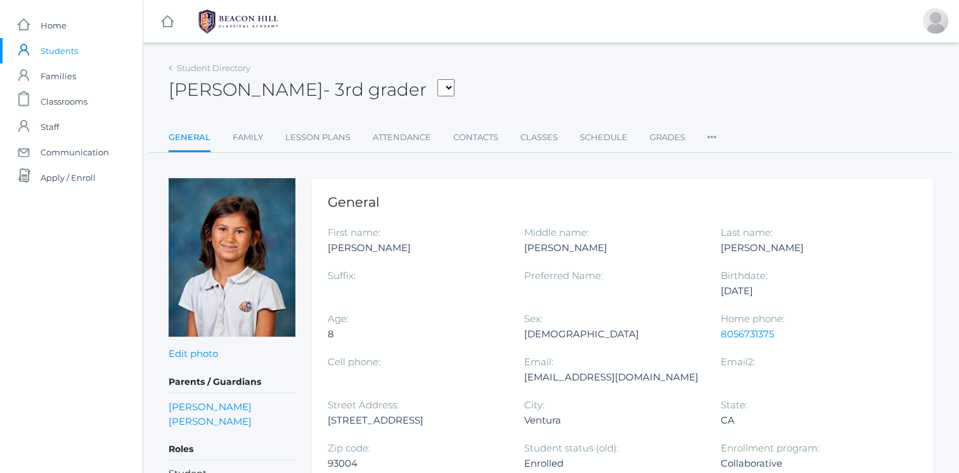
click at [258, 138] on link "Family" at bounding box center [248, 137] width 30 height 25
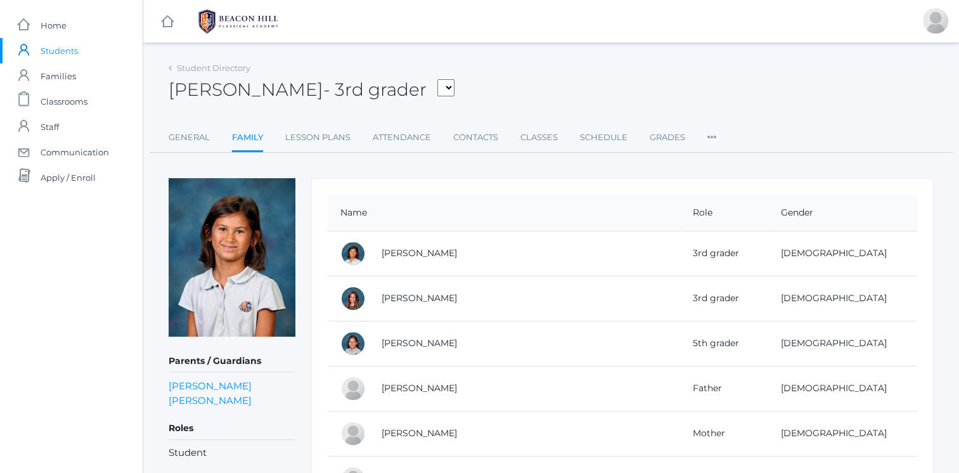
click at [413, 392] on link "[PERSON_NAME]" at bounding box center [418, 387] width 75 height 11
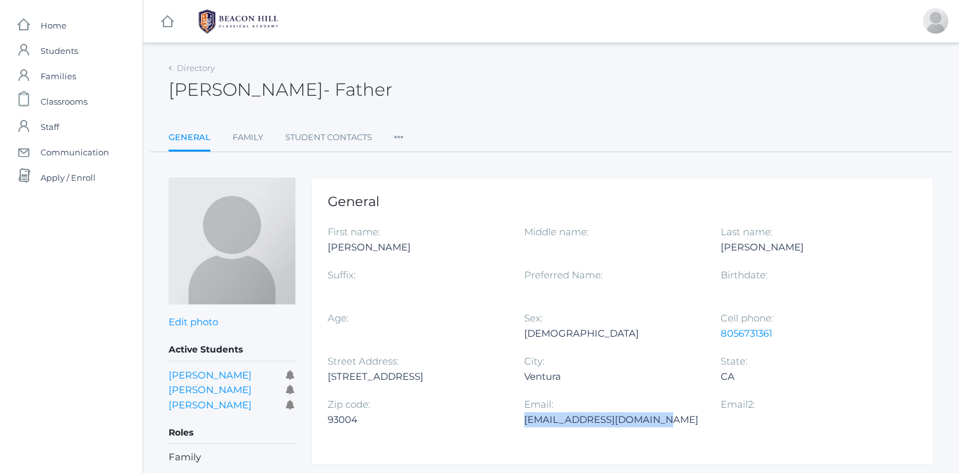
drag, startPoint x: 524, startPoint y: 419, endPoint x: 658, endPoint y: 416, distance: 133.7
click at [658, 416] on div "[EMAIL_ADDRESS][DOMAIN_NAME]" at bounding box center [612, 419] width 177 height 15
copy div "[EMAIL_ADDRESS][DOMAIN_NAME]"
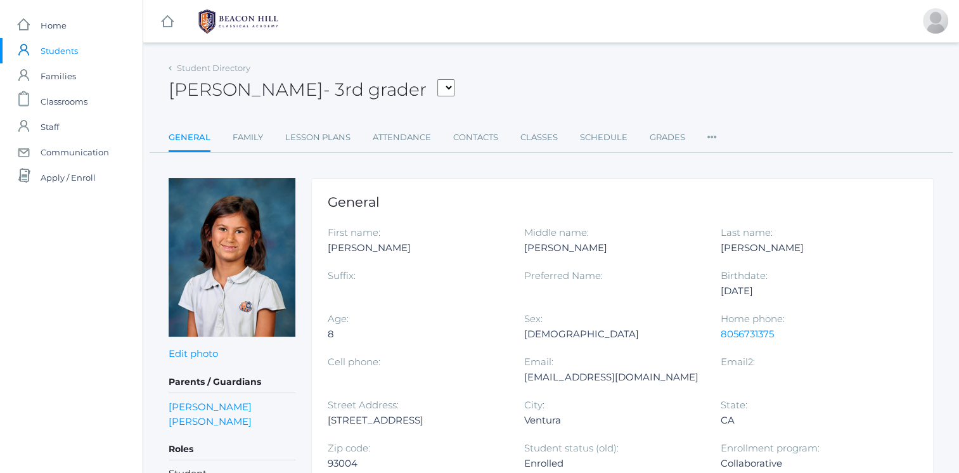
click at [253, 143] on link "Family" at bounding box center [248, 137] width 30 height 25
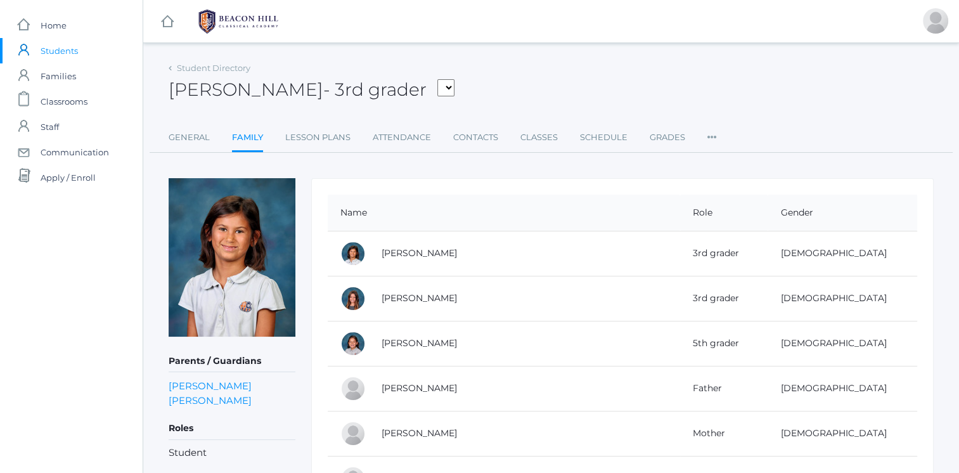
click at [423, 430] on link "Laura Ewing" at bounding box center [418, 432] width 75 height 11
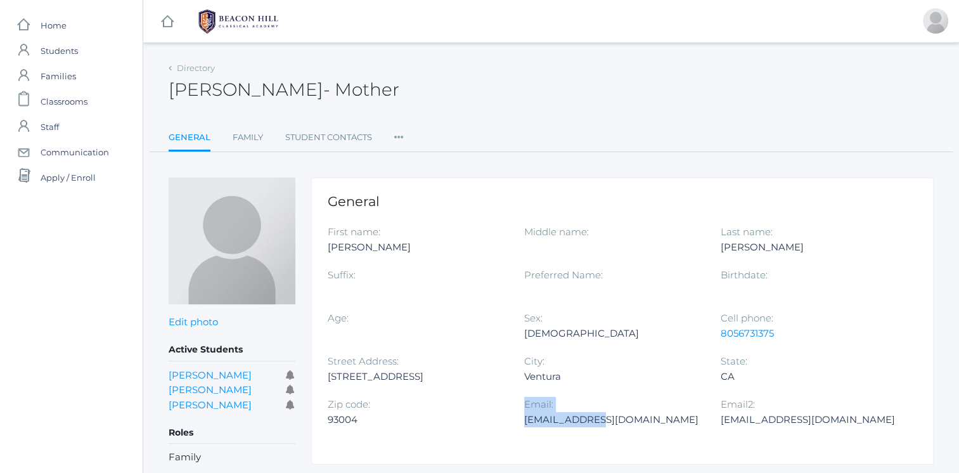
drag, startPoint x: 523, startPoint y: 419, endPoint x: 598, endPoint y: 416, distance: 75.5
click at [598, 416] on div "First name: Laura Middle name: Last name: Ewing Suffix: Preferred Name: Birthda…" at bounding box center [622, 331] width 589 height 215
drag, startPoint x: 598, startPoint y: 416, endPoint x: 587, endPoint y: 438, distance: 24.9
click at [588, 438] on div "Email: lauraewing@protonmail.com" at bounding box center [622, 418] width 196 height 43
click at [521, 416] on div "Zip code: 93004" at bounding box center [426, 418] width 196 height 43
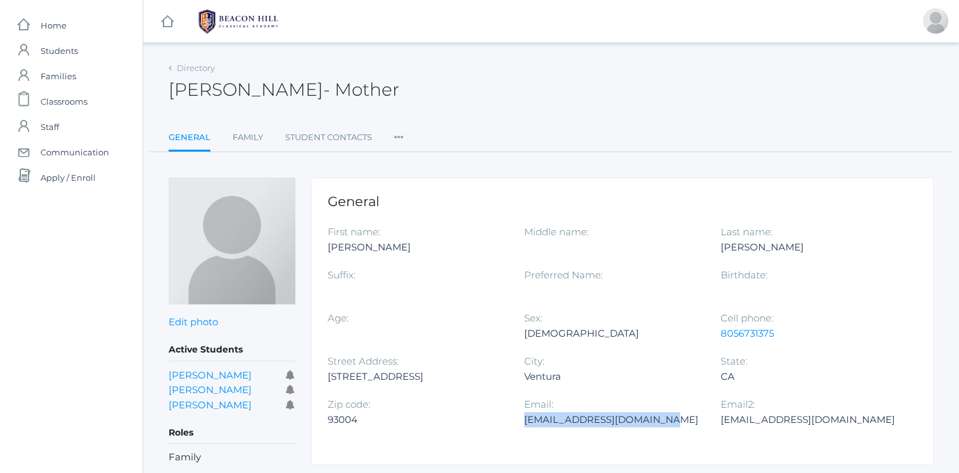
drag, startPoint x: 524, startPoint y: 418, endPoint x: 672, endPoint y: 430, distance: 148.1
click at [672, 430] on div "Email: lauraewing@protonmail.com" at bounding box center [622, 418] width 196 height 43
copy div "lauraewing@protonmail.com"
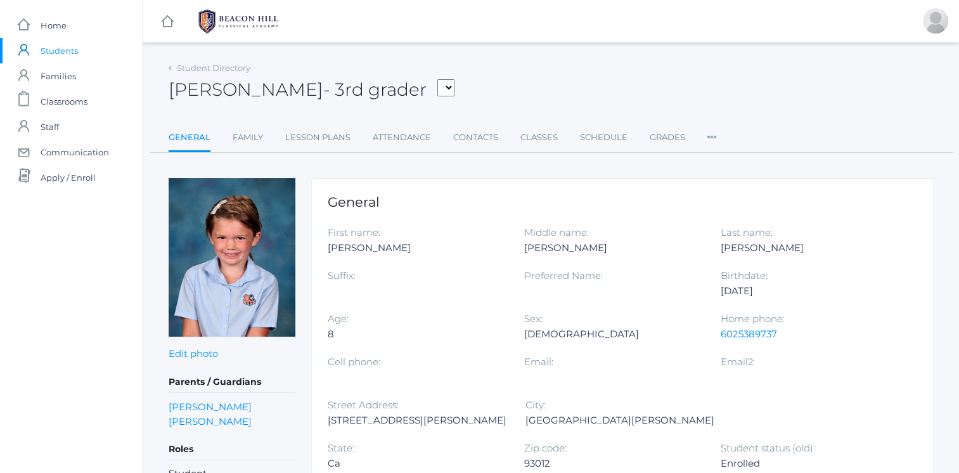
click at [253, 138] on link "Family" at bounding box center [248, 137] width 30 height 25
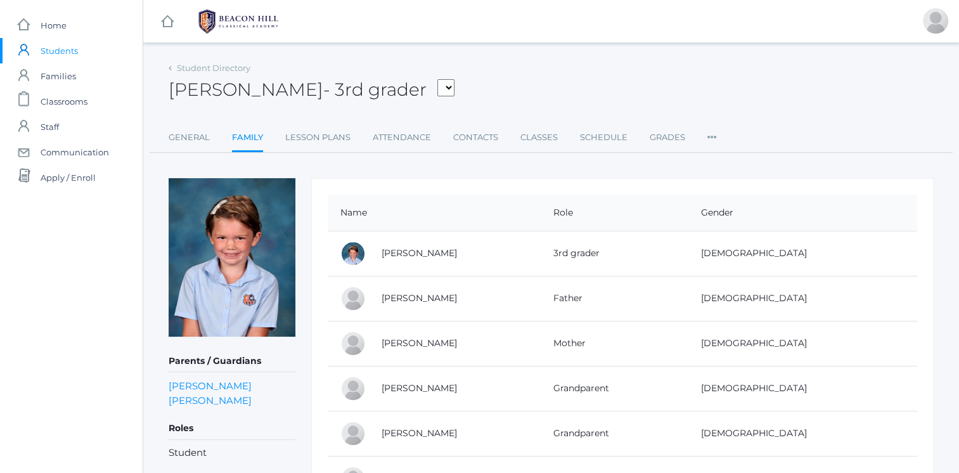
click at [426, 298] on link "Matthew Gregorchuk" at bounding box center [418, 297] width 75 height 11
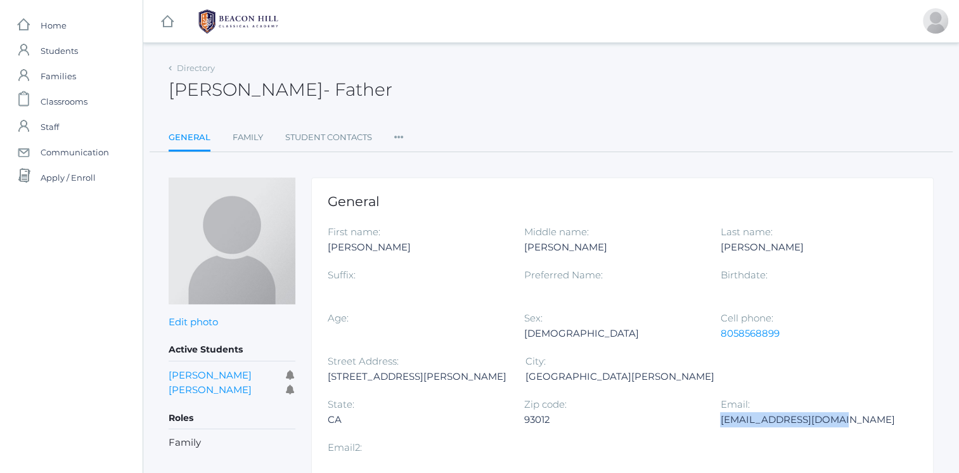
drag, startPoint x: 525, startPoint y: 421, endPoint x: 648, endPoint y: 422, distance: 122.9
click at [720, 422] on div "mgregorchuk@gmail.com" at bounding box center [808, 419] width 177 height 15
copy div "mgregorchuk@gmail.com"
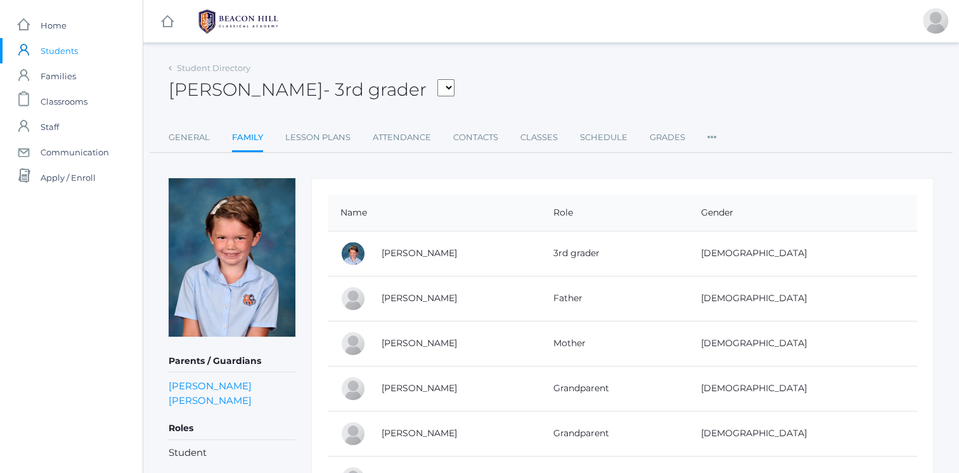
click at [451, 344] on link "Christine Gregorchuk" at bounding box center [418, 342] width 75 height 11
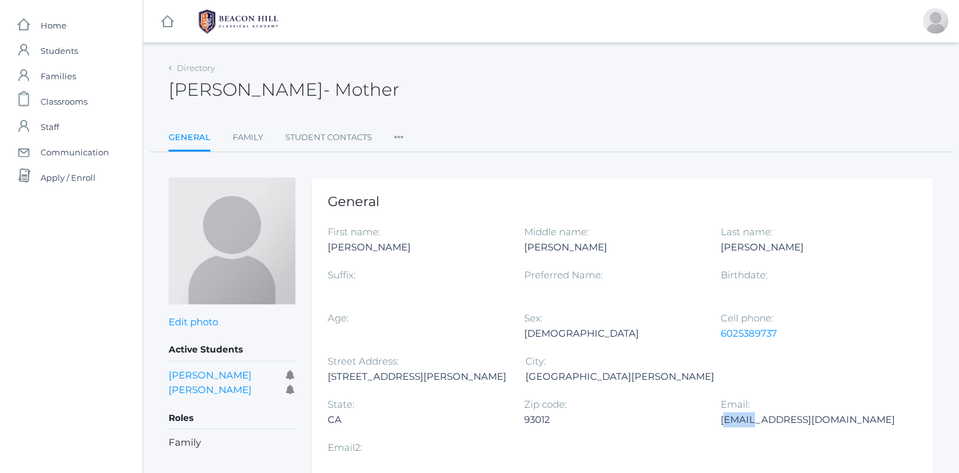
drag, startPoint x: 527, startPoint y: 419, endPoint x: 550, endPoint y: 418, distance: 23.5
click at [720, 418] on div "stine319@gmail.com" at bounding box center [808, 419] width 177 height 15
drag, startPoint x: 550, startPoint y: 418, endPoint x: 508, endPoint y: 425, distance: 42.4
click at [524, 425] on div "Zip code: 93012" at bounding box center [622, 418] width 196 height 43
drag, startPoint x: 524, startPoint y: 417, endPoint x: 621, endPoint y: 419, distance: 97.0
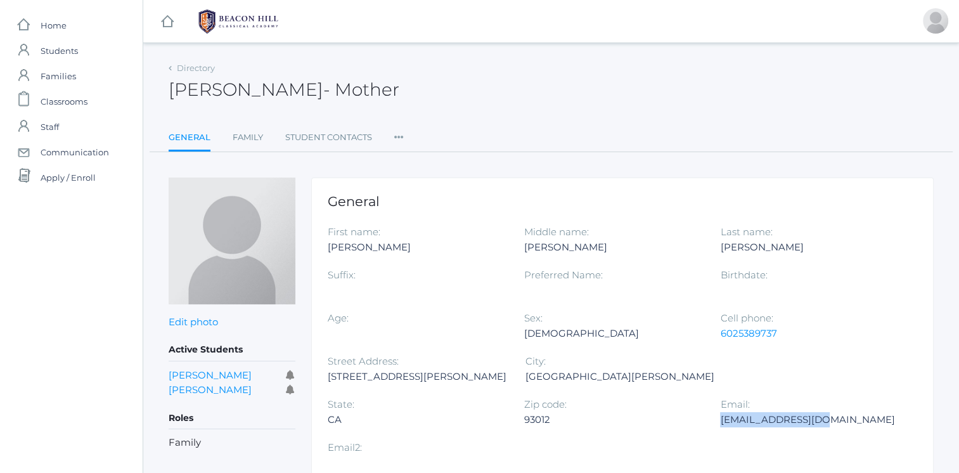
click at [720, 419] on div "stine319@gmail.com" at bounding box center [808, 419] width 177 height 15
copy div "stine319@gmail.com"
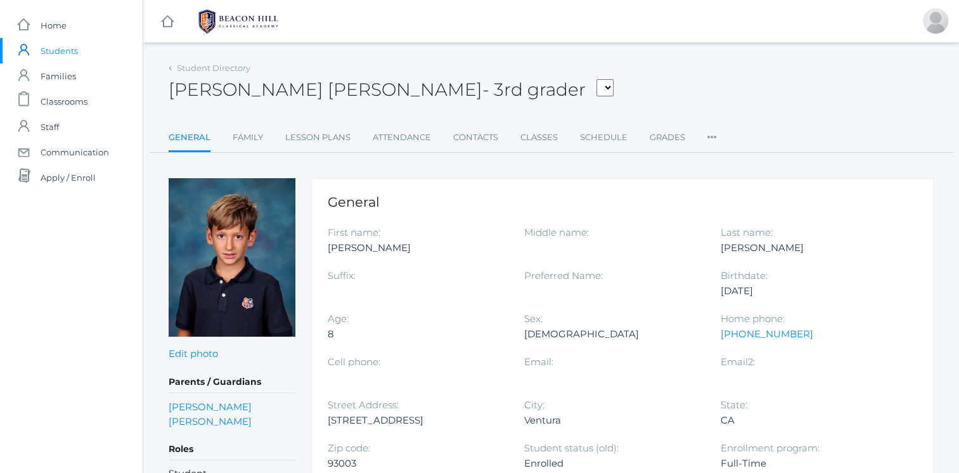
click at [245, 141] on link "Family" at bounding box center [248, 137] width 30 height 25
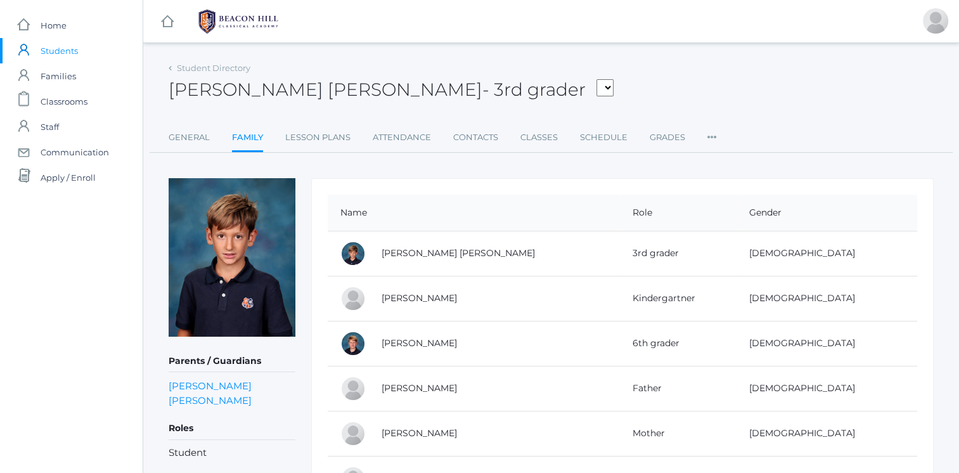
click at [433, 383] on link "Dan Leidenfrost" at bounding box center [418, 387] width 75 height 11
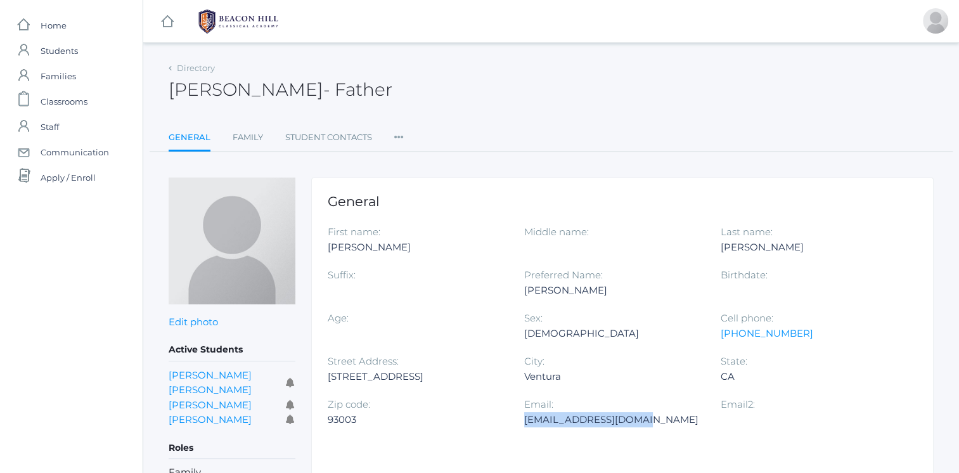
drag, startPoint x: 523, startPoint y: 418, endPoint x: 646, endPoint y: 413, distance: 122.4
click at [646, 413] on div "danleidenfrost@me.com" at bounding box center [612, 419] width 177 height 15
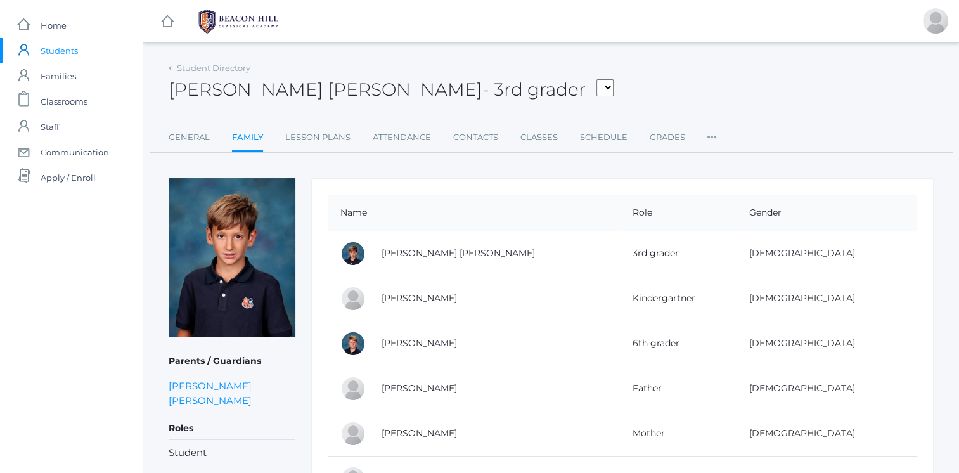
click at [426, 430] on link "Christine Leidenfrost" at bounding box center [418, 432] width 75 height 11
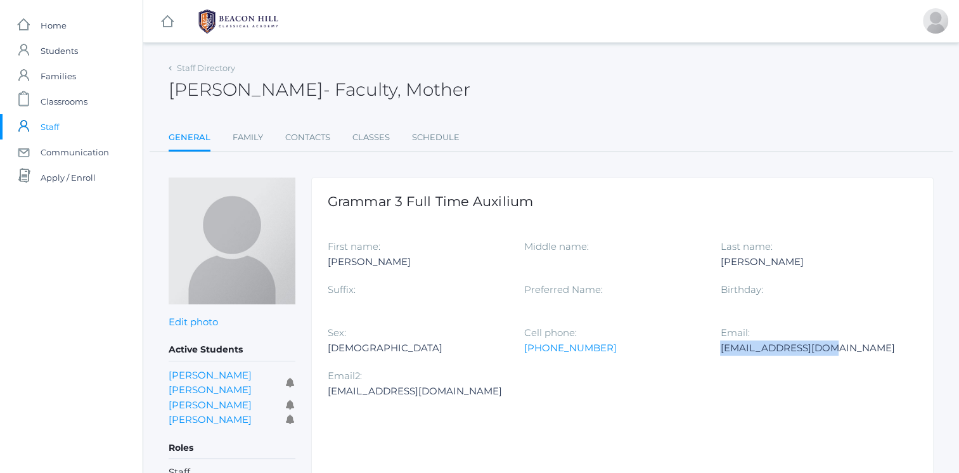
drag, startPoint x: 720, startPoint y: 346, endPoint x: 847, endPoint y: 343, distance: 126.8
click at [847, 343] on div "cleidenfrost@me.com" at bounding box center [808, 347] width 177 height 15
copy div "cleidenfrost@me.com"
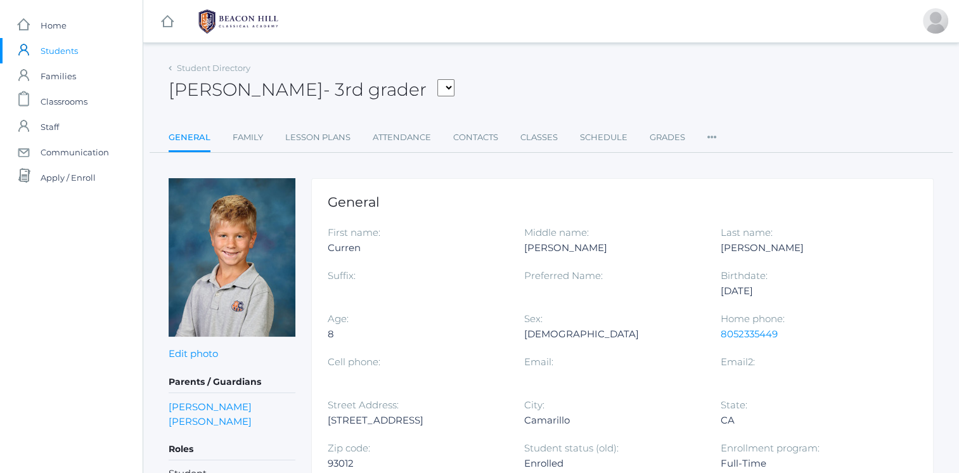
click at [247, 136] on link "Family" at bounding box center [248, 137] width 30 height 25
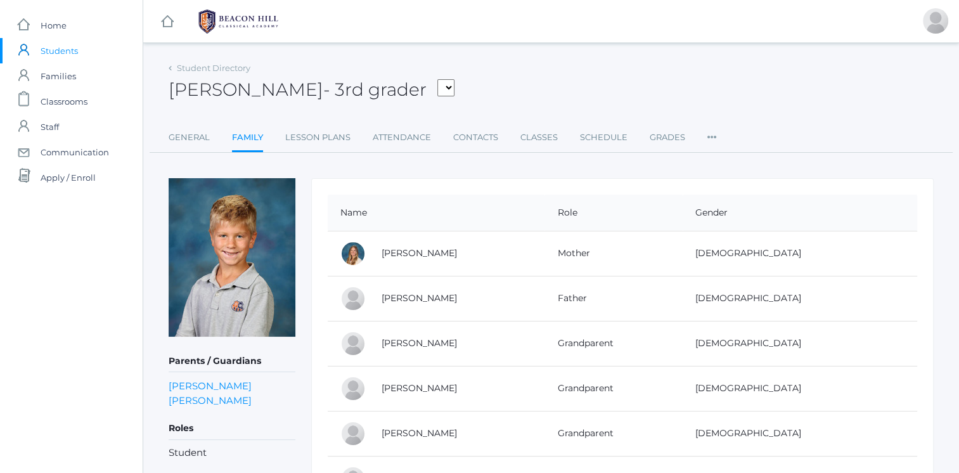
click at [422, 255] on link "[PERSON_NAME]" at bounding box center [418, 252] width 75 height 11
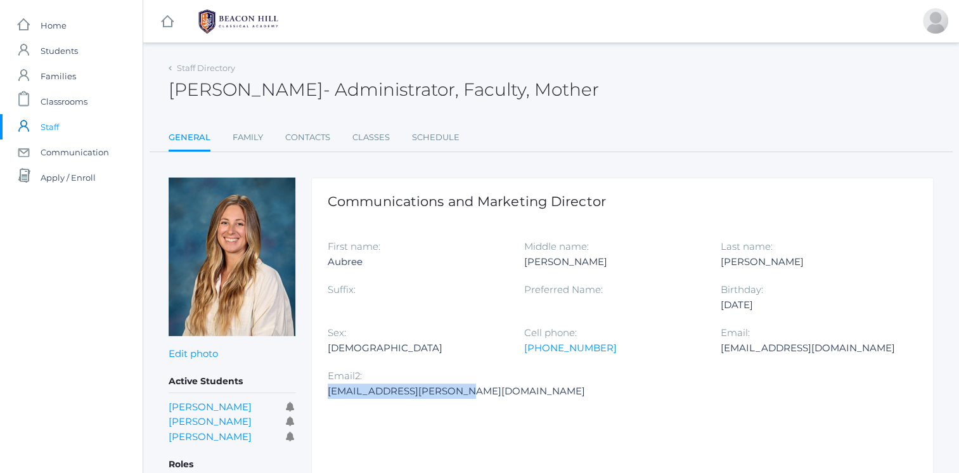
drag, startPoint x: 328, startPoint y: 390, endPoint x: 483, endPoint y: 397, distance: 155.4
click at [483, 397] on div "aubree.morrell@yahoo.com" at bounding box center [456, 390] width 257 height 15
copy div "aubree.morrell@yahoo.com"
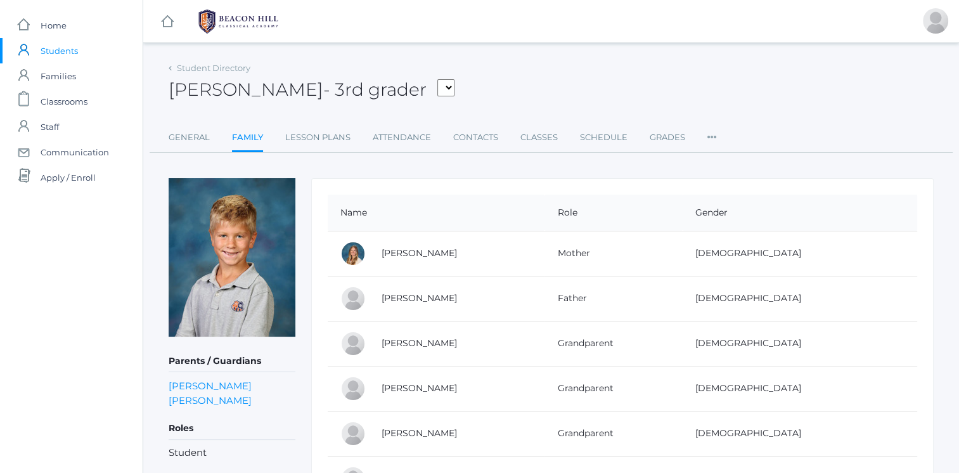
click at [394, 298] on link "Kyle Morrell" at bounding box center [418, 297] width 75 height 11
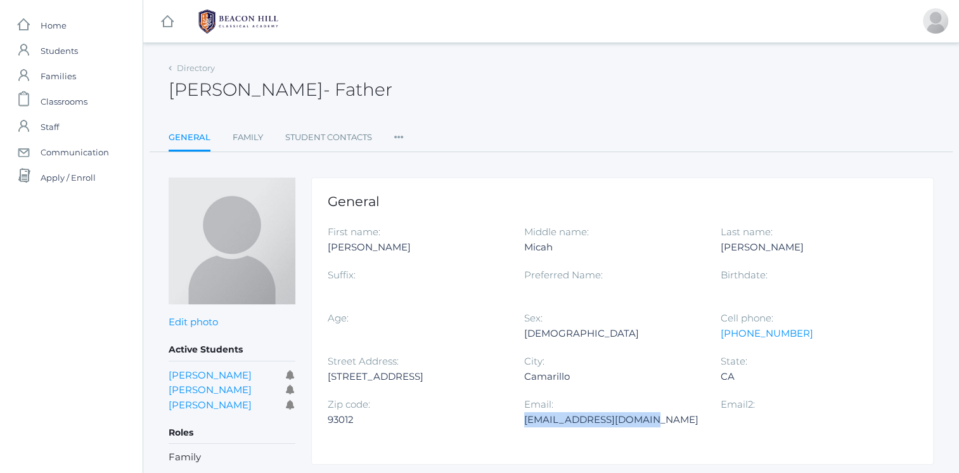
drag, startPoint x: 524, startPoint y: 419, endPoint x: 650, endPoint y: 425, distance: 125.6
click at [650, 425] on div "kylemmorrell@yahoo.com" at bounding box center [612, 419] width 177 height 15
copy div "kylemmorrell@yahoo.com"
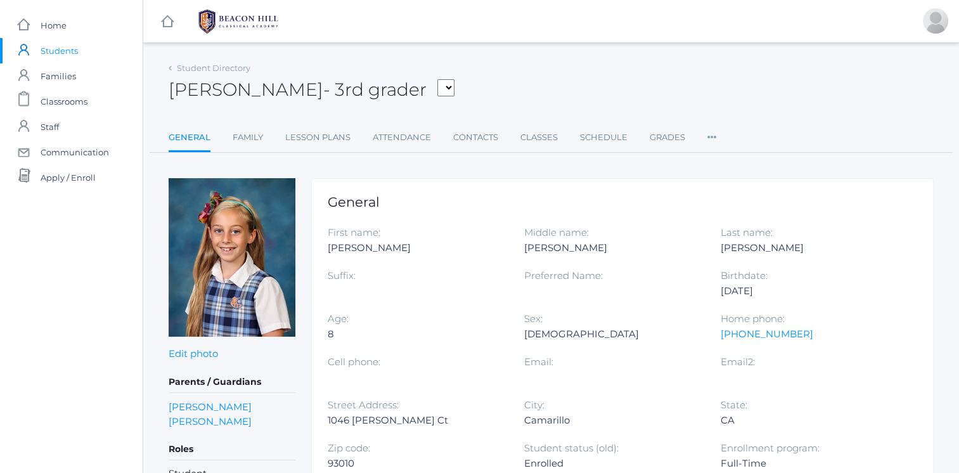
click at [251, 136] on link "Family" at bounding box center [248, 137] width 30 height 25
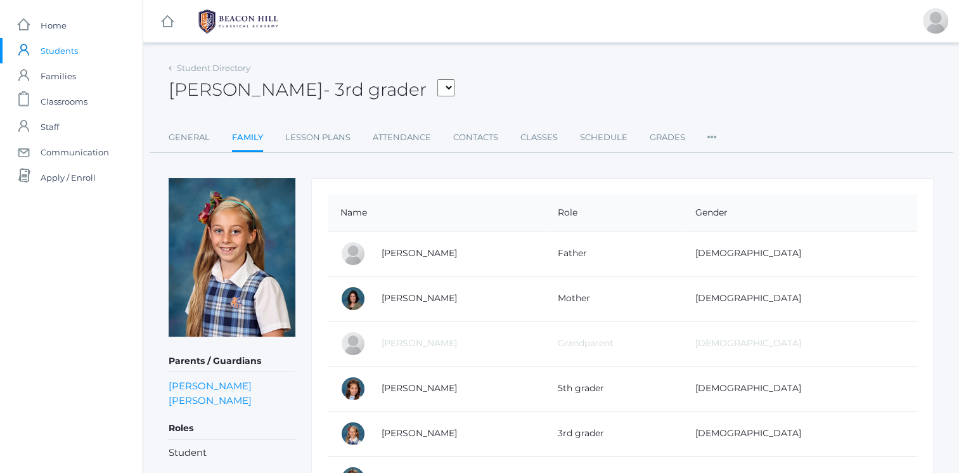
click at [438, 254] on link "[PERSON_NAME]" at bounding box center [418, 252] width 75 height 11
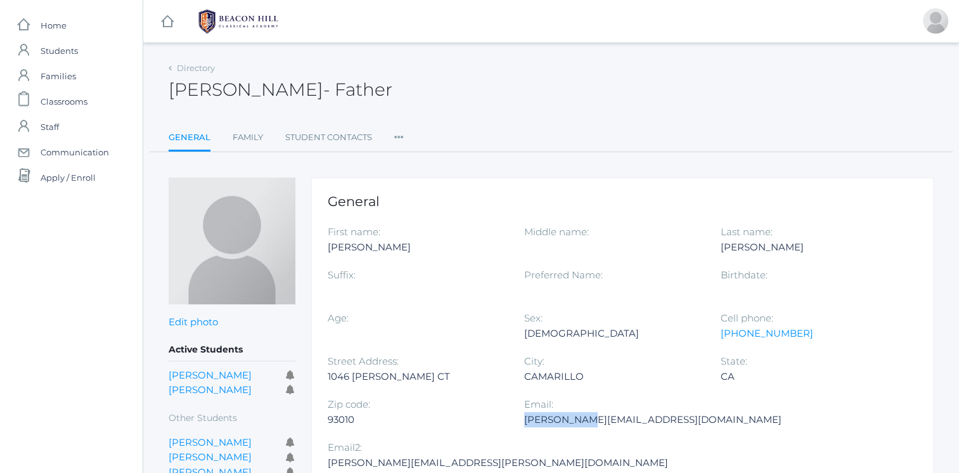
drag, startPoint x: 525, startPoint y: 418, endPoint x: 586, endPoint y: 421, distance: 60.3
click at [586, 421] on div "Jon@str.org" at bounding box center [652, 419] width 257 height 15
copy div "Jon@str.org"
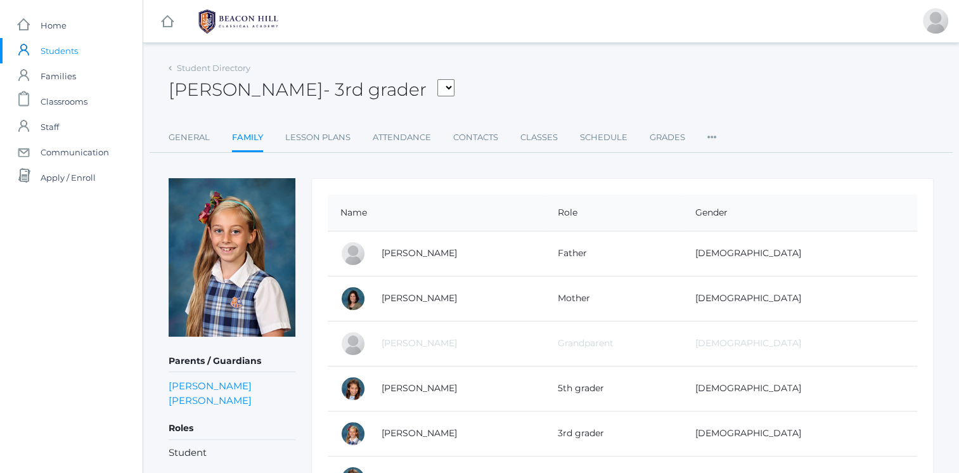
click at [441, 297] on link "Rheanna Noyes" at bounding box center [418, 297] width 75 height 11
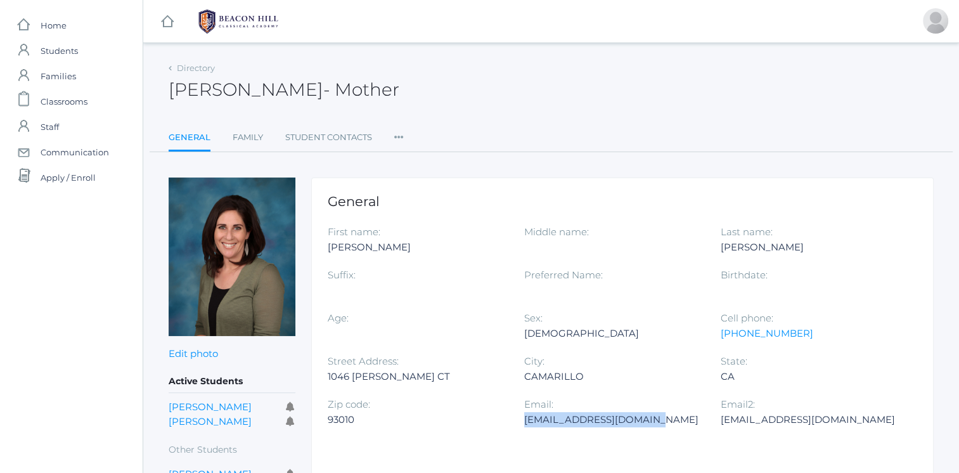
drag, startPoint x: 525, startPoint y: 419, endPoint x: 653, endPoint y: 425, distance: 128.1
click at [653, 425] on div "rheannacnoyes@gmail.com" at bounding box center [612, 419] width 177 height 15
copy div "rheannacnoyes@gmail.com"
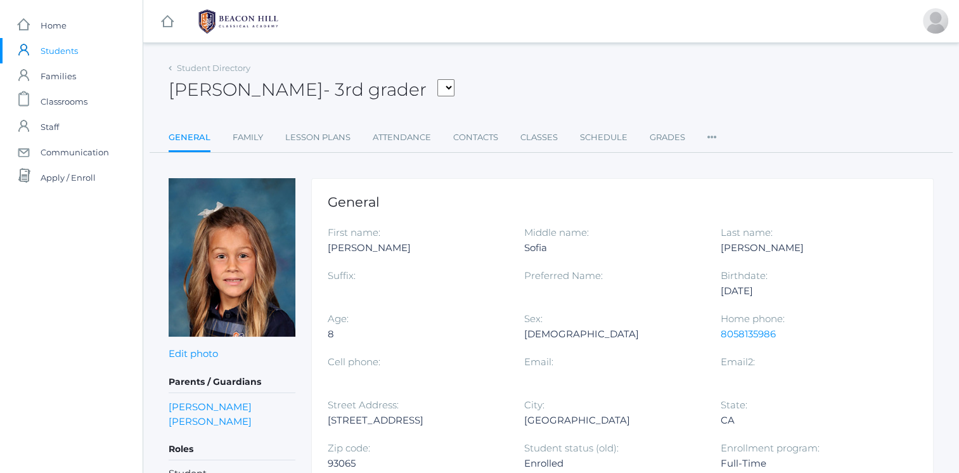
click at [253, 136] on link "Family" at bounding box center [248, 137] width 30 height 25
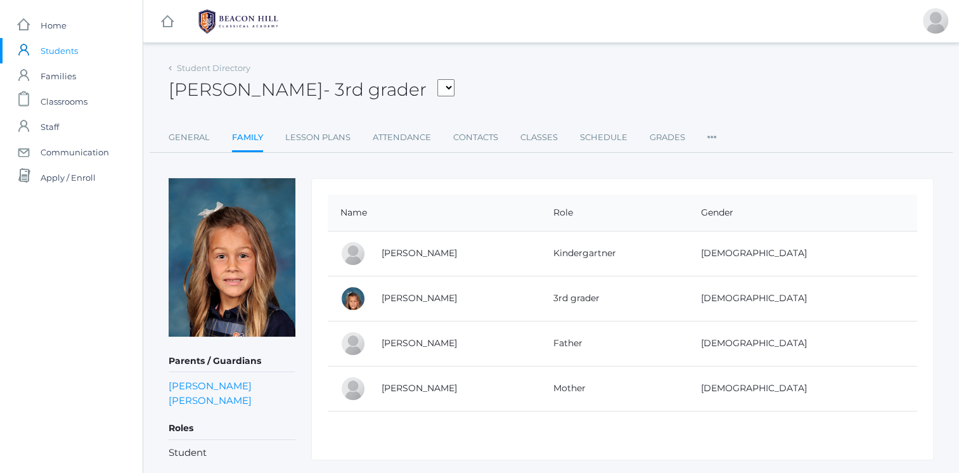
click at [413, 341] on link "Vince Scrudato" at bounding box center [418, 342] width 75 height 11
click at [396, 383] on link "Ashley Scrudato" at bounding box center [418, 387] width 75 height 11
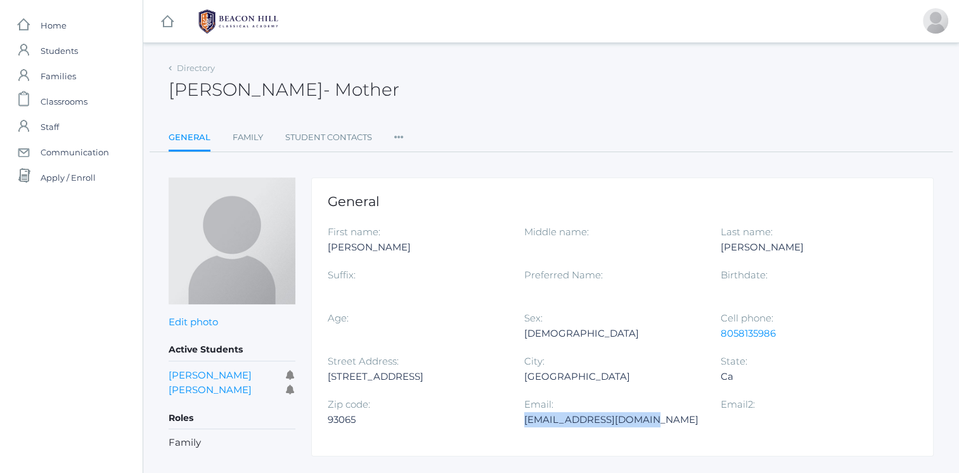
drag, startPoint x: 523, startPoint y: 420, endPoint x: 659, endPoint y: 423, distance: 135.6
click at [659, 423] on div "ashleykaryne@yahoo.com" at bounding box center [612, 419] width 177 height 15
copy div "ashleykaryne@yahoo.com"
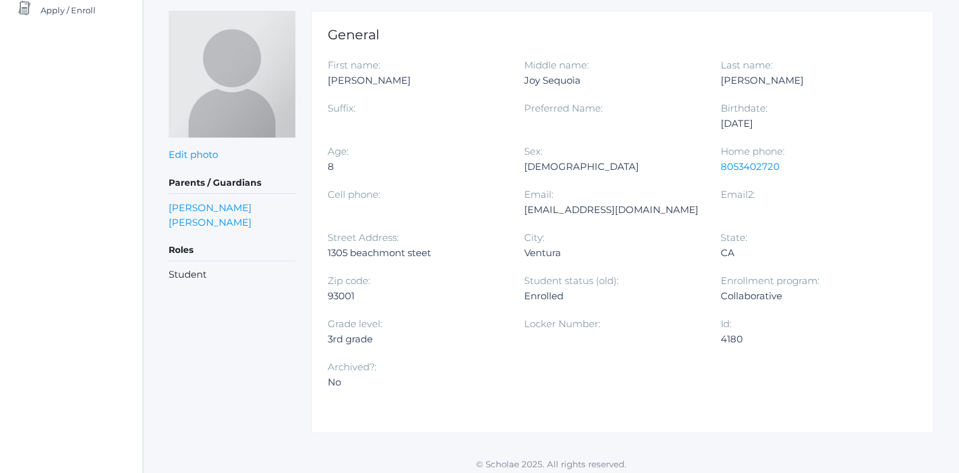
scroll to position [168, 0]
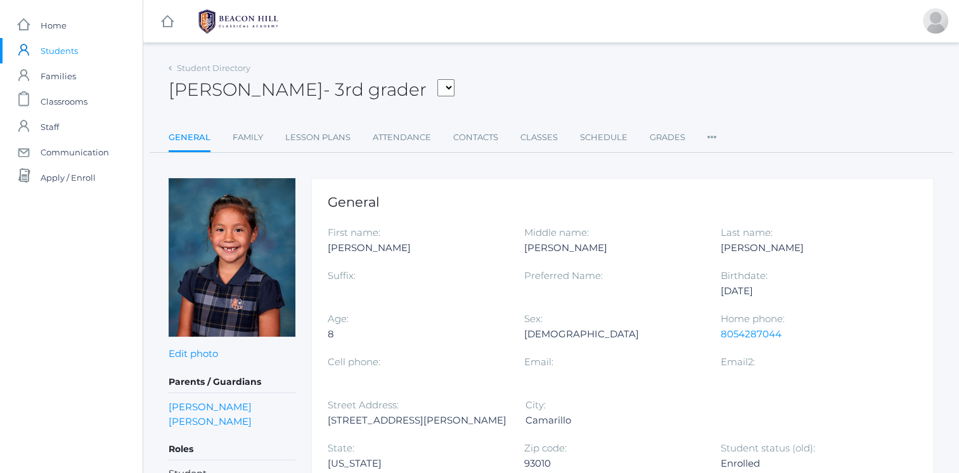
click at [241, 137] on link "Family" at bounding box center [248, 137] width 30 height 25
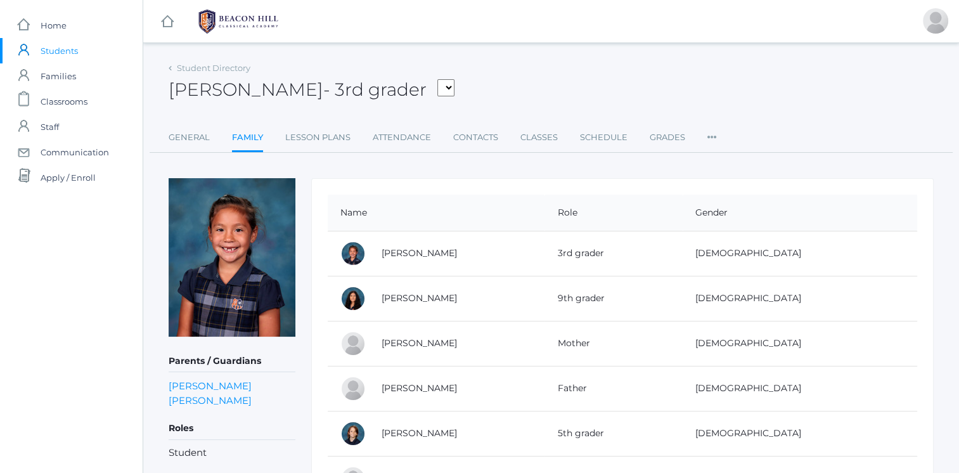
click at [409, 340] on link "Jessica Torok" at bounding box center [418, 342] width 75 height 11
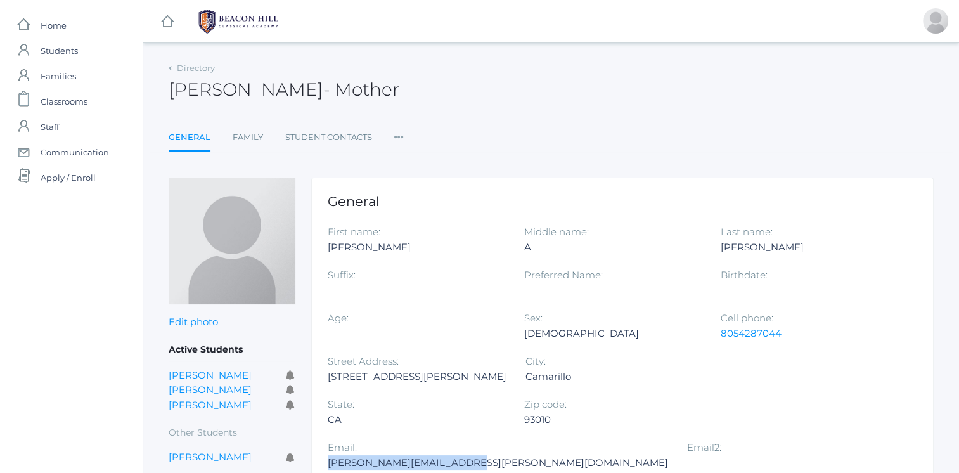
drag, startPoint x: 523, startPoint y: 418, endPoint x: 651, endPoint y: 432, distance: 128.1
click at [651, 440] on div "Email: Jessica.a.torok@gmail.com" at bounding box center [507, 461] width 359 height 43
copy div "Jessica.a.torok@gmail.com"
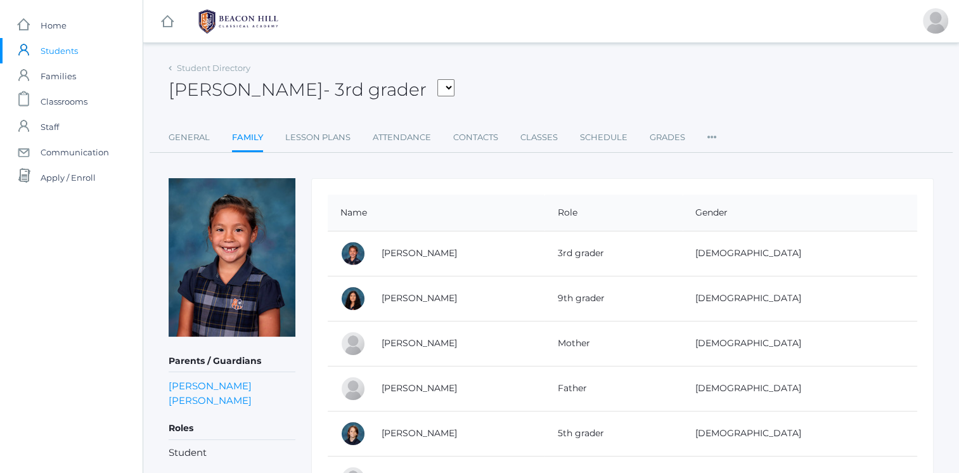
click at [406, 391] on link "Jeff Torok" at bounding box center [418, 387] width 75 height 11
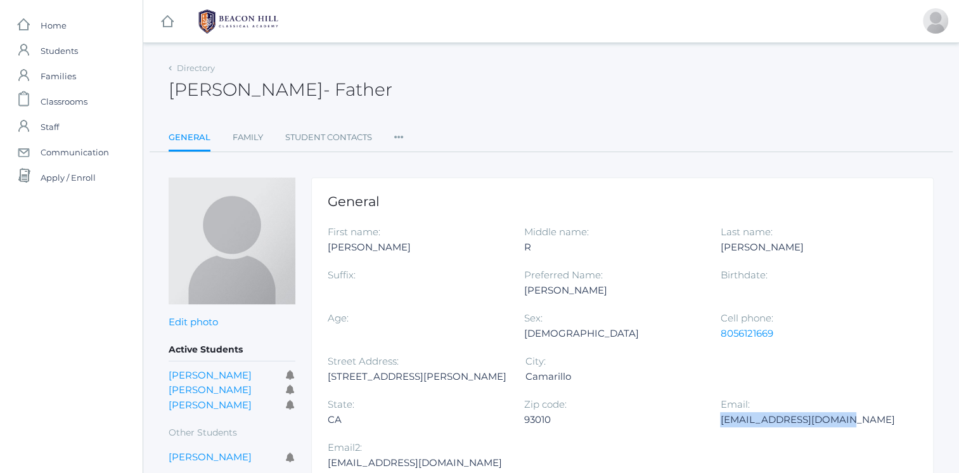
drag, startPoint x: 525, startPoint y: 420, endPoint x: 637, endPoint y: 424, distance: 112.9
click at [720, 424] on div "Jefficatorok@gmail.com" at bounding box center [808, 419] width 177 height 15
copy div "Jefficatorok@gmail.com"
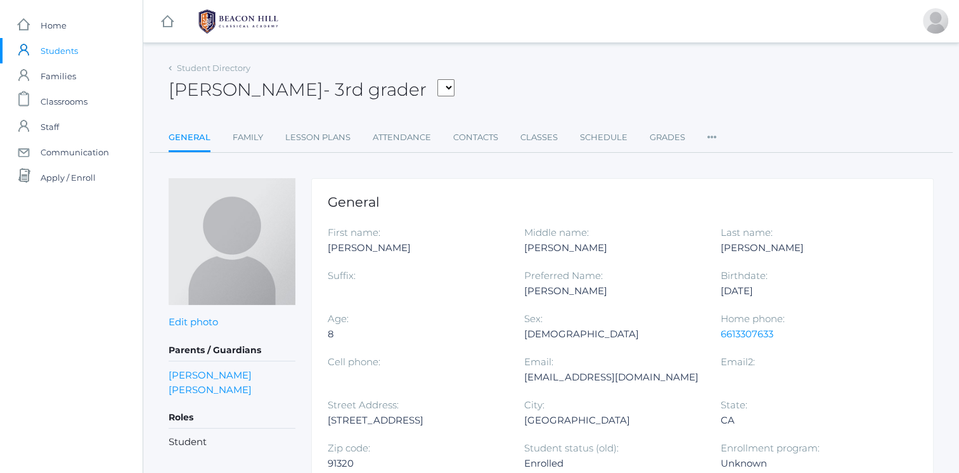
click at [240, 143] on link "Family" at bounding box center [248, 137] width 30 height 25
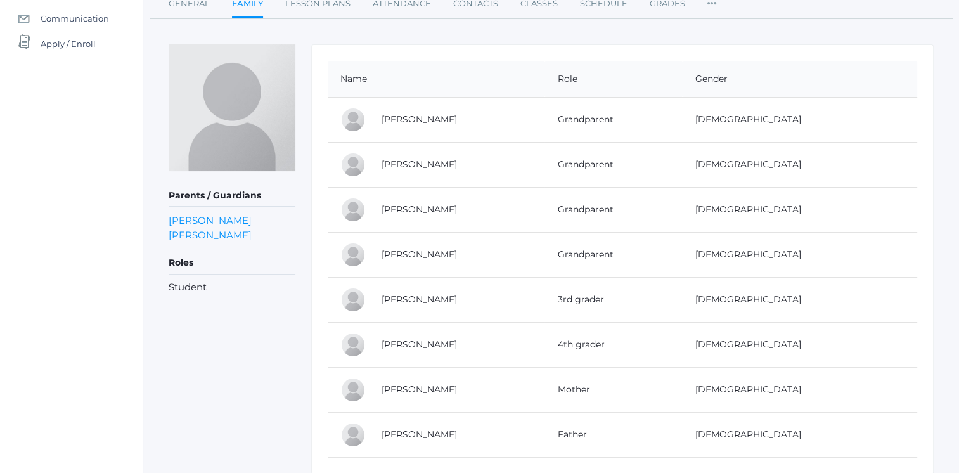
scroll to position [177, 0]
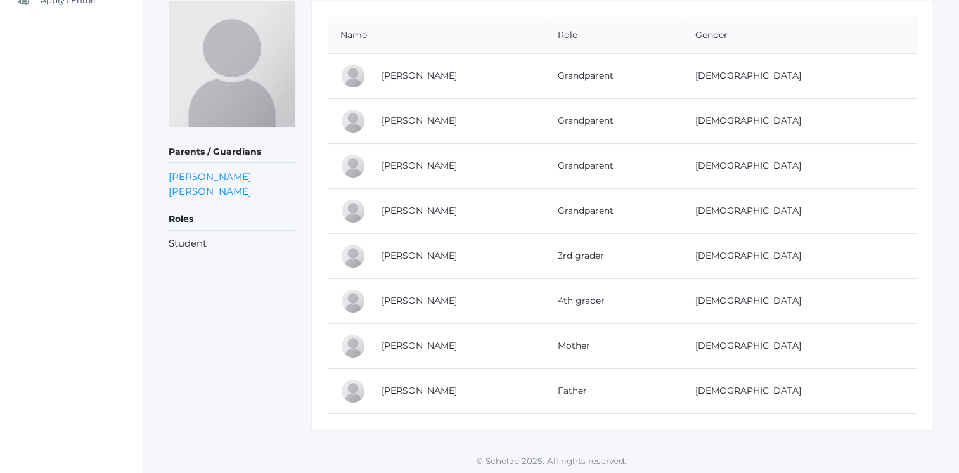
click at [416, 341] on link "Sandra Velasquez" at bounding box center [418, 345] width 75 height 11
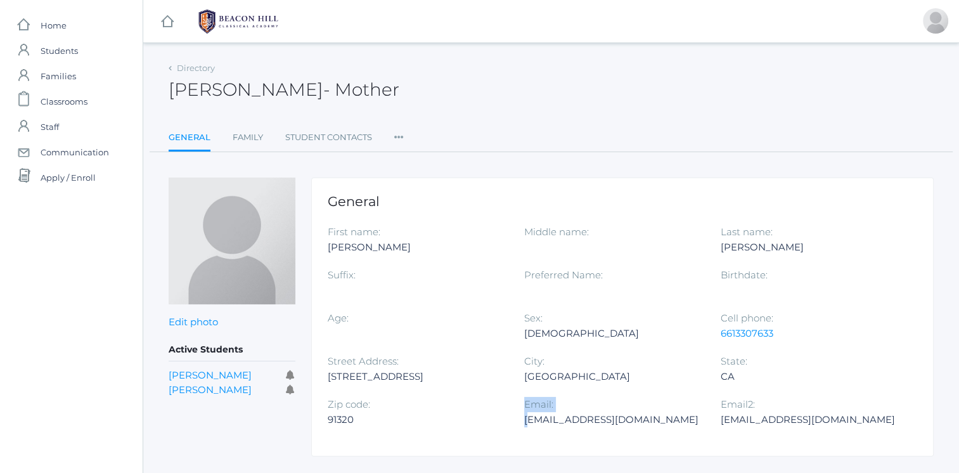
drag, startPoint x: 523, startPoint y: 420, endPoint x: 530, endPoint y: 420, distance: 7.6
click at [530, 420] on div "First name: Sandra Middle name: Last name: Velasquez Suffix: Preferred Name: Bi…" at bounding box center [622, 331] width 589 height 215
click at [530, 420] on div "sandyv828@gmail.com" at bounding box center [612, 419] width 177 height 15
click at [518, 423] on div "Zip code: 91320" at bounding box center [426, 418] width 196 height 43
drag, startPoint x: 525, startPoint y: 418, endPoint x: 632, endPoint y: 419, distance: 107.7
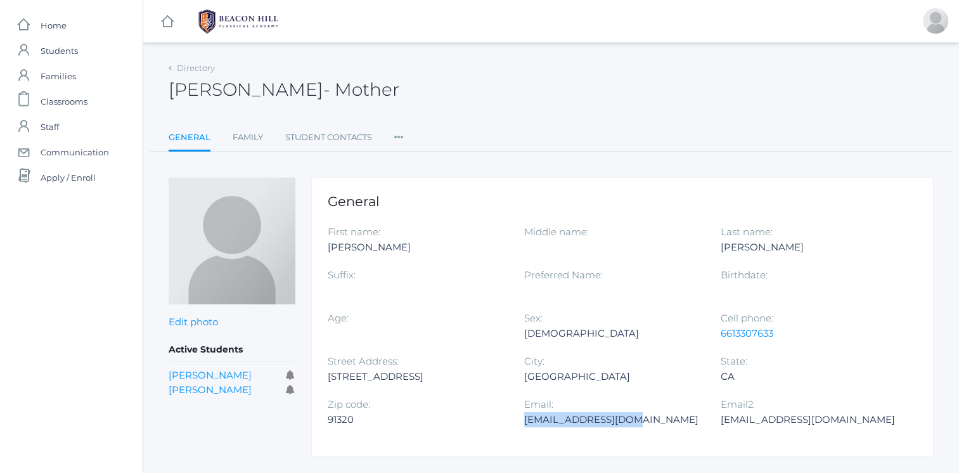
click at [632, 419] on div "sandyv828@gmail.com" at bounding box center [612, 419] width 177 height 15
copy div "sandyv828@gmail.com"
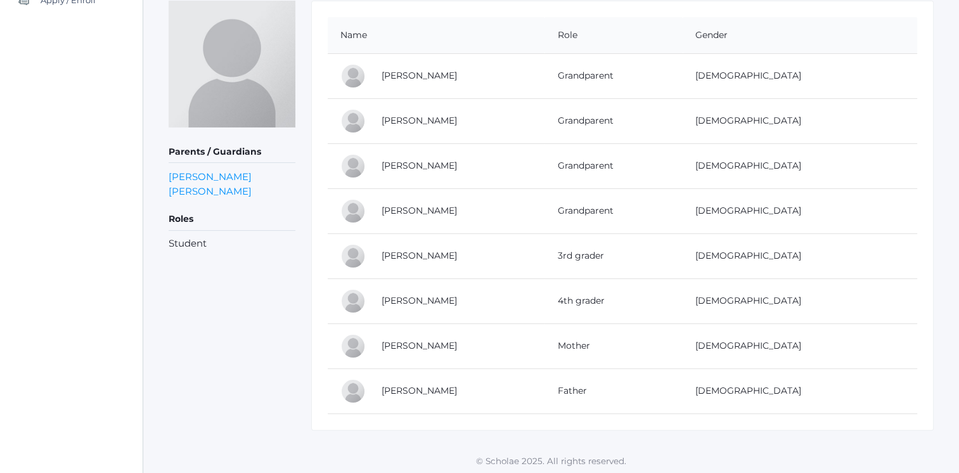
click at [412, 387] on link "Vincent Velasquez" at bounding box center [418, 390] width 75 height 11
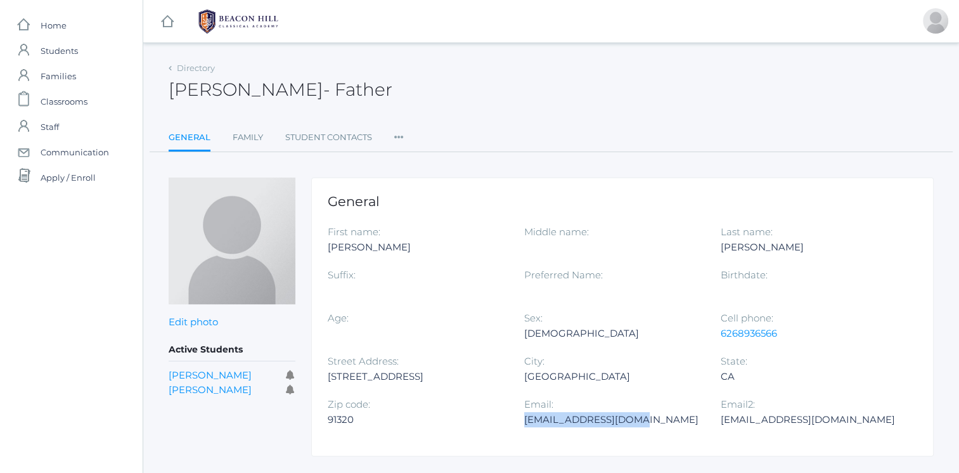
drag, startPoint x: 524, startPoint y: 419, endPoint x: 637, endPoint y: 422, distance: 112.8
click at [637, 422] on div "vinnyvelas@gmail.com" at bounding box center [612, 419] width 177 height 15
copy div "vinnyvelas@gmail.com"
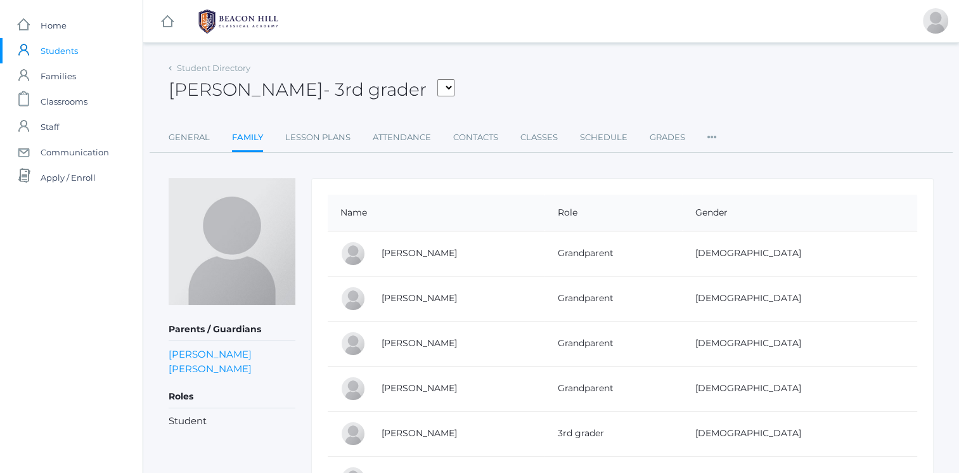
scroll to position [177, 0]
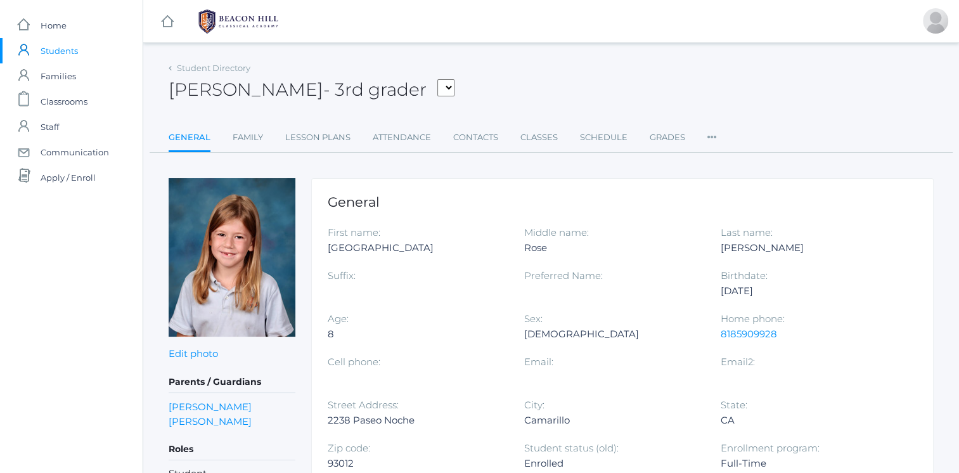
click at [245, 131] on link "Family" at bounding box center [248, 137] width 30 height 25
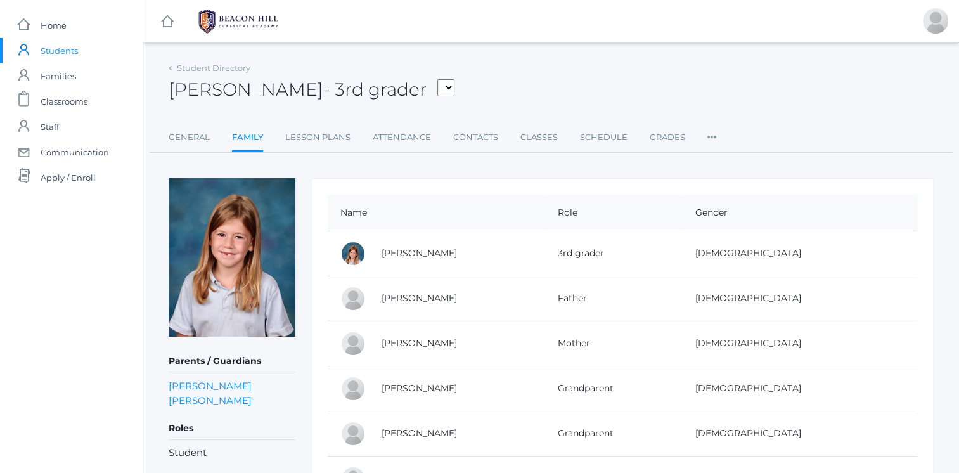
click at [416, 297] on link "Joshua Vick" at bounding box center [418, 297] width 75 height 11
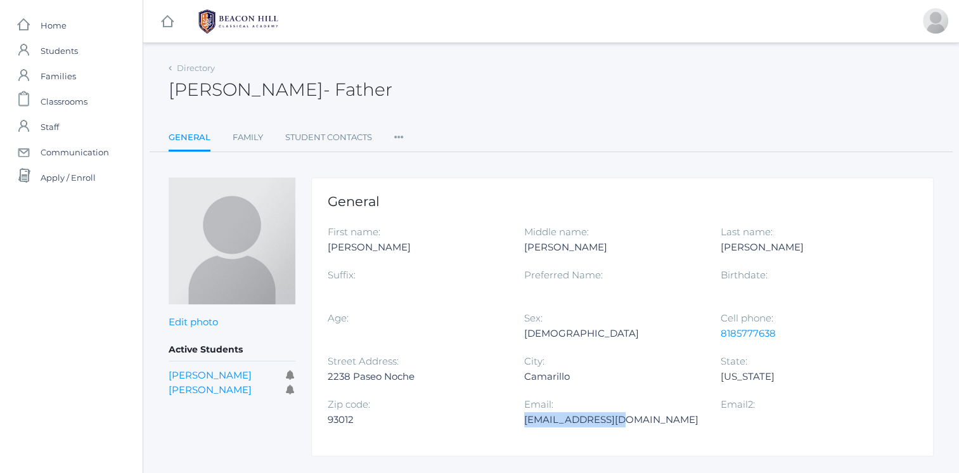
drag, startPoint x: 524, startPoint y: 419, endPoint x: 611, endPoint y: 425, distance: 87.6
click at [611, 425] on div "jvick17@gmail.com" at bounding box center [612, 419] width 177 height 15
copy div "jvick17@gmail.com"
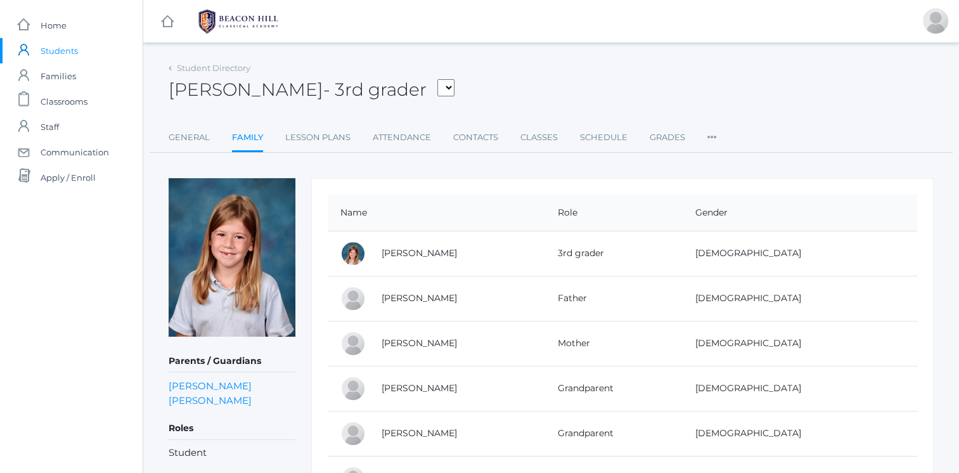
click at [416, 340] on link "Rachel Vick" at bounding box center [418, 342] width 75 height 11
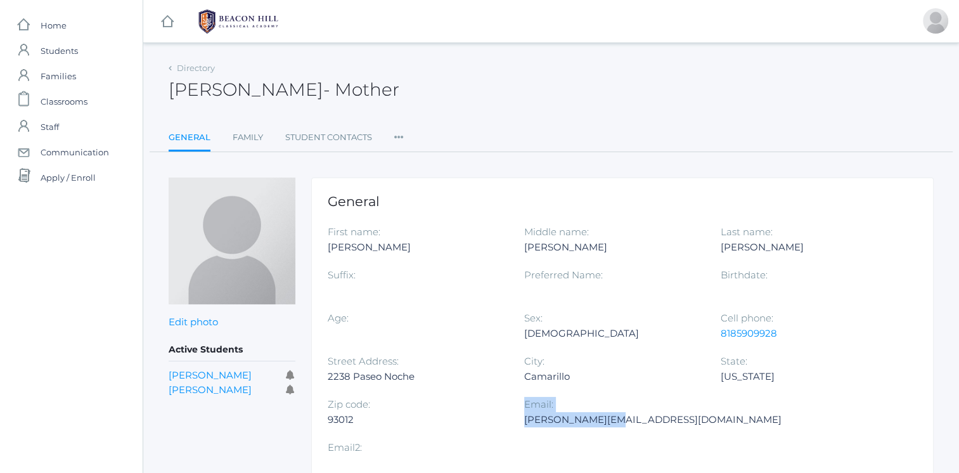
drag, startPoint x: 523, startPoint y: 418, endPoint x: 607, endPoint y: 423, distance: 84.4
click at [607, 423] on div "First name: Rachel Middle name: Anne Last name: Vick Suffix: Preferred Name: Bi…" at bounding box center [622, 353] width 589 height 259
click at [607, 423] on div "Vick.rachelanne@gmail.com" at bounding box center [652, 419] width 257 height 15
click at [515, 425] on div "Zip code: 93012" at bounding box center [426, 418] width 196 height 43
click at [523, 418] on div "Zip code: 93012" at bounding box center [426, 418] width 196 height 43
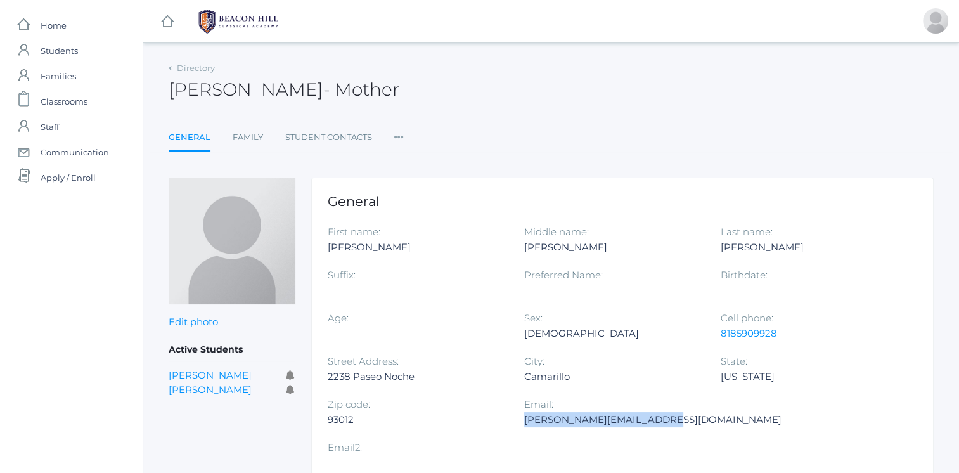
drag, startPoint x: 525, startPoint y: 418, endPoint x: 655, endPoint y: 432, distance: 130.6
click at [655, 432] on div "Email: Vick.rachelanne@gmail.com" at bounding box center [662, 418] width 276 height 43
copy div "Vick.rachelanne@gmail.com"
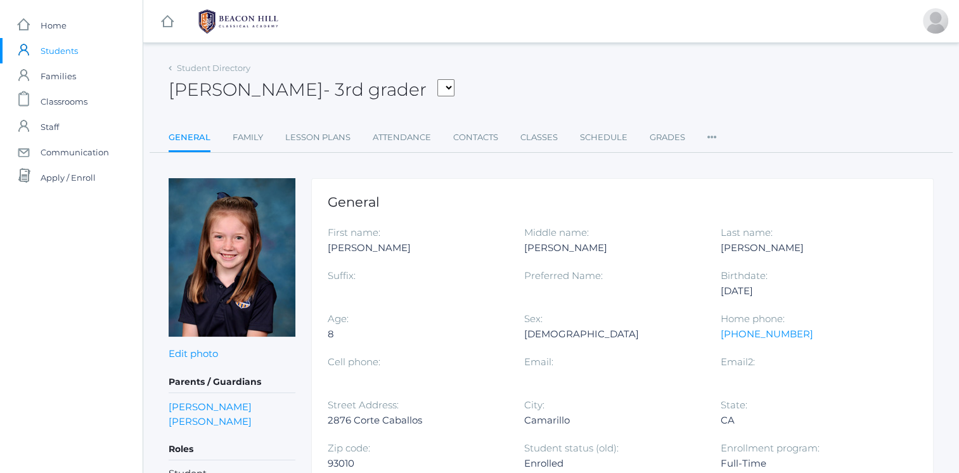
click at [252, 133] on link "Family" at bounding box center [248, 137] width 30 height 25
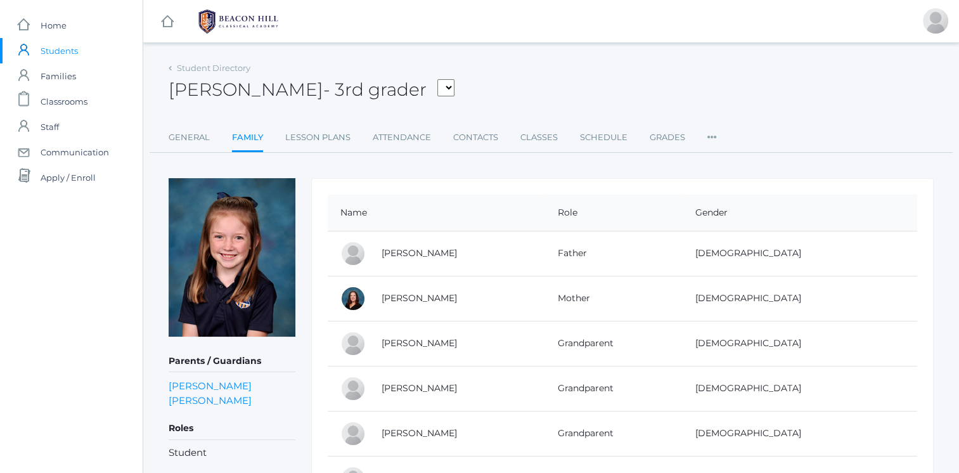
click at [409, 253] on link "[PERSON_NAME]" at bounding box center [418, 252] width 75 height 11
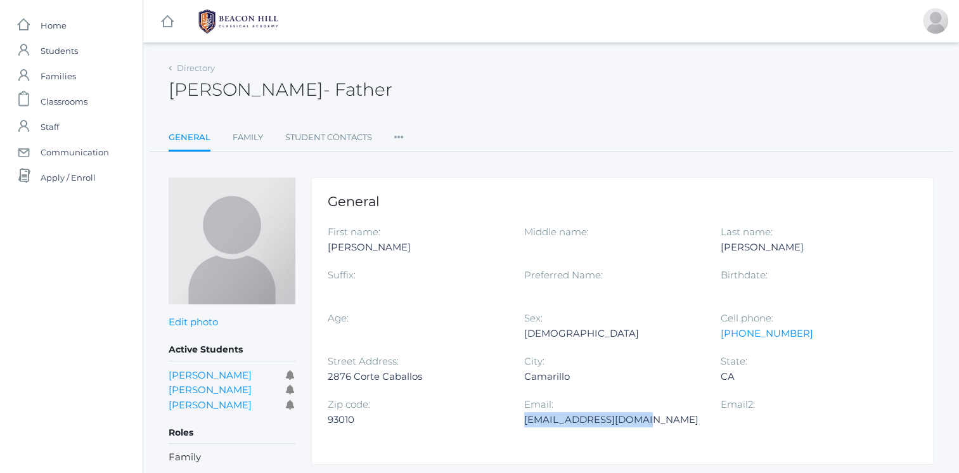
drag, startPoint x: 525, startPoint y: 419, endPoint x: 657, endPoint y: 425, distance: 132.6
click at [657, 425] on div "[EMAIL_ADDRESS][DOMAIN_NAME]" at bounding box center [612, 419] width 177 height 15
copy div "[EMAIL_ADDRESS][DOMAIN_NAME]"
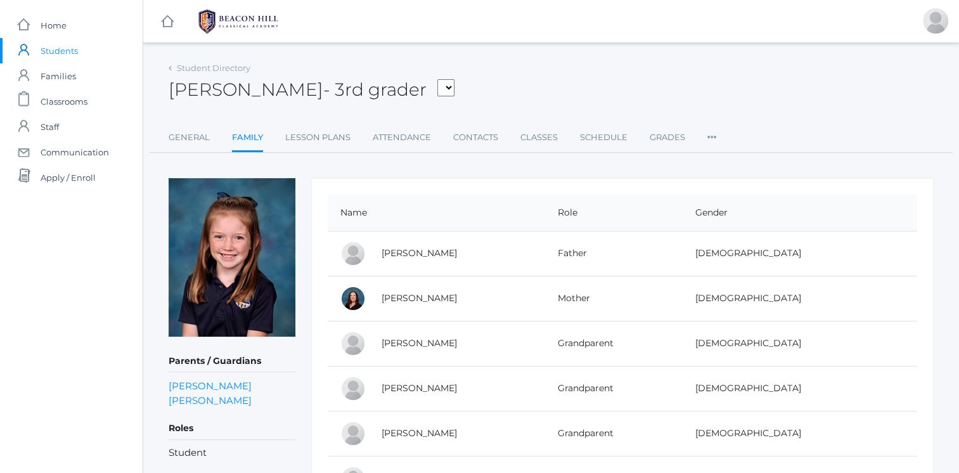
click at [400, 298] on link "[PERSON_NAME]" at bounding box center [418, 297] width 75 height 11
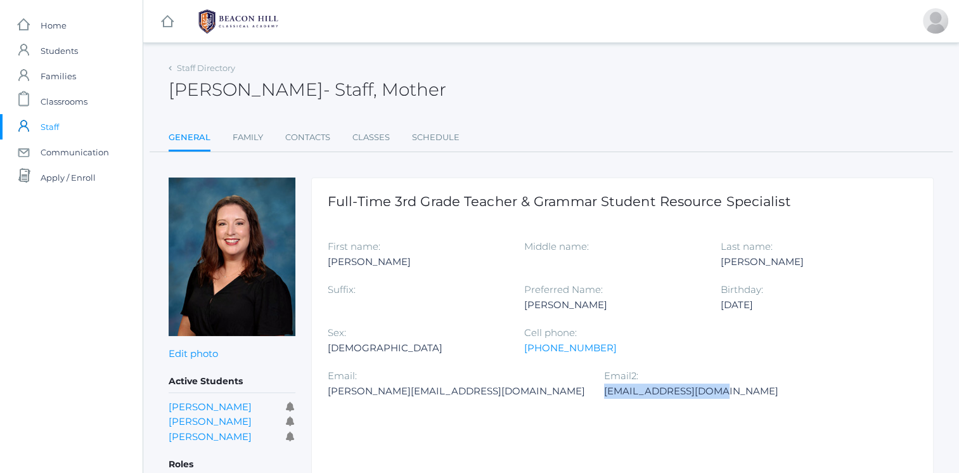
drag, startPoint x: 328, startPoint y: 389, endPoint x: 437, endPoint y: 392, distance: 109.0
click at [604, 392] on div "katielisa777@msn.com" at bounding box center [692, 390] width 177 height 15
copy div "katielisa777@msn.com"
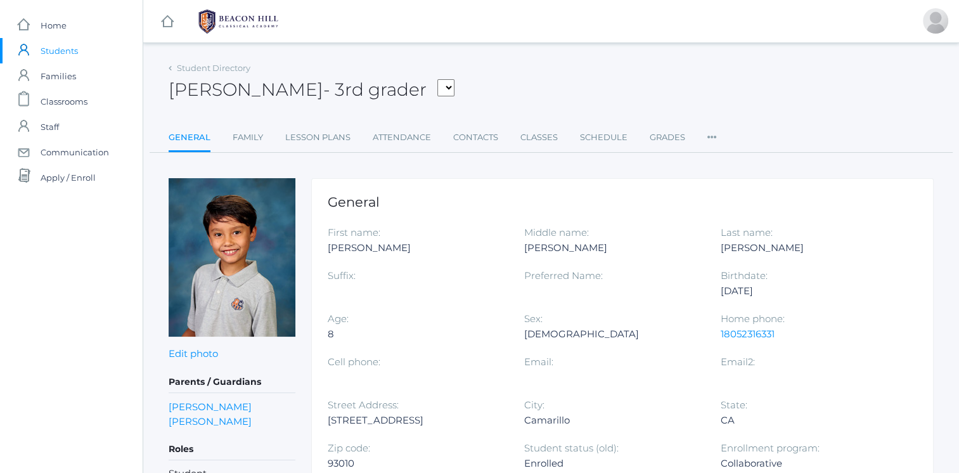
click at [243, 142] on link "Family" at bounding box center [248, 137] width 30 height 25
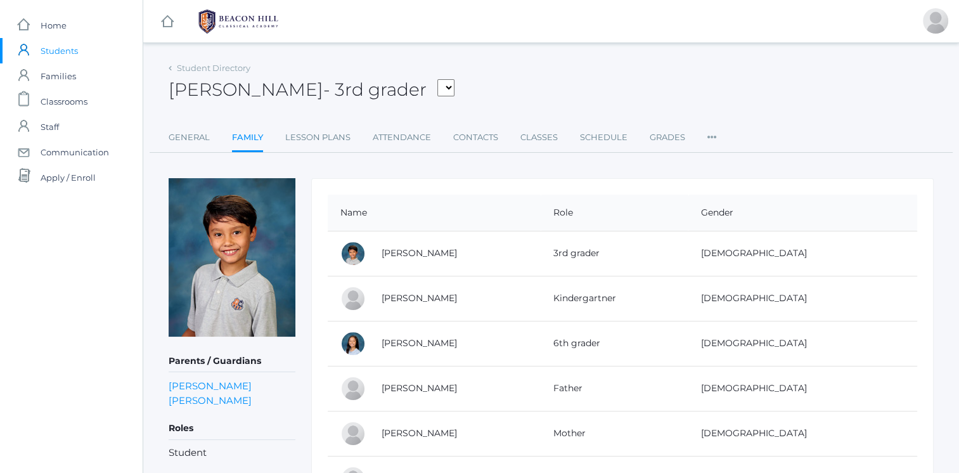
click at [411, 387] on link "[PERSON_NAME]" at bounding box center [418, 387] width 75 height 11
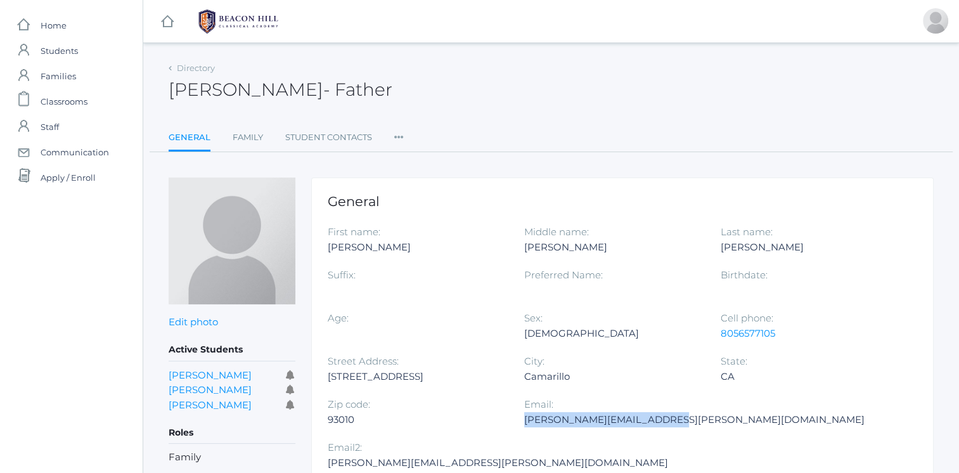
drag, startPoint x: 524, startPoint y: 419, endPoint x: 646, endPoint y: 423, distance: 122.4
click at [646, 423] on div "[PERSON_NAME][EMAIL_ADDRESS][PERSON_NAME][DOMAIN_NAME]" at bounding box center [694, 419] width 340 height 15
copy div "[PERSON_NAME][EMAIL_ADDRESS][PERSON_NAME][DOMAIN_NAME]"
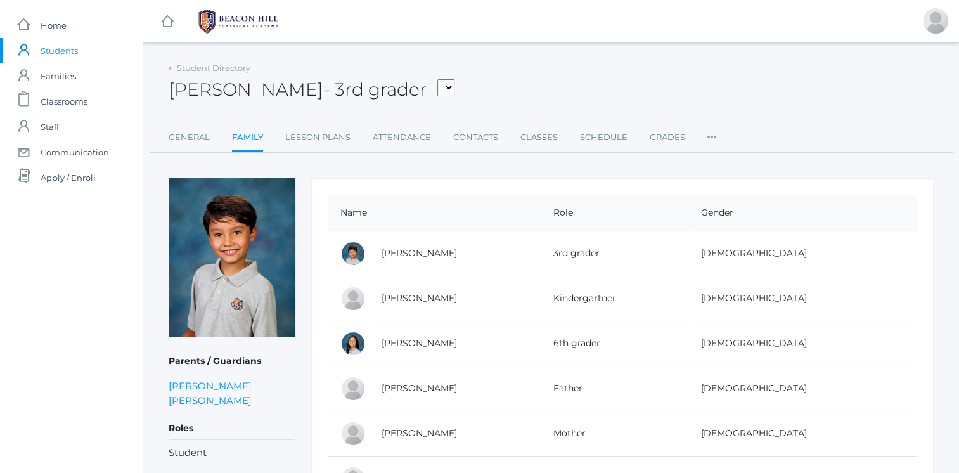
click at [403, 428] on link "[PERSON_NAME]" at bounding box center [418, 432] width 75 height 11
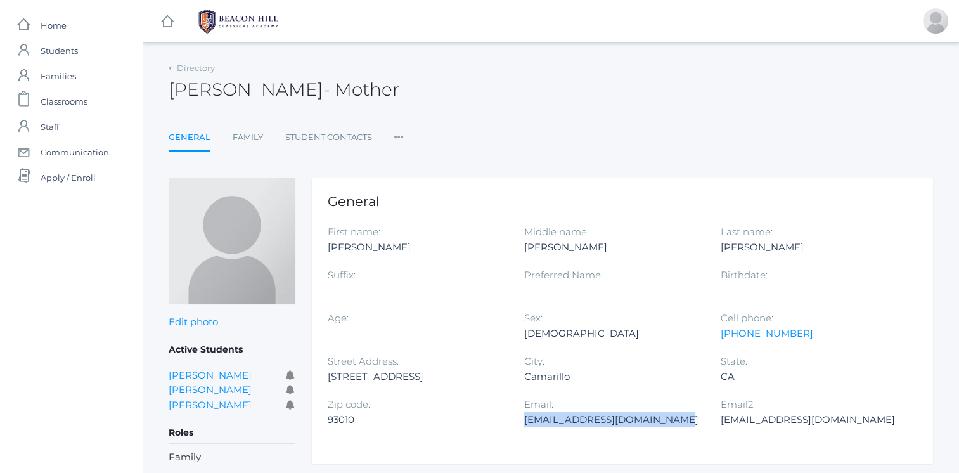
drag, startPoint x: 525, startPoint y: 419, endPoint x: 659, endPoint y: 428, distance: 134.6
click at [659, 428] on div "Email: [EMAIL_ADDRESS][DOMAIN_NAME]" at bounding box center [622, 418] width 196 height 43
copy div "[EMAIL_ADDRESS][DOMAIN_NAME]"
